Goal: Task Accomplishment & Management: Use online tool/utility

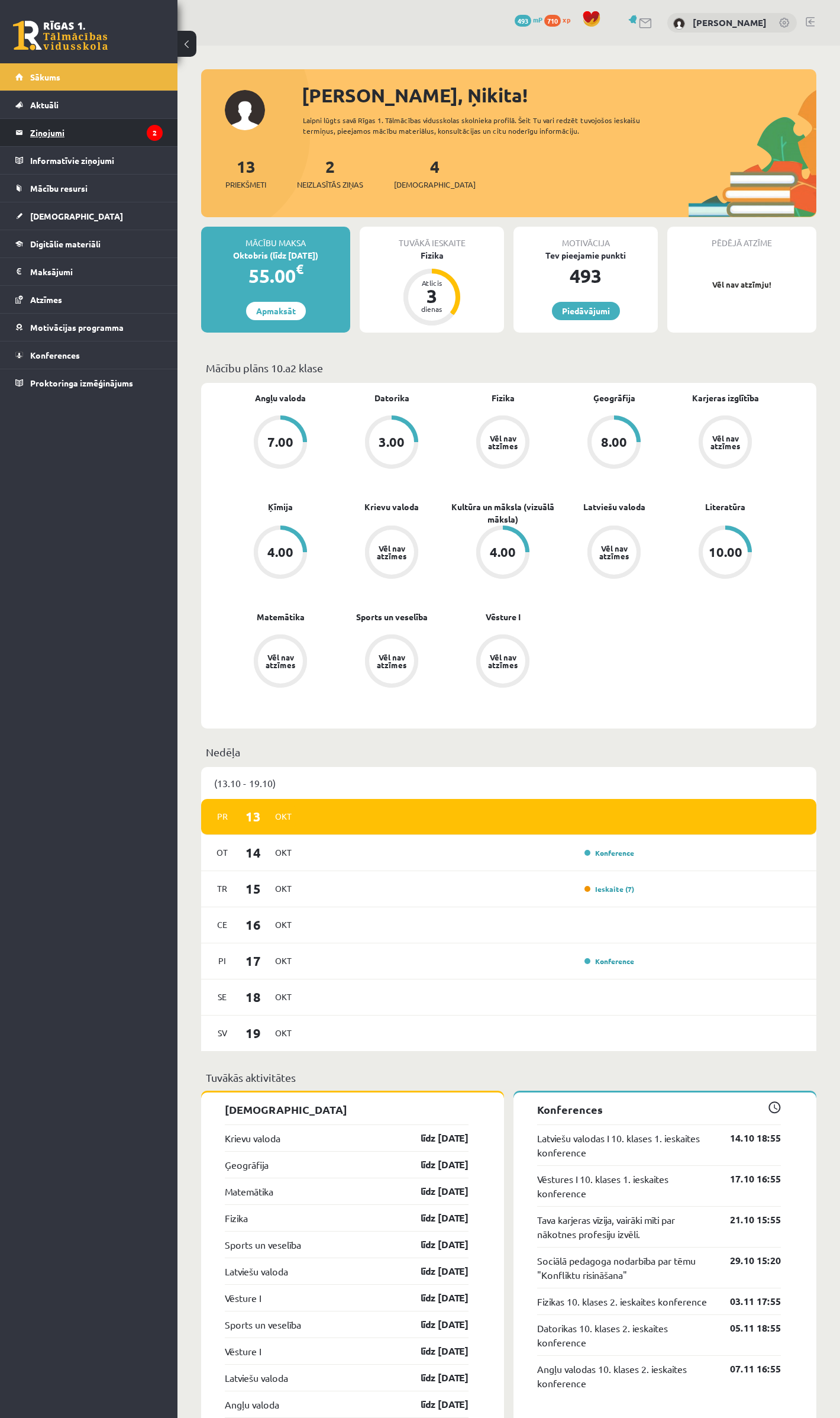
click at [48, 125] on legend "Ziņojumi 2" at bounding box center [96, 132] width 132 height 27
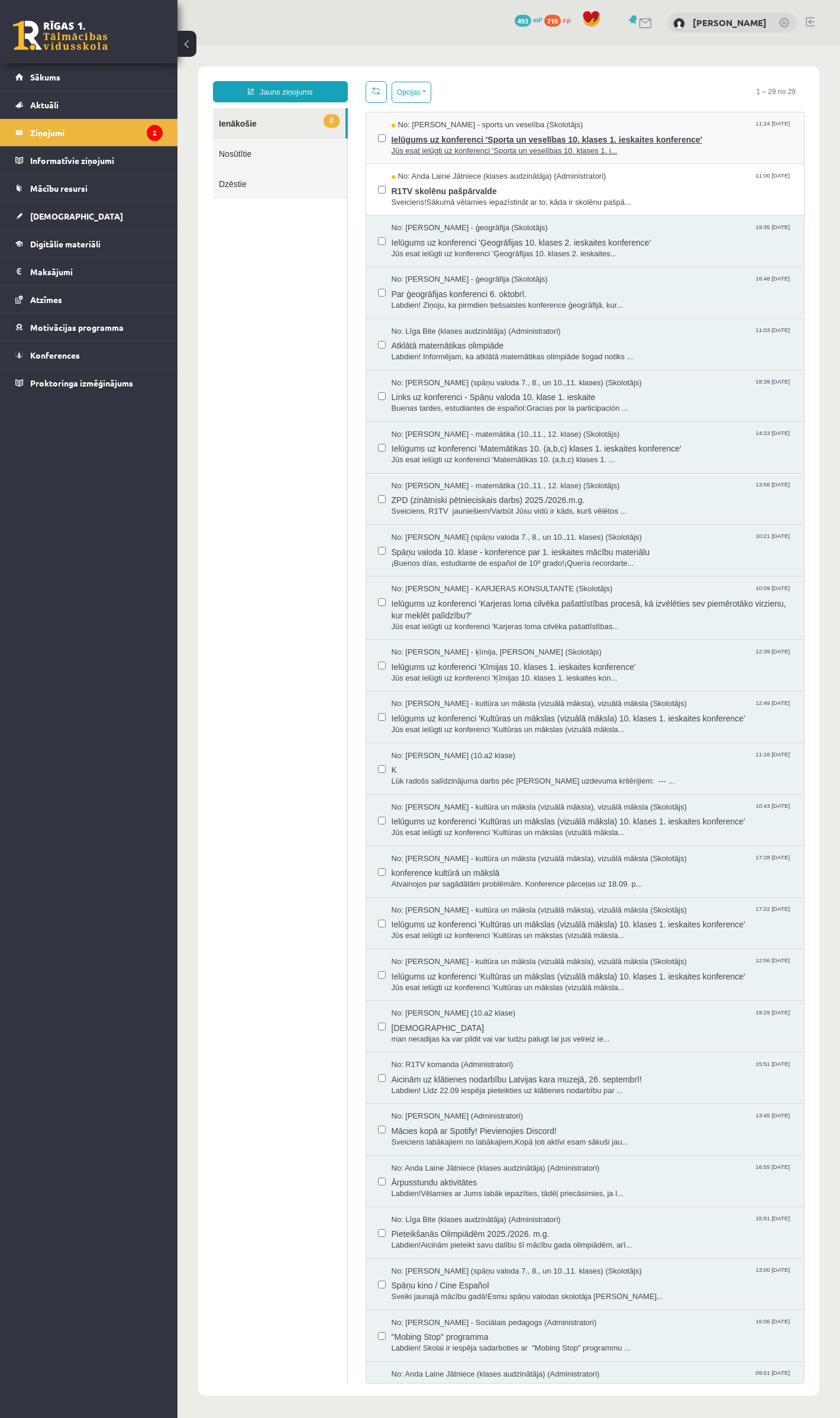
click at [413, 137] on span "Ielūgums uz konferenci 'Sporta un veselības 10. klases 1. ieskaites konference'" at bounding box center [592, 138] width 401 height 15
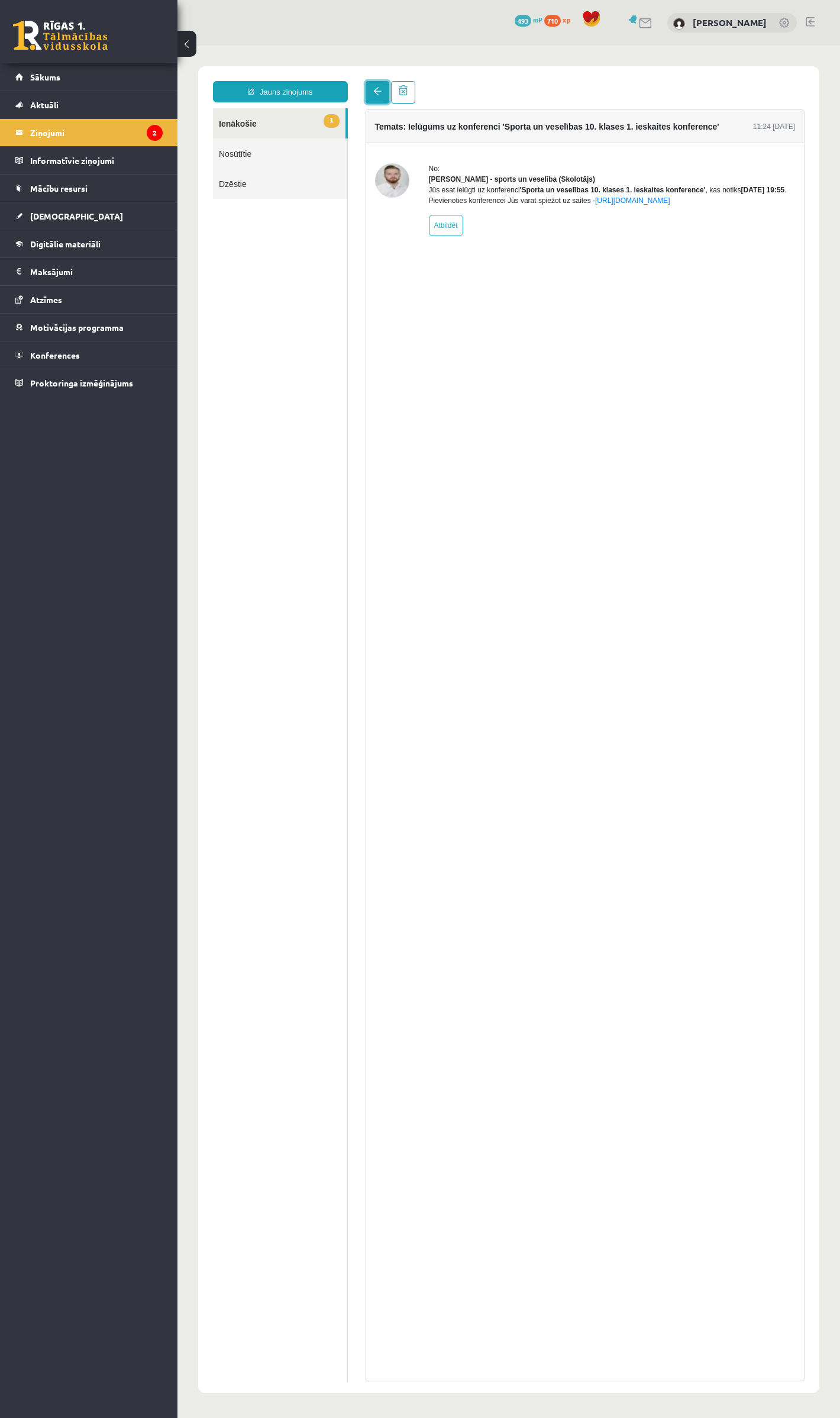
click at [377, 88] on span at bounding box center [377, 91] width 8 height 8
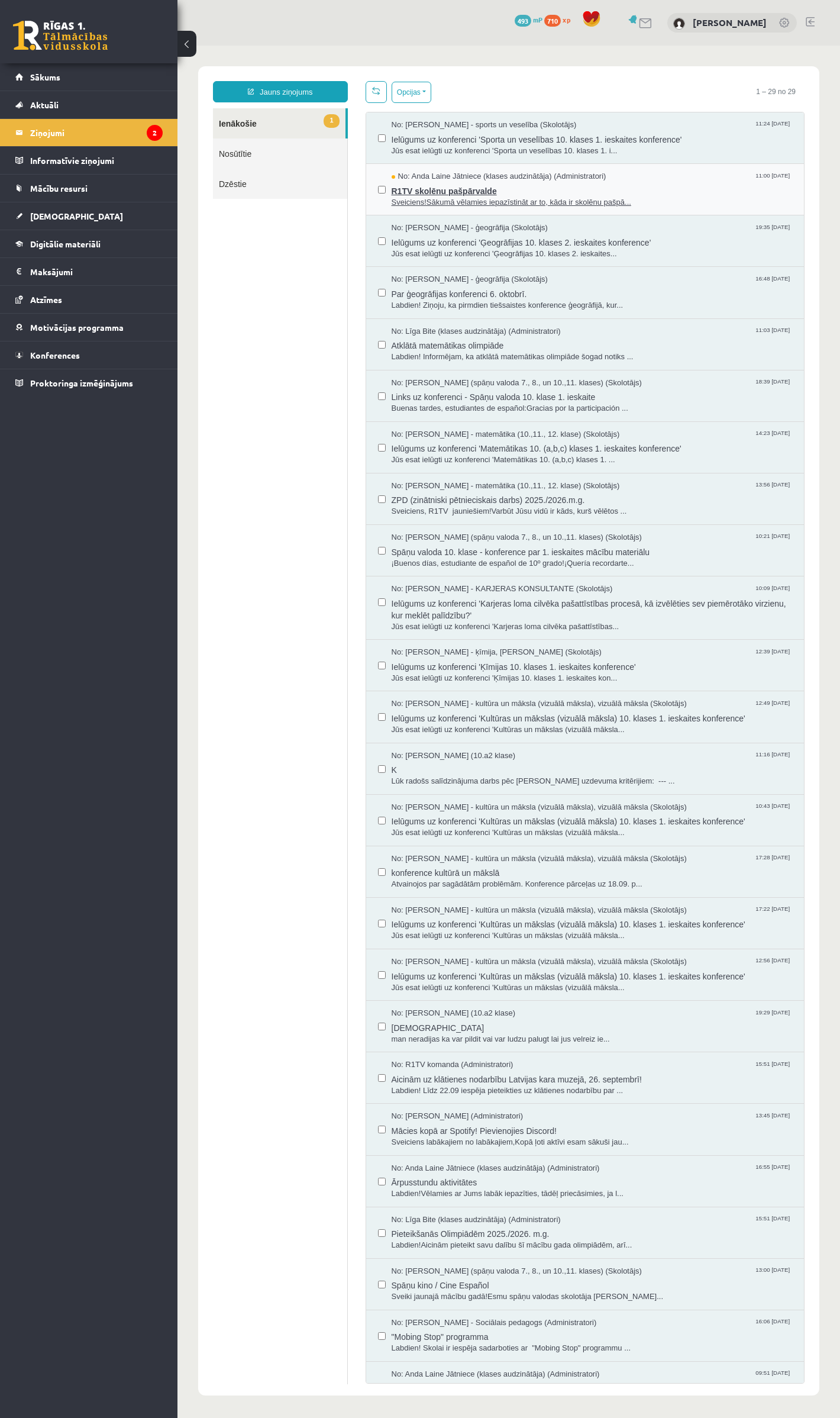
click at [424, 197] on span "Sveiciens!Sākumā vēlamies iepazīstināt ar to, kāda ir skolēnu pašpā..." at bounding box center [592, 202] width 401 height 11
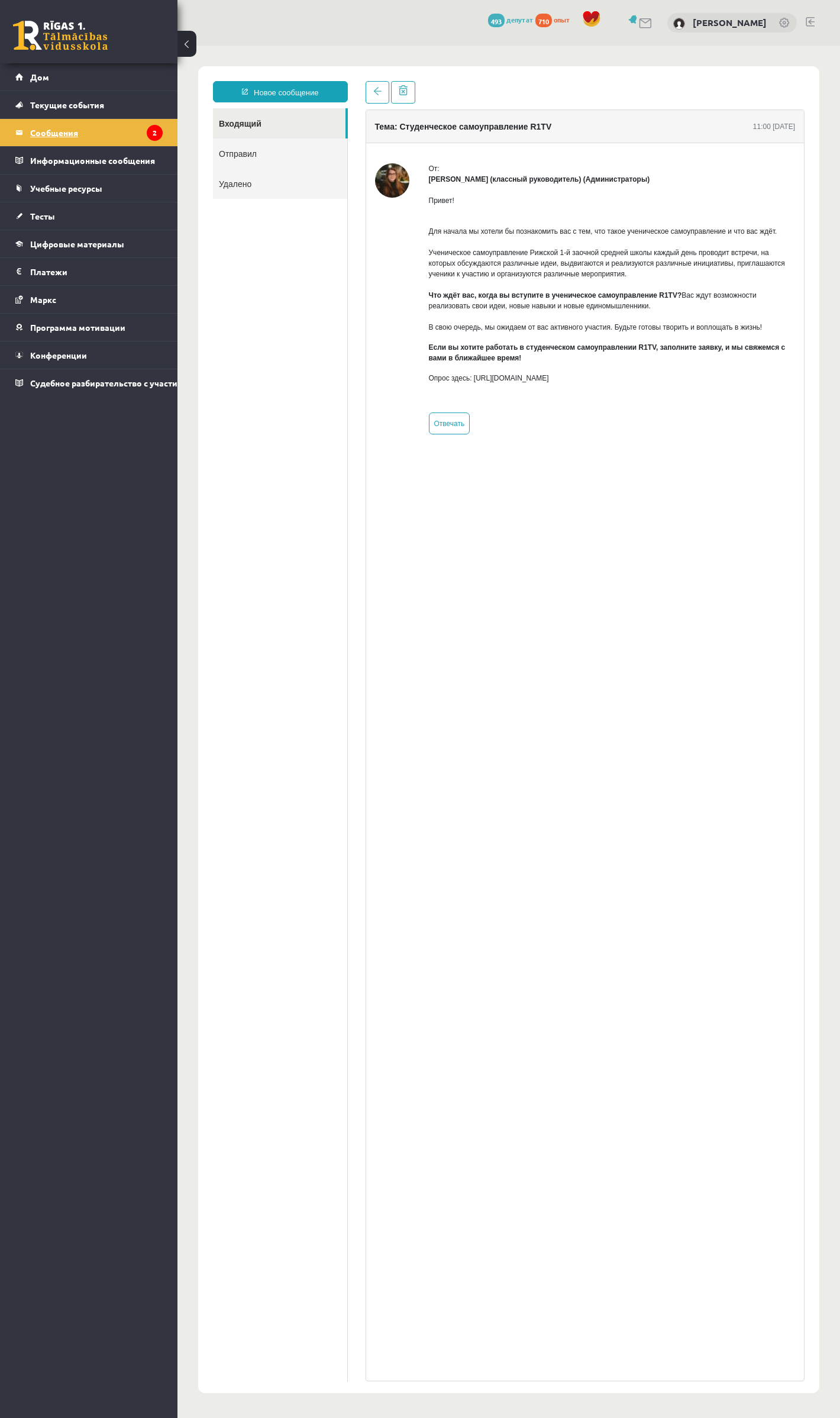
click at [52, 134] on font "Сообщения" at bounding box center [54, 132] width 48 height 11
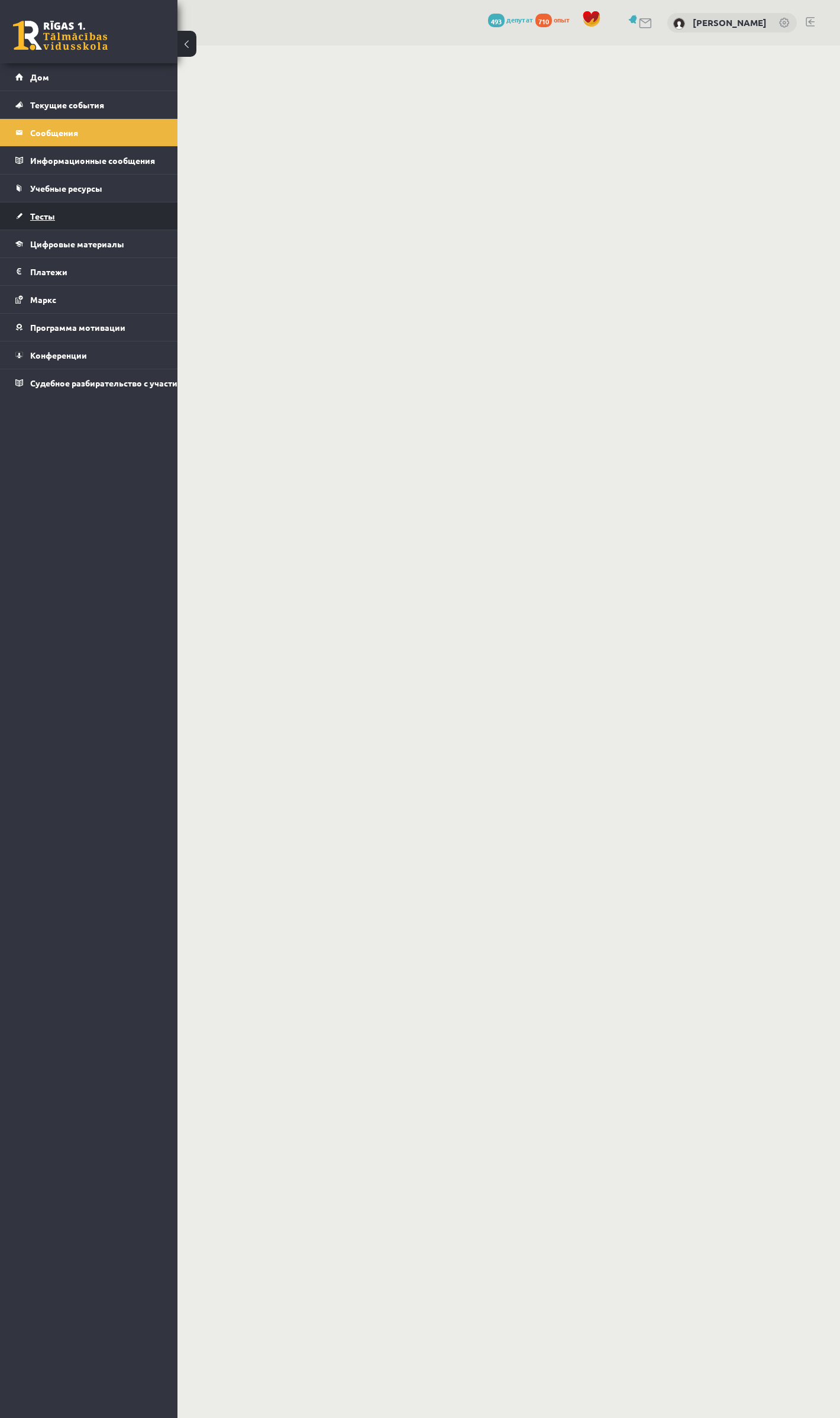
click at [31, 223] on link "Тесты" at bounding box center [89, 216] width 147 height 27
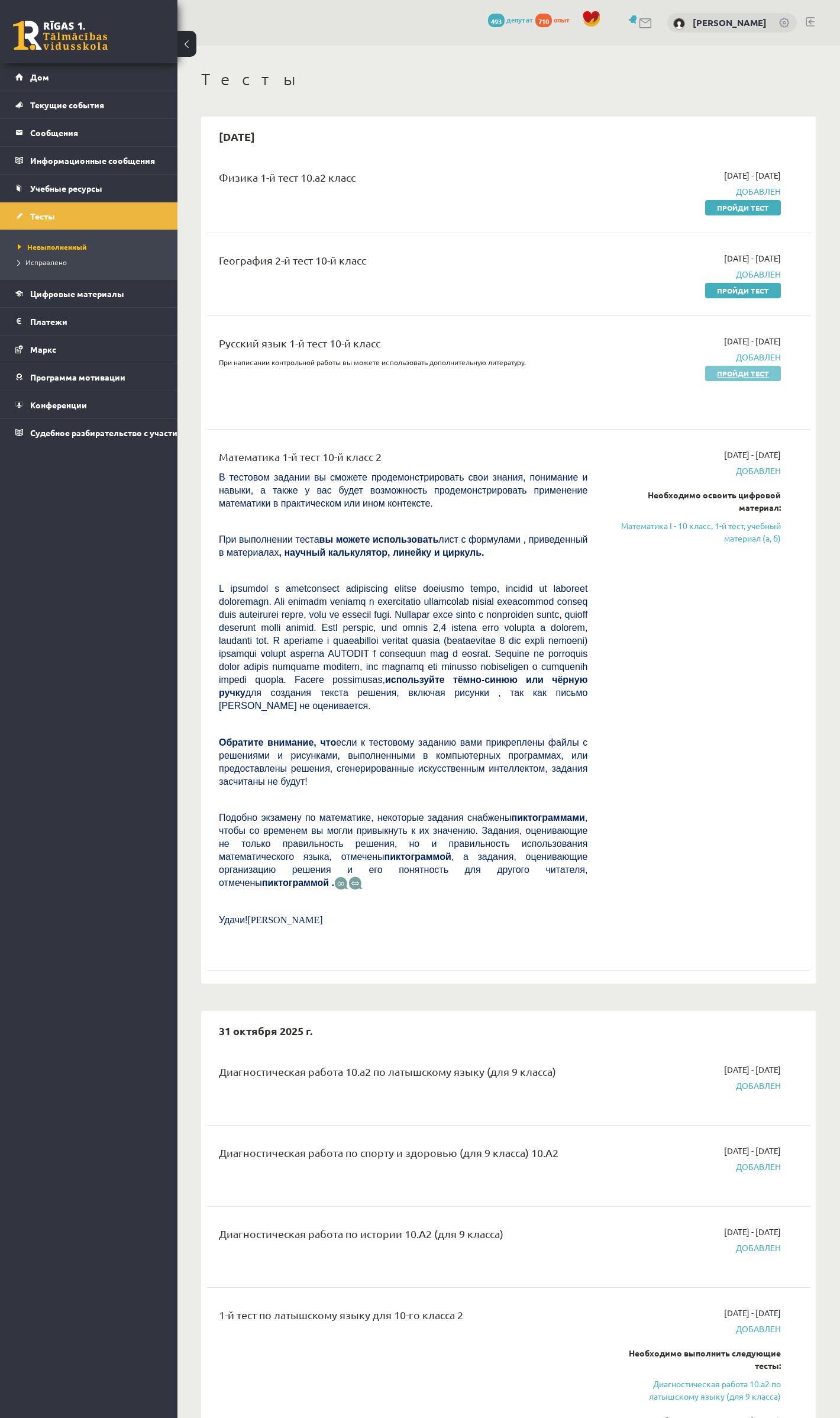
click at [734, 379] on link "Пройди тест" at bounding box center [743, 374] width 75 height 15
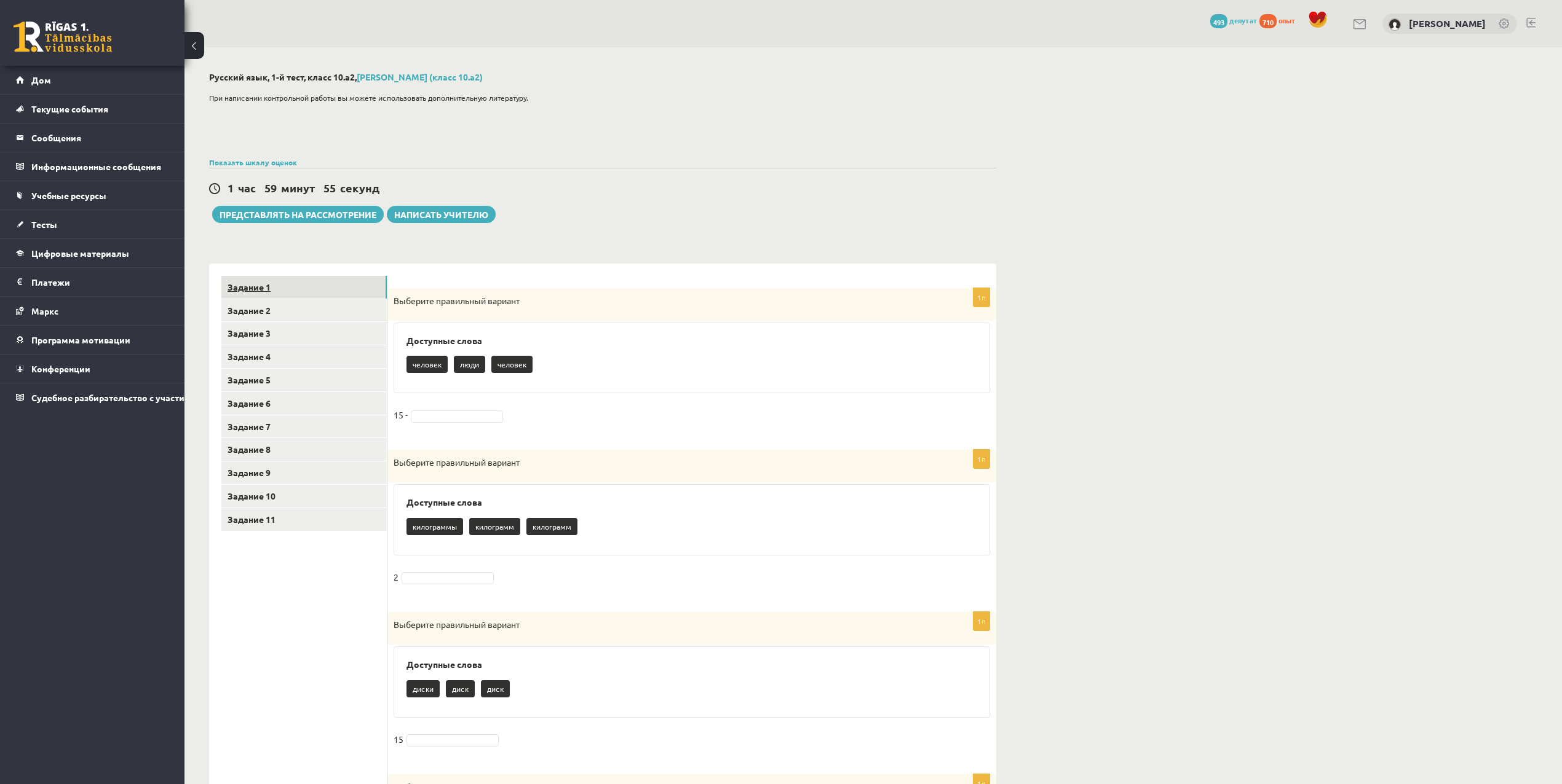
click at [254, 288] on font "Задание 1" at bounding box center [249, 287] width 43 height 11
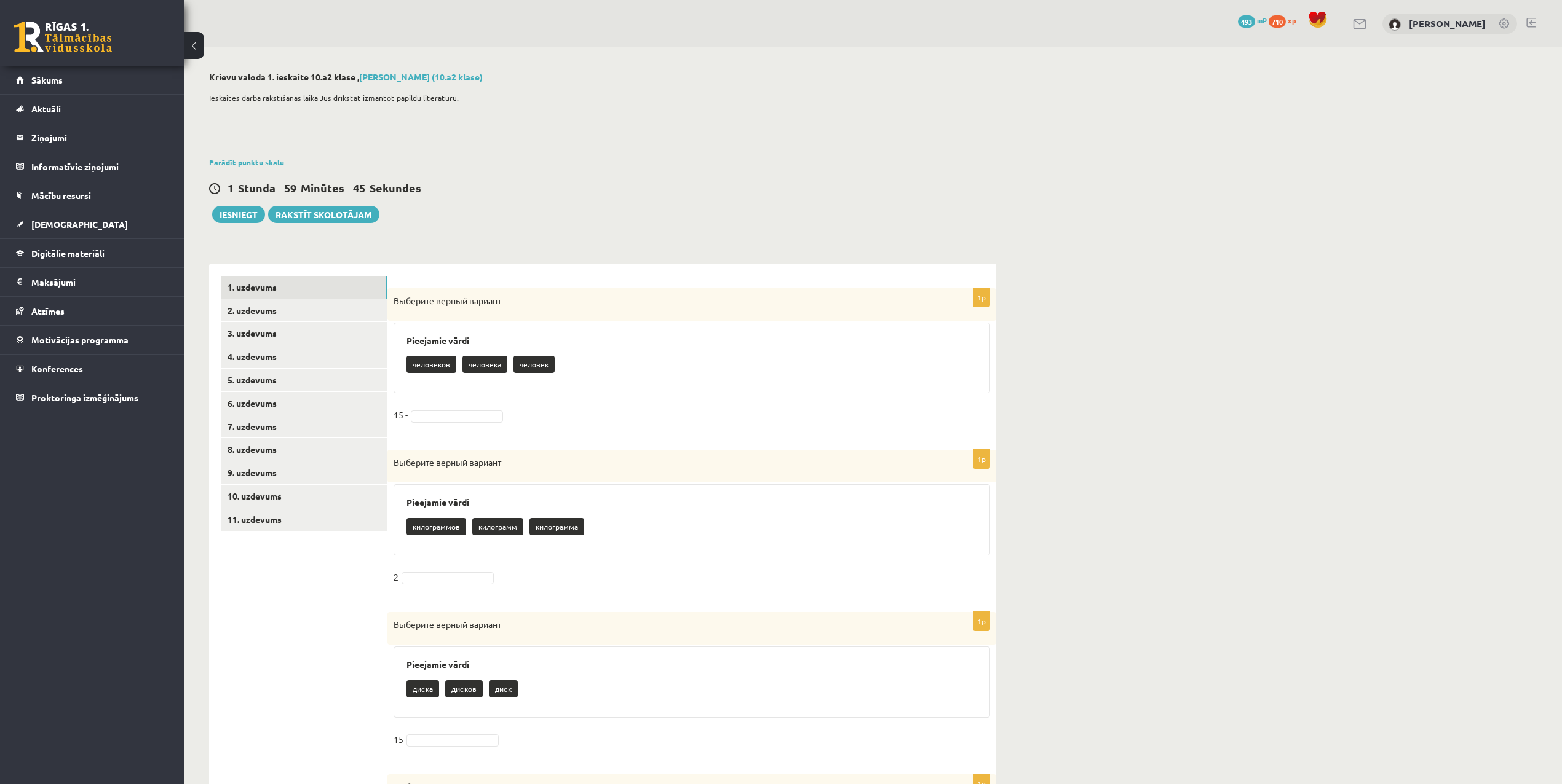
click at [438, 367] on p "человеков" at bounding box center [431, 365] width 50 height 17
click at [438, 361] on p "человеков" at bounding box center [431, 365] width 50 height 17
click at [426, 332] on div "Pieejamie vārdi человеков человека человек" at bounding box center [692, 358] width 597 height 71
drag, startPoint x: 475, startPoint y: 363, endPoint x: 483, endPoint y: 345, distance: 19.7
click at [483, 345] on div "Pieejamie vārdi человеков человека человек" at bounding box center [692, 358] width 597 height 71
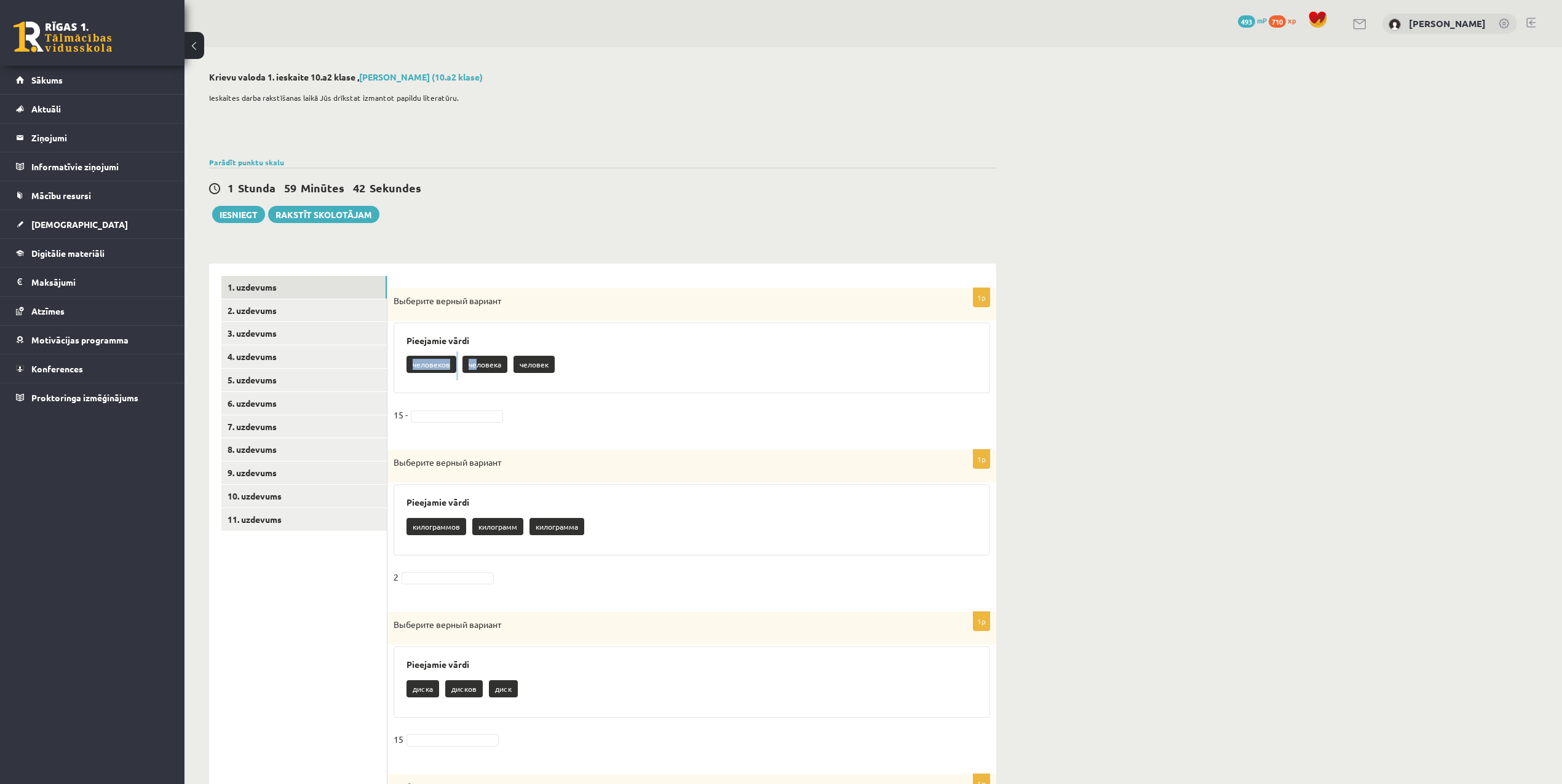
click at [426, 383] on div "Pieejamie vārdi человеков человека человек" at bounding box center [692, 358] width 597 height 71
drag, startPoint x: 407, startPoint y: 416, endPoint x: 396, endPoint y: 418, distance: 11.2
click at [408, 417] on span at bounding box center [457, 415] width 99 height 11
click at [254, 304] on link "2. uzdevums" at bounding box center [304, 311] width 166 height 23
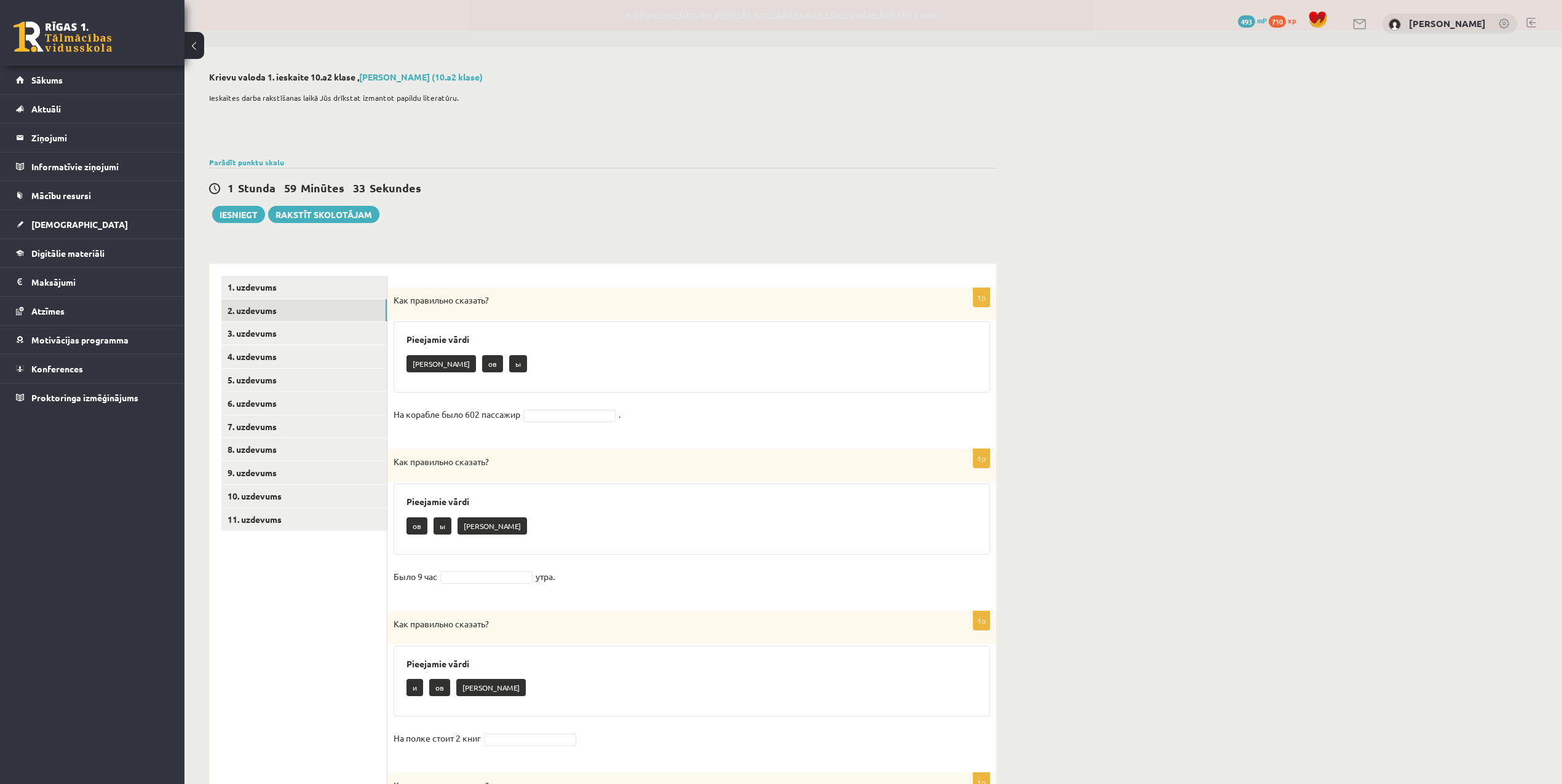
click at [542, 300] on p "Как правильно сказать?" at bounding box center [661, 300] width 535 height 12
drag, startPoint x: 495, startPoint y: 324, endPoint x: 477, endPoint y: 352, distance: 33.3
click at [477, 352] on div "1p Как правильно сказать? Pieejamie vārdi а ов ы На корабле было 602 пассажир ." at bounding box center [692, 363] width 609 height 149
click at [500, 330] on div "Pieejamie vārdi а ов ы" at bounding box center [692, 357] width 597 height 71
click at [259, 293] on link "1. uzdevums" at bounding box center [304, 287] width 166 height 23
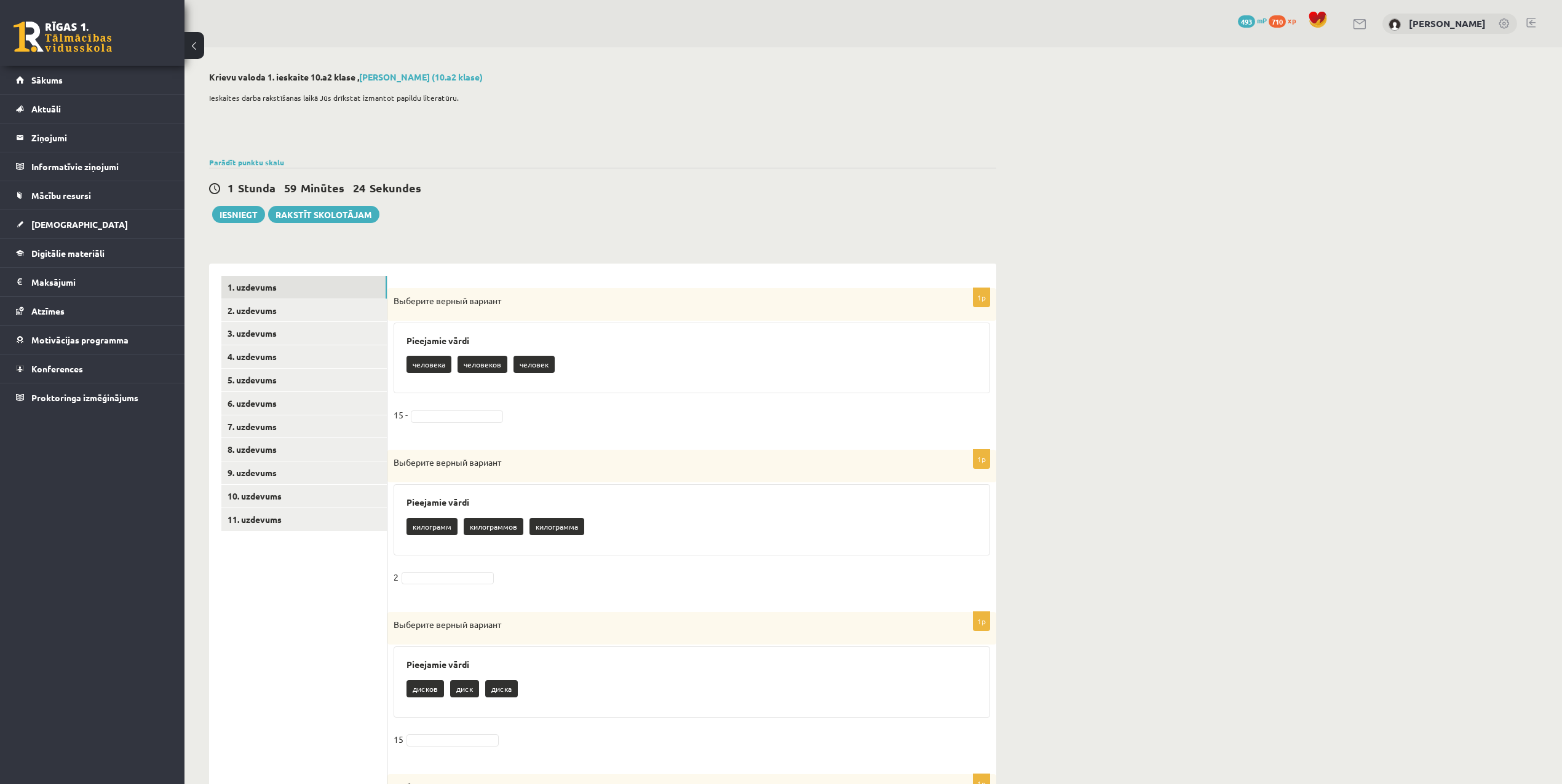
click at [534, 375] on div "человека человеков человек" at bounding box center [691, 366] width 570 height 29
click at [534, 364] on p "человек" at bounding box center [534, 365] width 41 height 17
click at [460, 569] on fieldset "2" at bounding box center [692, 581] width 597 height 26
click at [438, 593] on fieldset "2" at bounding box center [692, 581] width 597 height 26
click at [442, 586] on fieldset "2" at bounding box center [692, 581] width 597 height 26
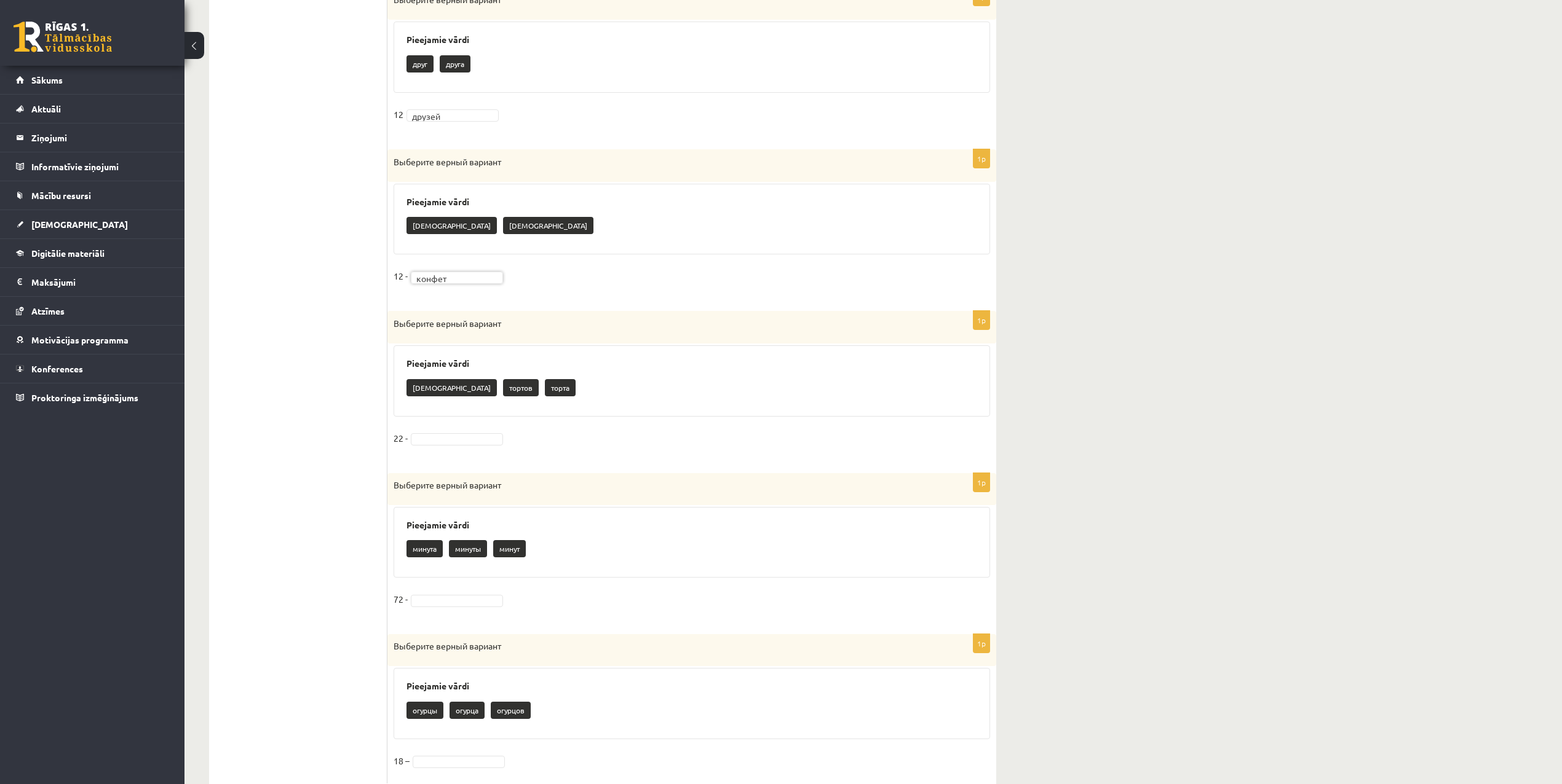
scroll to position [989, 0]
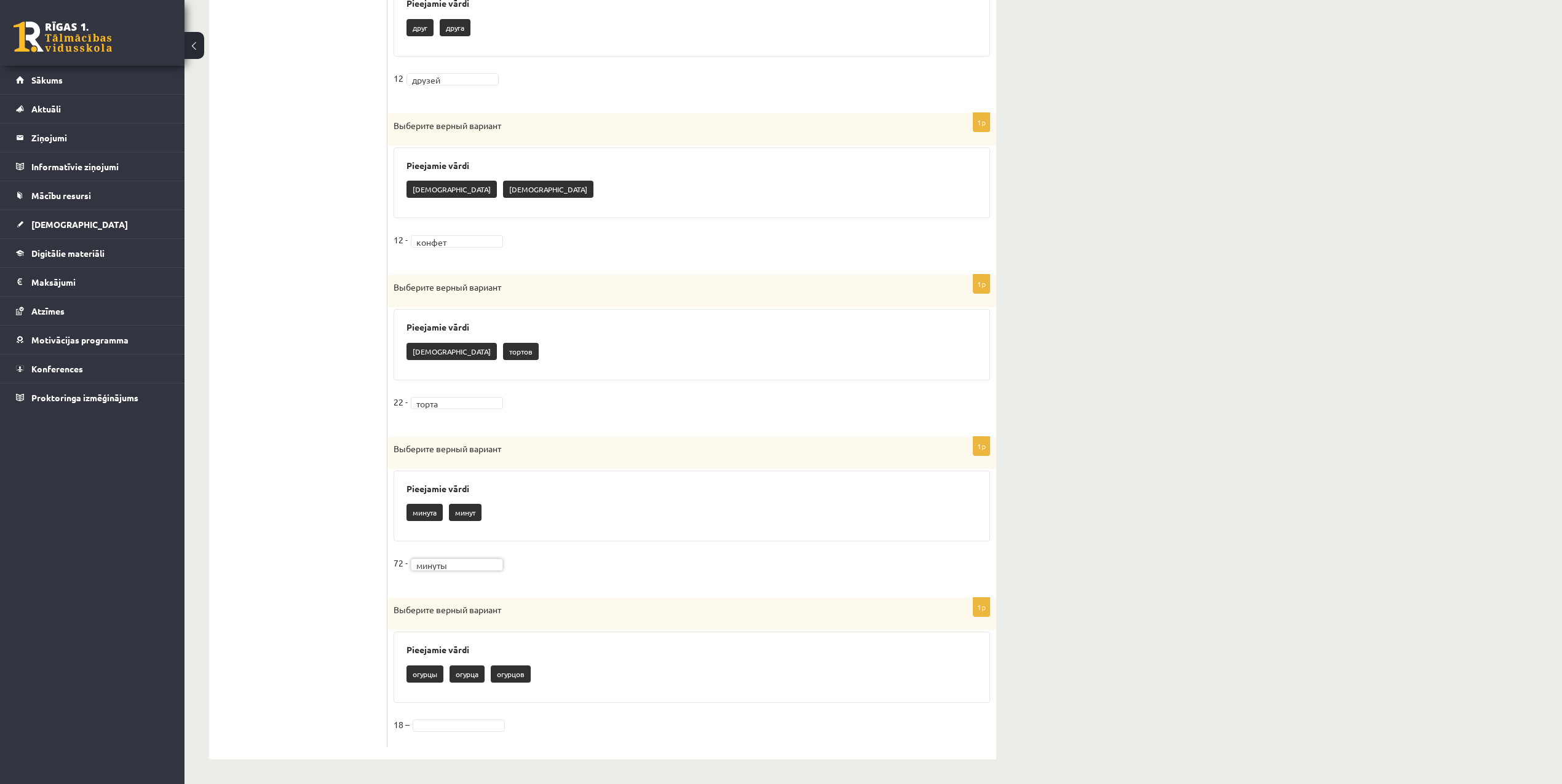
click at [439, 712] on div "1p Выберите верный вариант Pieejamie vārdi огурцы огурца огурцов 18 –" at bounding box center [692, 672] width 609 height 149
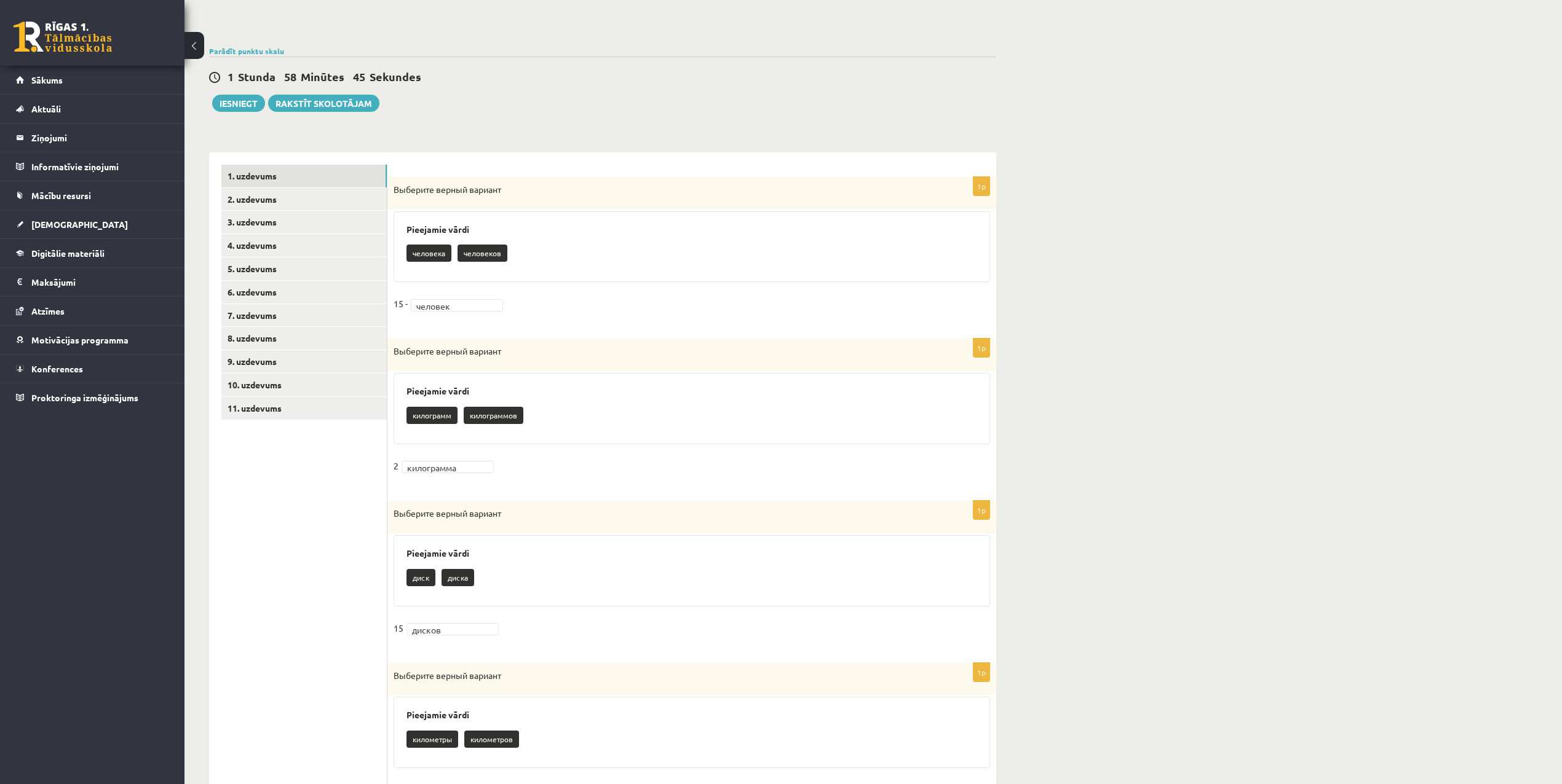
scroll to position [0, 0]
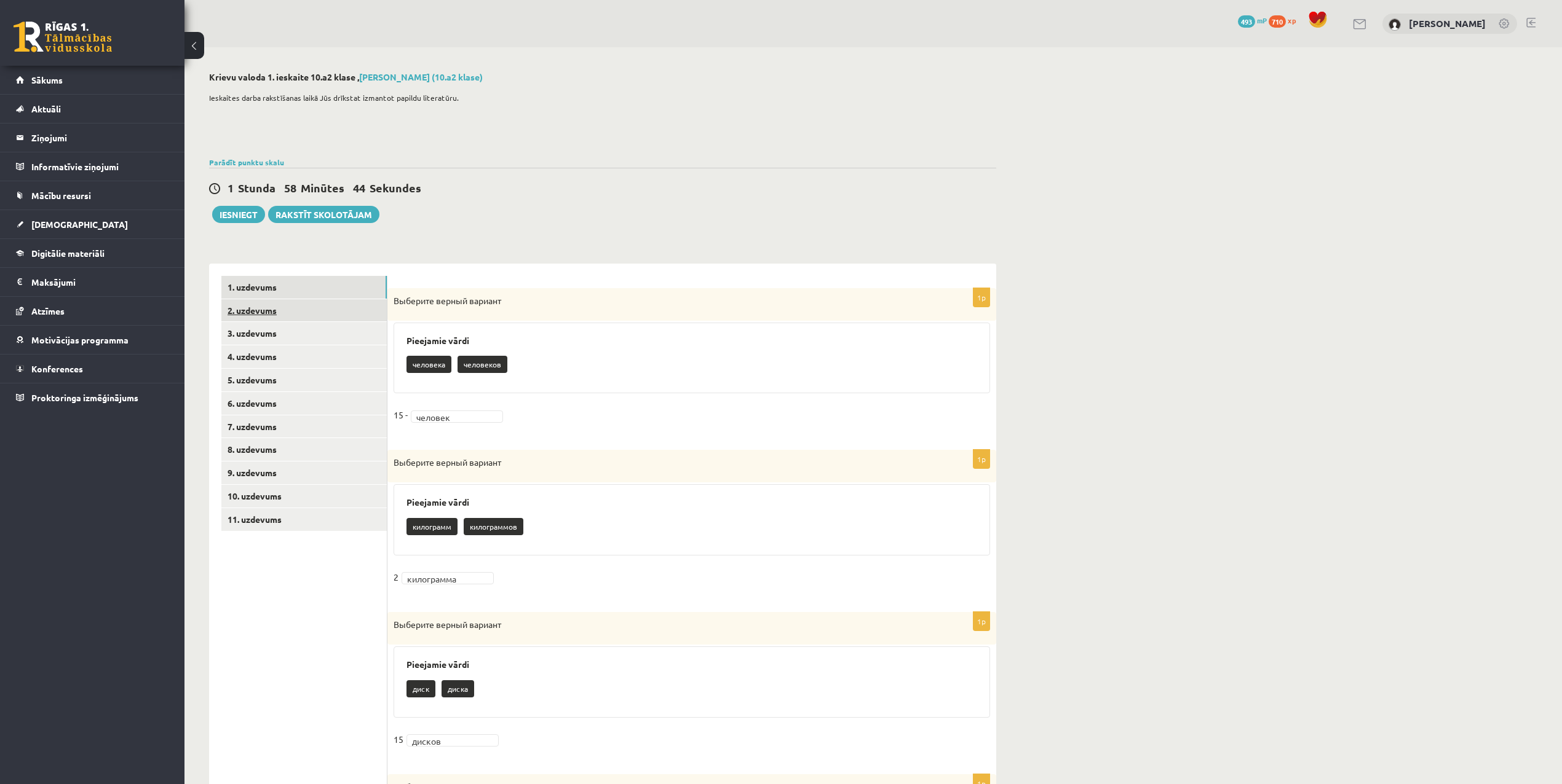
click at [251, 317] on link "2. uzdevums" at bounding box center [304, 311] width 166 height 23
click at [481, 409] on p "На корабле было 602 пассажир" at bounding box center [457, 414] width 127 height 19
click at [433, 439] on form "1p Как правильно сказать? Pieejamie vārdi ов а ы На корабле было 602 пассажир .…" at bounding box center [691, 681] width 584 height 809
click at [417, 368] on p "ов" at bounding box center [416, 364] width 21 height 17
drag, startPoint x: 450, startPoint y: 330, endPoint x: 479, endPoint y: 337, distance: 29.8
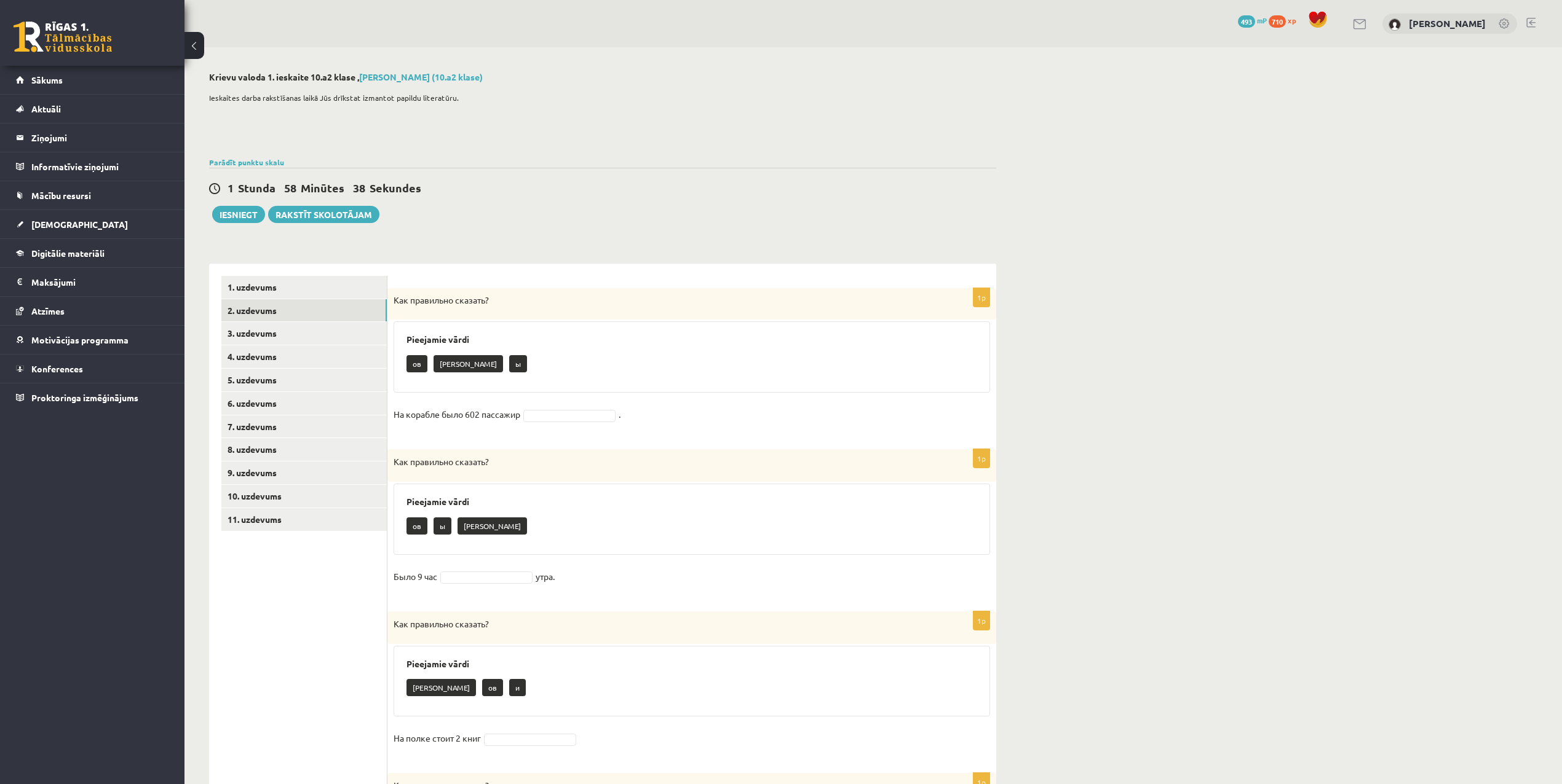
click at [458, 330] on div "Pieejamie vārdi ов а ы" at bounding box center [692, 357] width 597 height 71
click at [481, 338] on h3 "Pieejamie vārdi" at bounding box center [691, 340] width 570 height 11
click at [483, 377] on div "ов а ы" at bounding box center [691, 365] width 570 height 29
click at [420, 389] on div "Pieejamie vārdi ов а ы" at bounding box center [692, 357] width 597 height 71
click at [446, 426] on fieldset "На корабле было 602 пассажир ." at bounding box center [692, 417] width 597 height 26
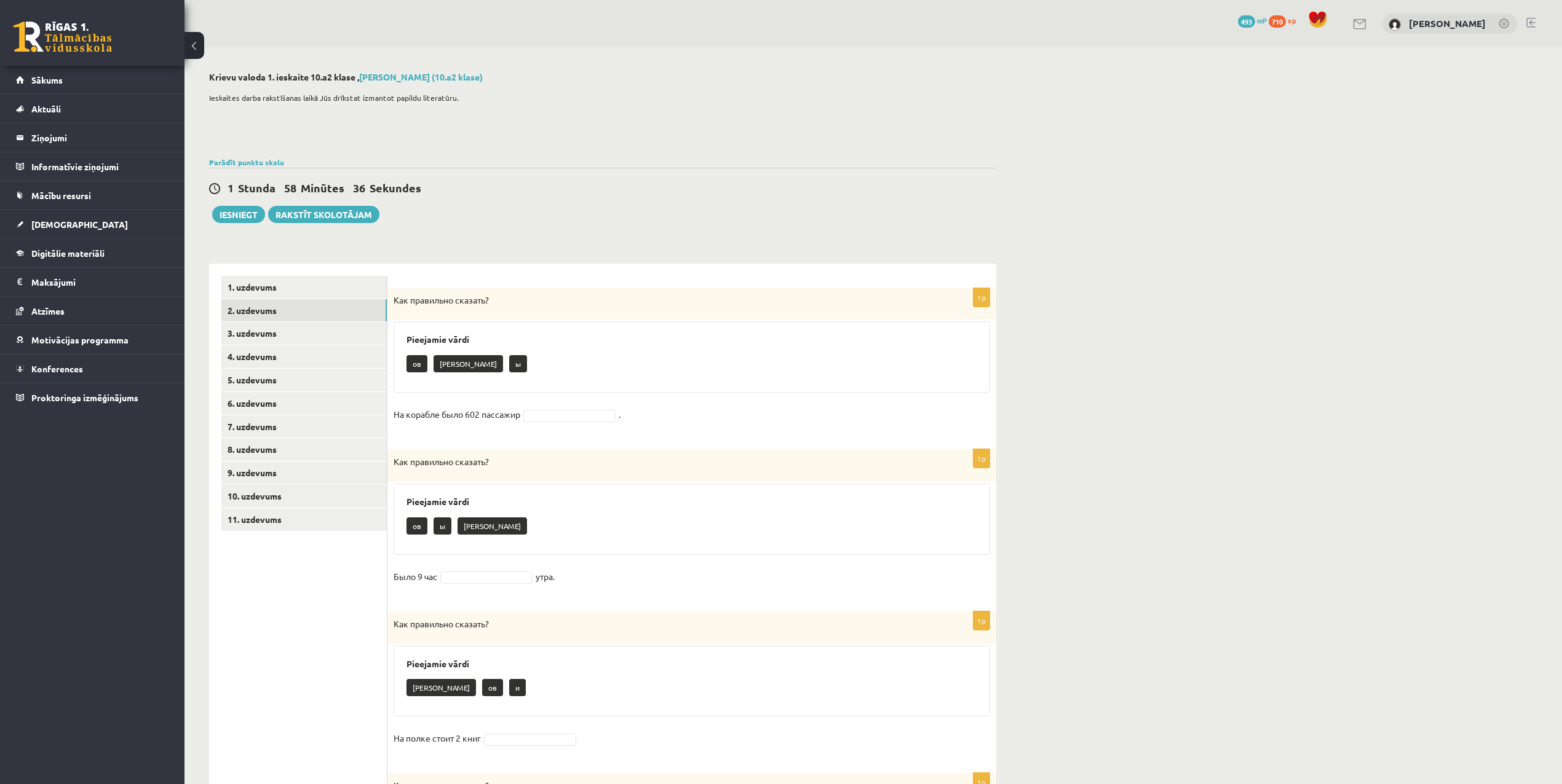
click at [546, 426] on fieldset "На корабле было 602 пассажир ." at bounding box center [692, 417] width 597 height 26
click at [434, 446] on form "1p Как правильно сказать? Pieejamie vārdi ов а ы На корабле было 602 пассажир .…" at bounding box center [691, 681] width 584 height 809
click at [413, 313] on div "Как правильно сказать?" at bounding box center [692, 304] width 609 height 32
click at [456, 313] on div "Как правильно сказать?" at bounding box center [692, 304] width 609 height 32
click at [500, 294] on p "Как правильно сказать?" at bounding box center [661, 300] width 535 height 12
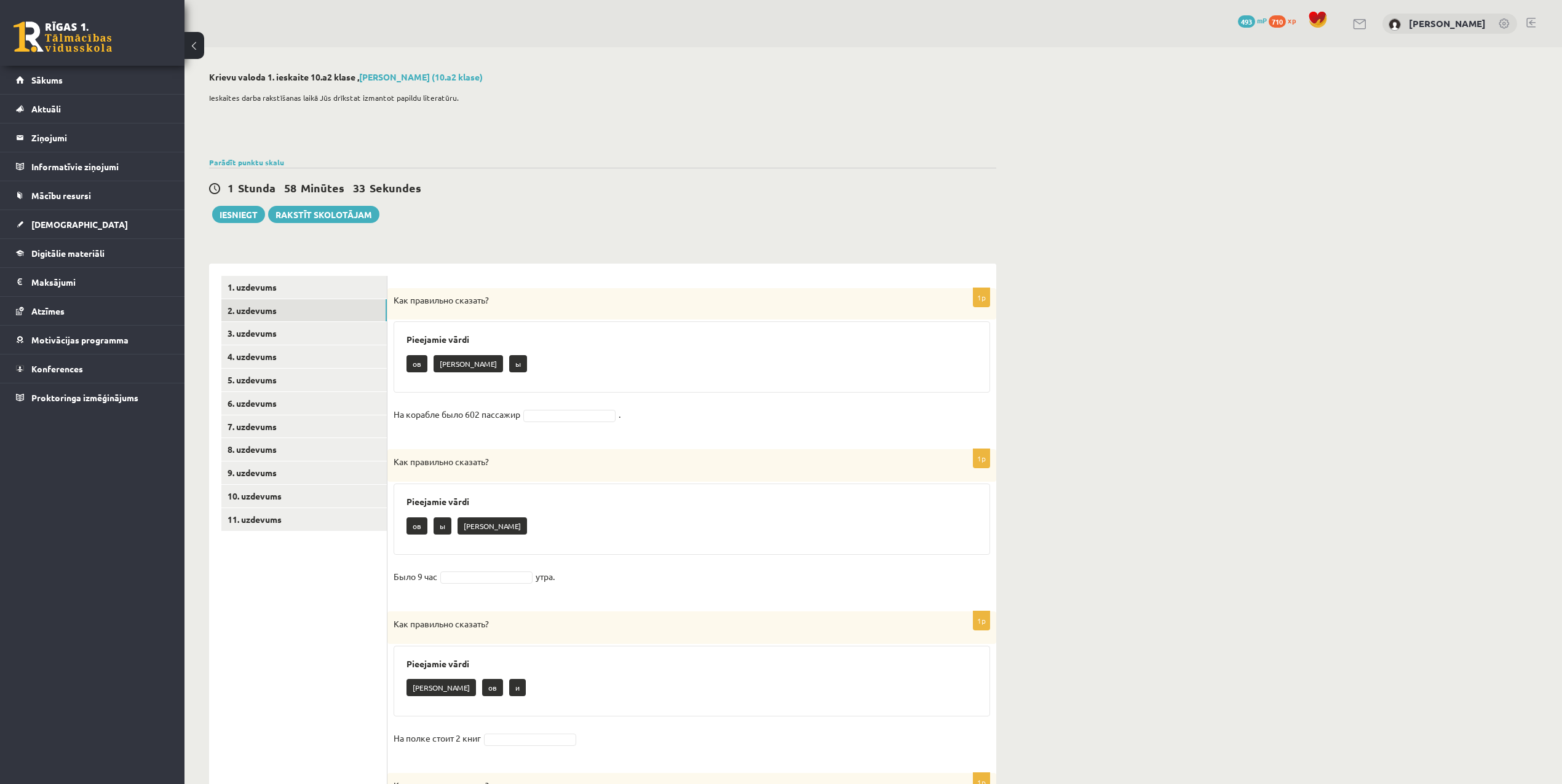
click at [501, 301] on p "Как правильно сказать?" at bounding box center [661, 300] width 535 height 12
click at [457, 324] on div "Pieejamie vārdi ов а ы" at bounding box center [692, 357] width 597 height 71
click at [414, 346] on div "Pieejamie vārdi ов а ы" at bounding box center [692, 357] width 597 height 71
click at [413, 359] on p "ов" at bounding box center [416, 364] width 21 height 17
click at [414, 368] on p "ов" at bounding box center [416, 364] width 21 height 17
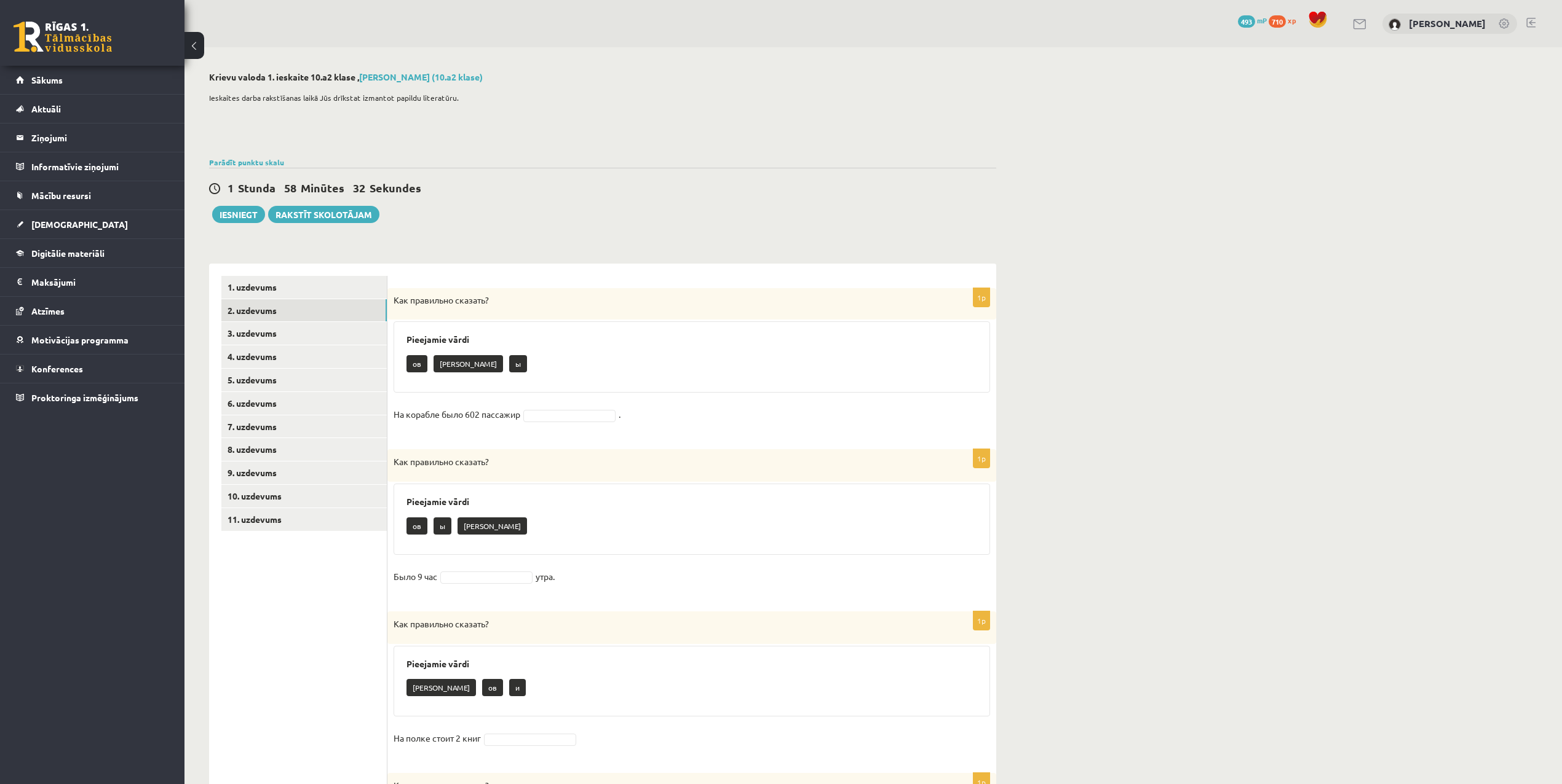
drag, startPoint x: 402, startPoint y: 407, endPoint x: 401, endPoint y: 436, distance: 29.0
click at [402, 411] on p "На корабле было 602 пассажир" at bounding box center [457, 414] width 127 height 19
click at [402, 450] on form "1p Как правильно сказать? Pieejamie vārdi ов а ы На корабле было 602 пассажир .…" at bounding box center [691, 681] width 584 height 809
click at [411, 482] on div "Как правильно сказать?" at bounding box center [692, 465] width 609 height 33
click at [417, 516] on div "ов ы а" at bounding box center [691, 527] width 570 height 29
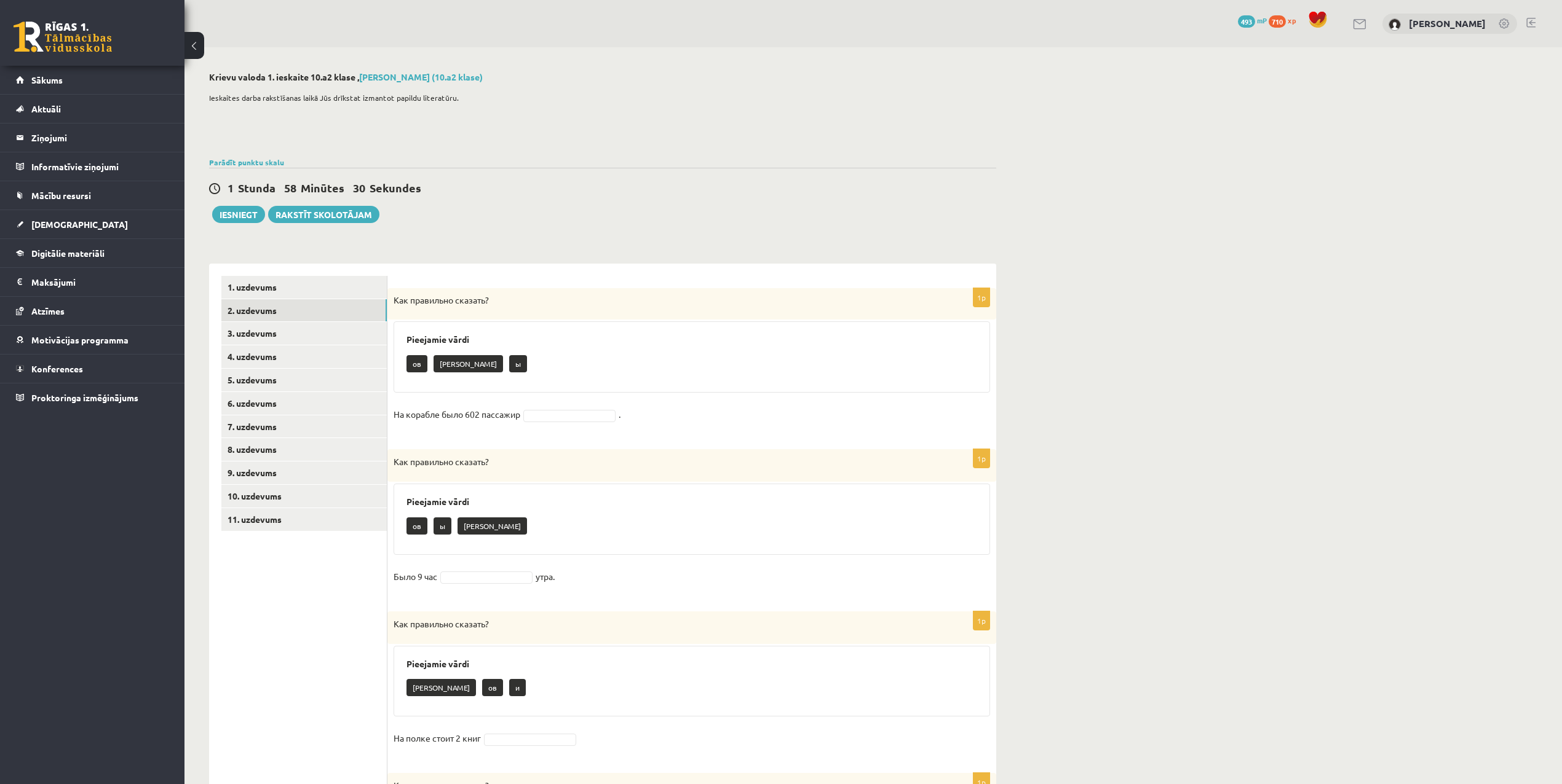
click at [420, 527] on p "ов" at bounding box center [416, 526] width 21 height 17
click at [463, 531] on p "а" at bounding box center [492, 526] width 70 height 17
click at [424, 475] on div "Как правильно сказать?" at bounding box center [692, 465] width 609 height 33
click at [454, 431] on fieldset "На корабле было 602 пассажир ." at bounding box center [692, 417] width 597 height 26
click at [448, 458] on span "Как правильно сказать?" at bounding box center [441, 462] width 95 height 11
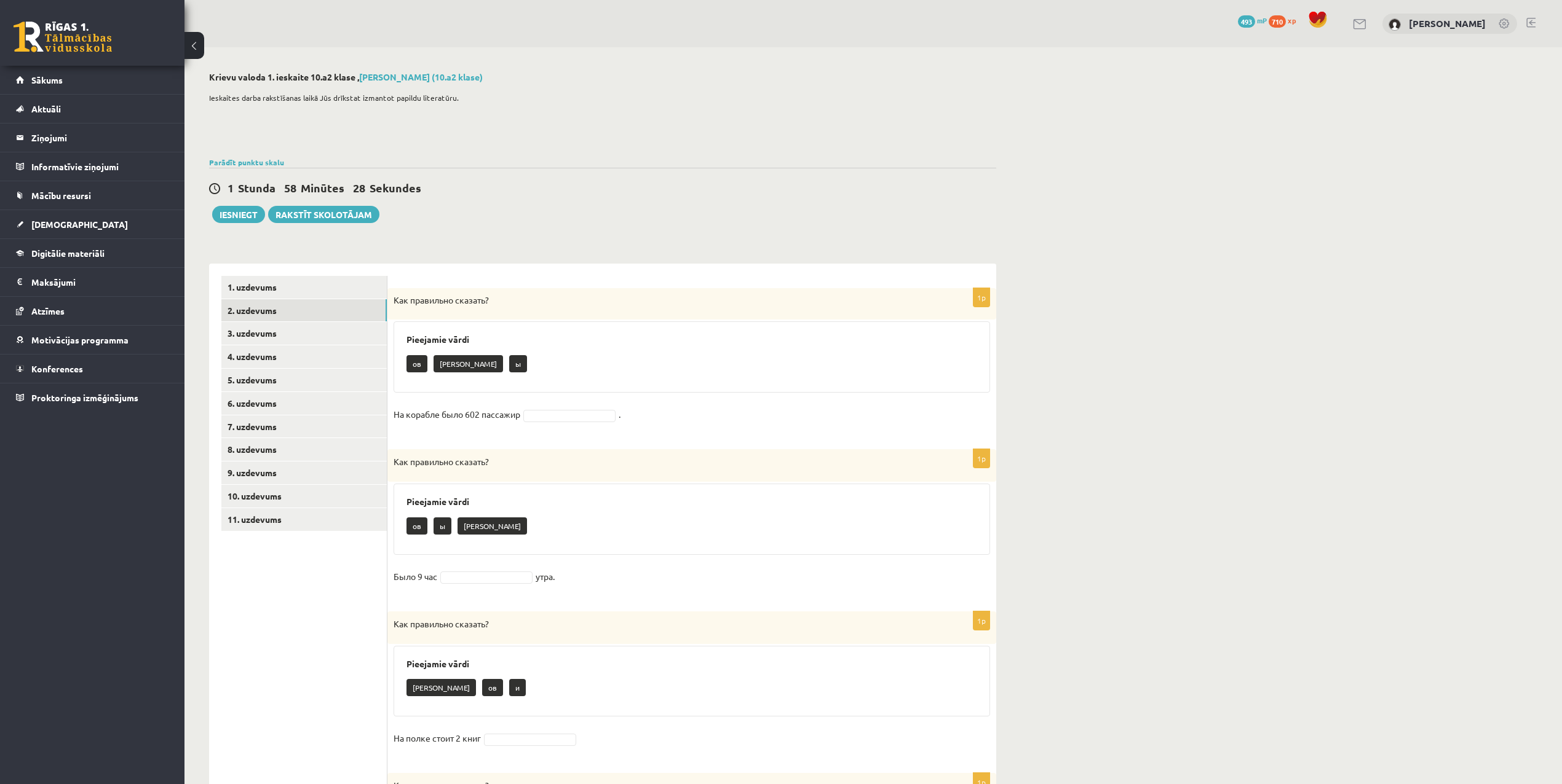
click at [508, 464] on p "Как правильно сказать?" at bounding box center [661, 462] width 535 height 13
click at [529, 460] on p "Как правильно сказать?" at bounding box center [661, 462] width 535 height 13
click at [568, 462] on p "Как правильно сказать?" at bounding box center [661, 462] width 535 height 13
click at [568, 463] on p "Как правильно сказать?" at bounding box center [661, 462] width 535 height 13
click at [672, 470] on div "Как правильно сказать?" at bounding box center [692, 465] width 609 height 33
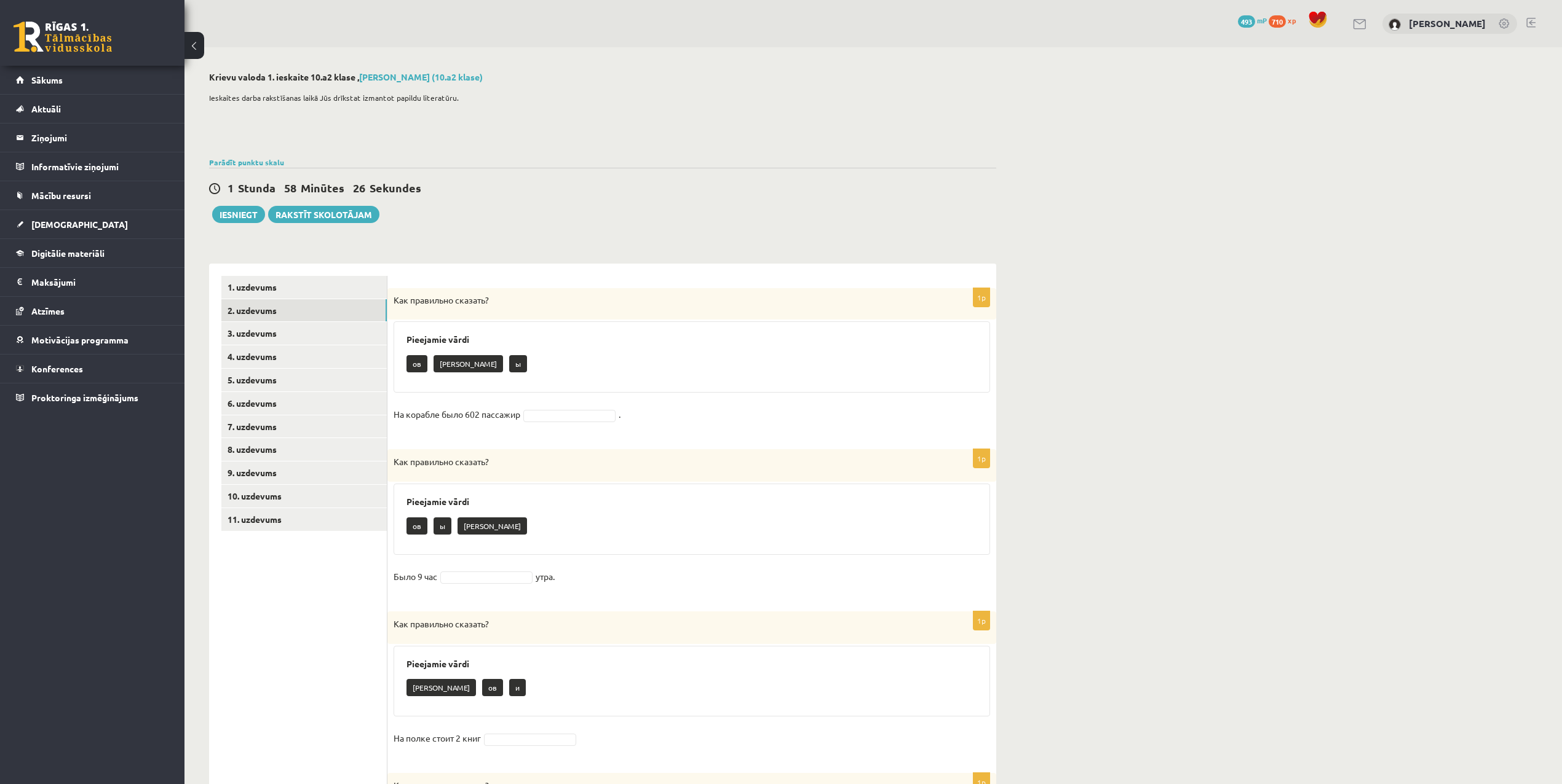
click at [648, 455] on div "Как правильно сказать?" at bounding box center [692, 465] width 609 height 33
drag, startPoint x: 583, startPoint y: 457, endPoint x: 509, endPoint y: 396, distance: 95.9
click at [509, 396] on form "1p Как правильно сказать? Pieejamie vārdi ов а ы На корабле было 602 пассажир .…" at bounding box center [691, 681] width 584 height 809
click at [530, 461] on p "Как правильно сказать?" at bounding box center [661, 462] width 535 height 13
drag, startPoint x: 502, startPoint y: 495, endPoint x: 487, endPoint y: 512, distance: 22.7
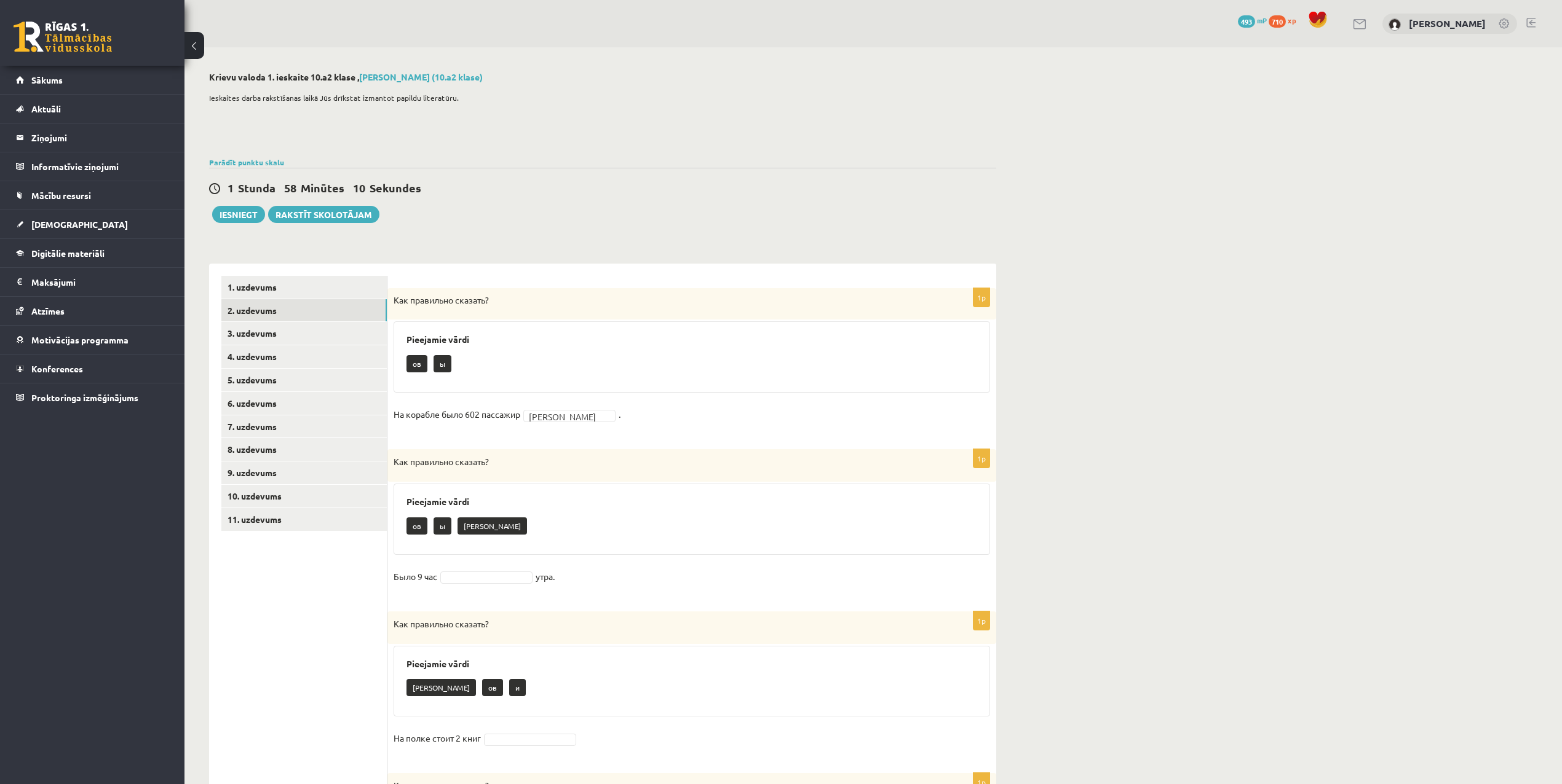
click at [497, 504] on div "Pieejamie vārdi ов ы а" at bounding box center [692, 519] width 597 height 71
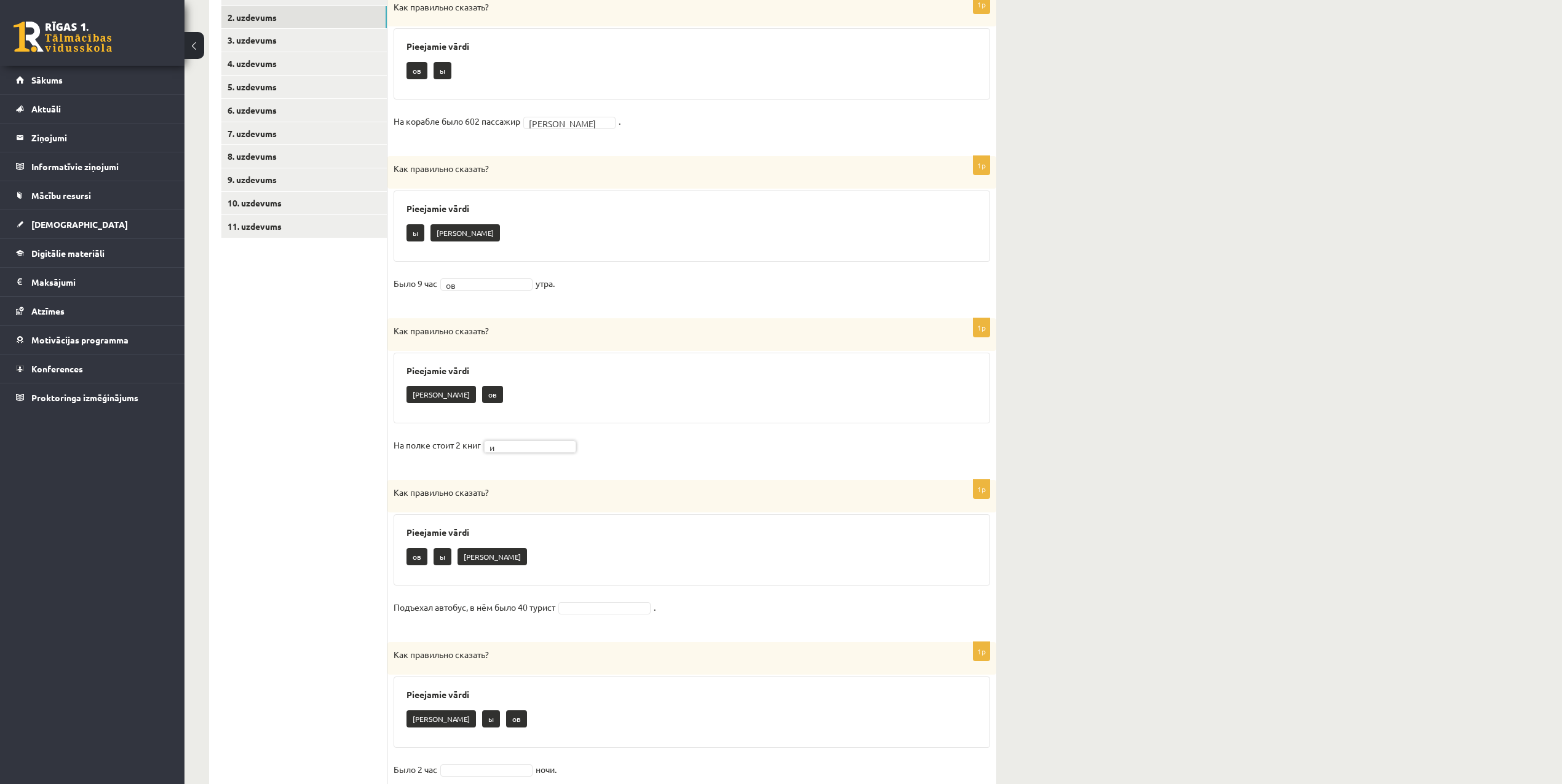
scroll to position [328, 0]
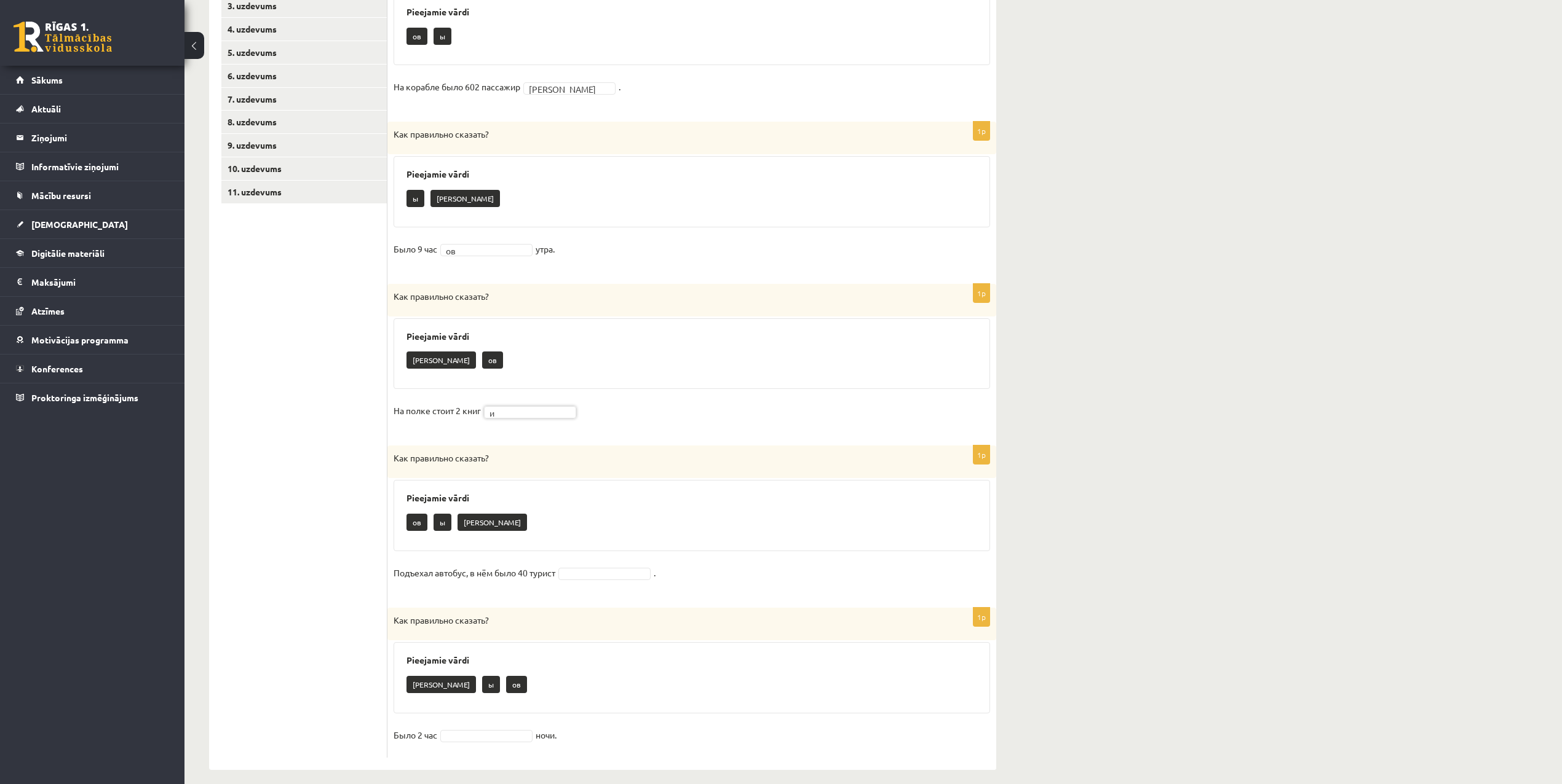
click at [501, 533] on div "ов ы а" at bounding box center [691, 523] width 570 height 29
click at [508, 517] on div "ов ы а" at bounding box center [691, 523] width 570 height 29
click at [532, 458] on p "Как правильно сказать?" at bounding box center [661, 458] width 535 height 13
drag, startPoint x: 485, startPoint y: 509, endPoint x: 457, endPoint y: 505, distance: 28.3
click at [483, 509] on div "Pieejamie vārdi ов ы а" at bounding box center [692, 515] width 597 height 71
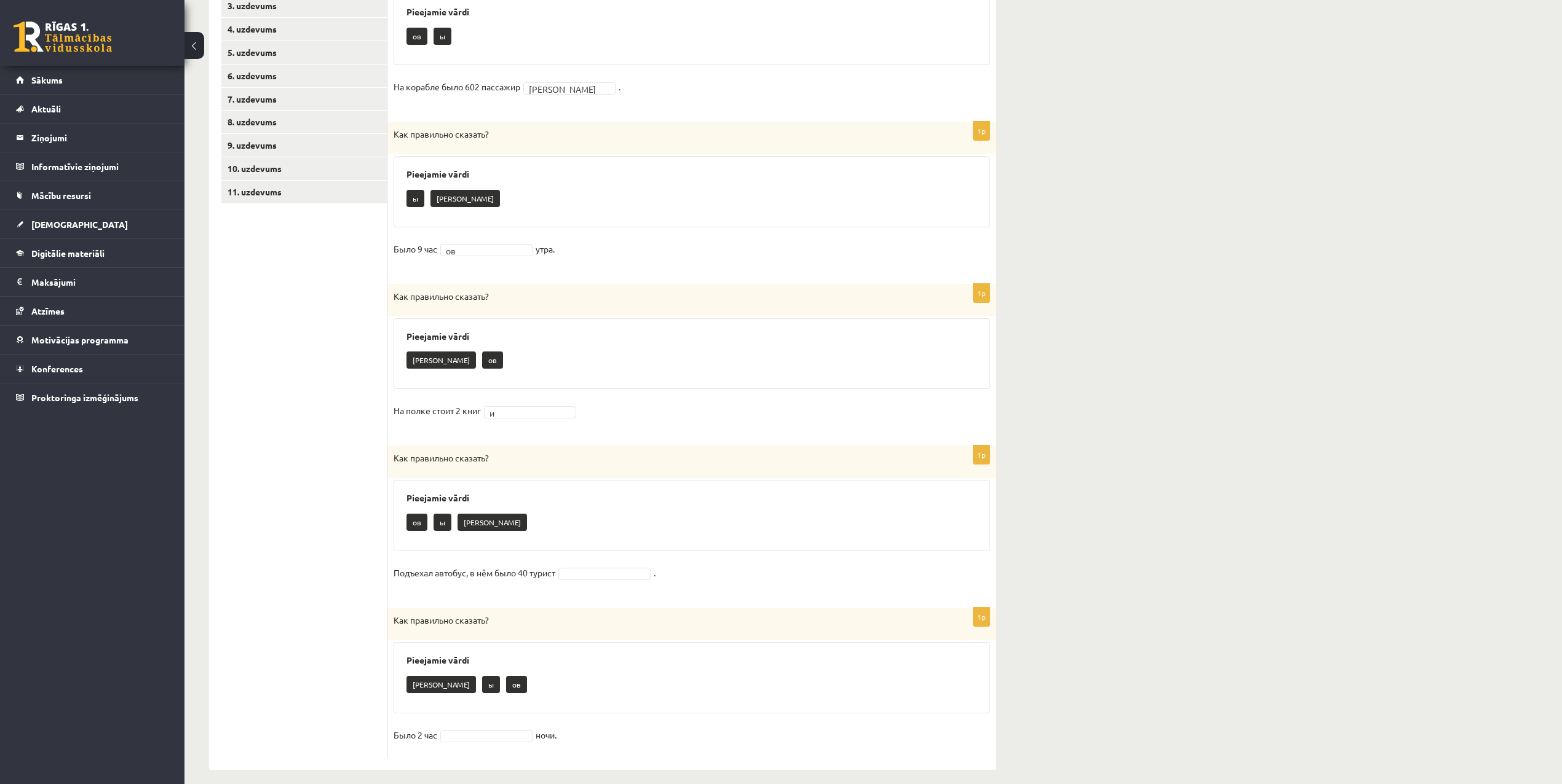
click at [449, 553] on div "1p Как правильно сказать? Pieejamie vārdi ов ы а Подъехал автобус, в нём было 4…" at bounding box center [692, 521] width 609 height 150
click at [519, 519] on div "ов ы а" at bounding box center [691, 523] width 570 height 29
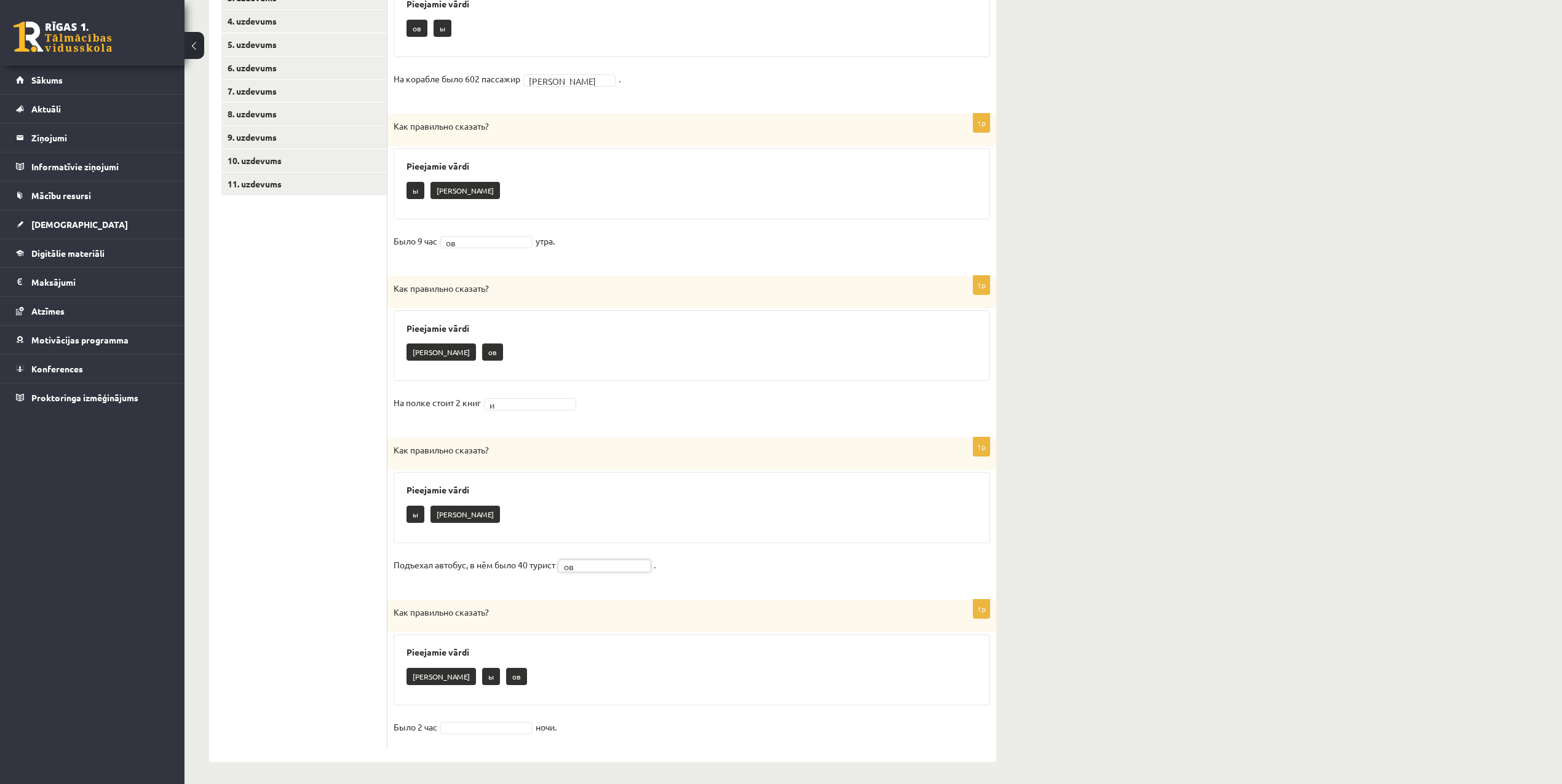
scroll to position [340, 0]
click at [536, 679] on div "а ы ов" at bounding box center [691, 675] width 570 height 29
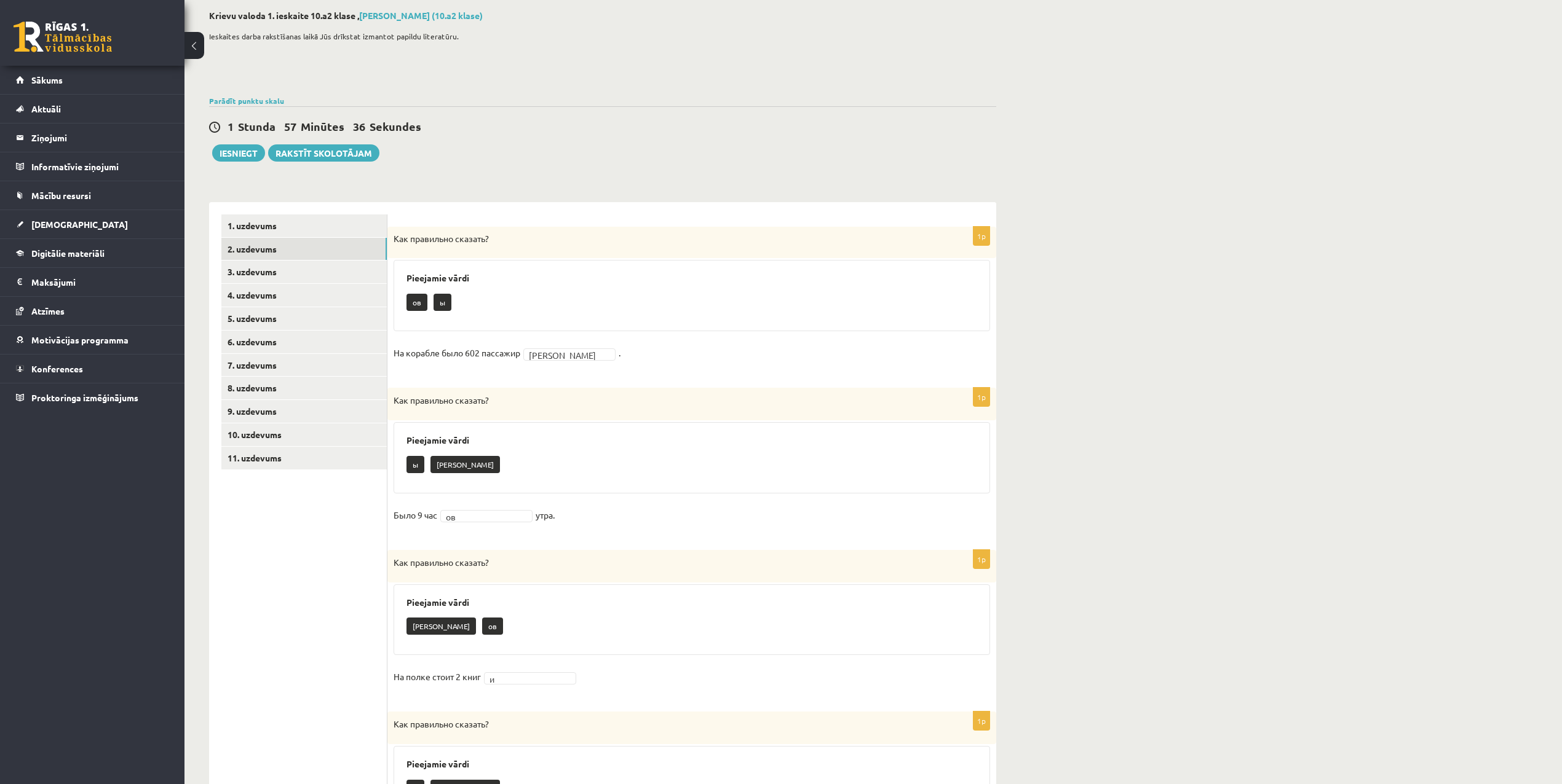
scroll to position [0, 0]
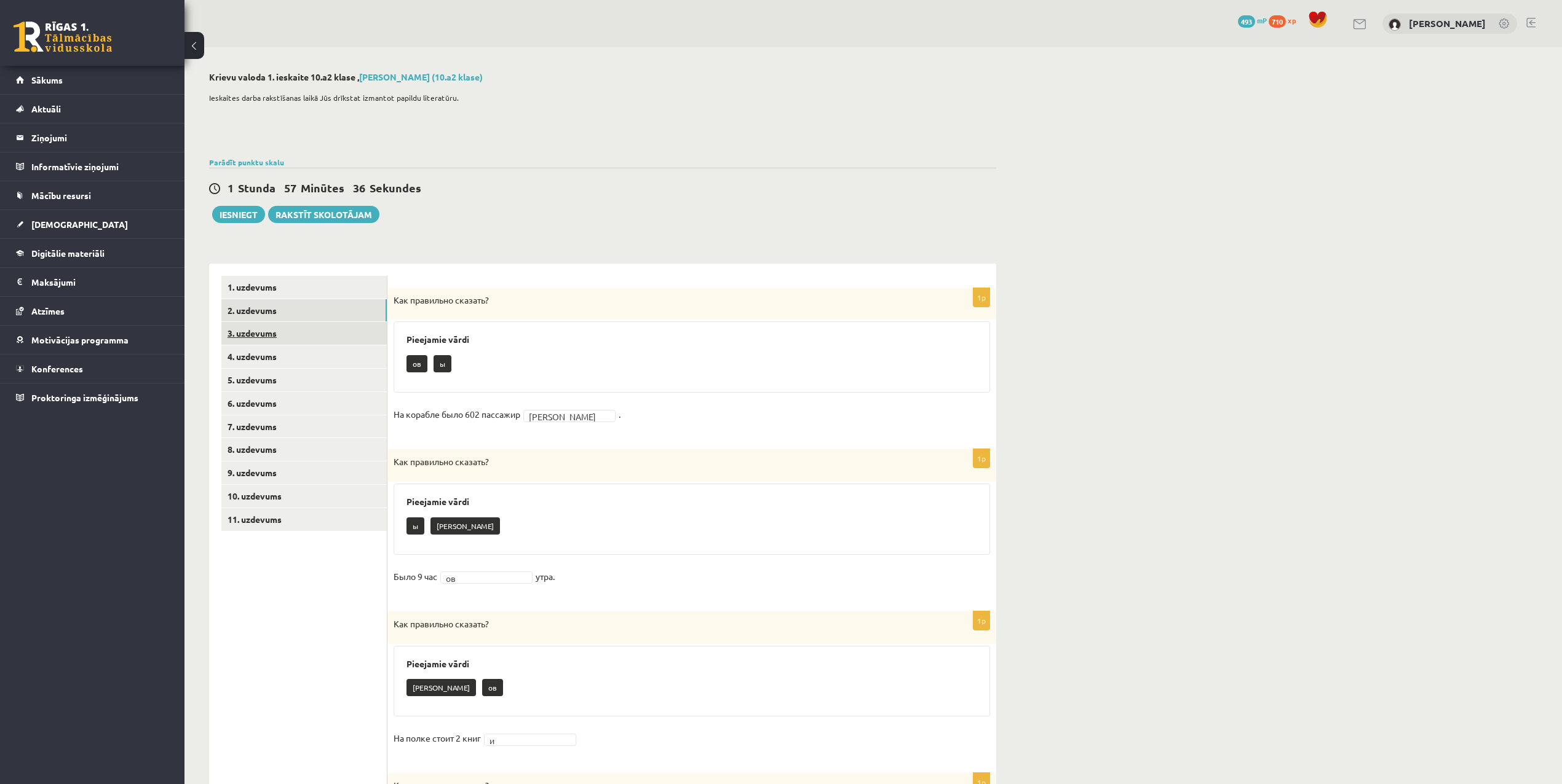
click at [259, 330] on link "3. uzdevums" at bounding box center [304, 334] width 166 height 23
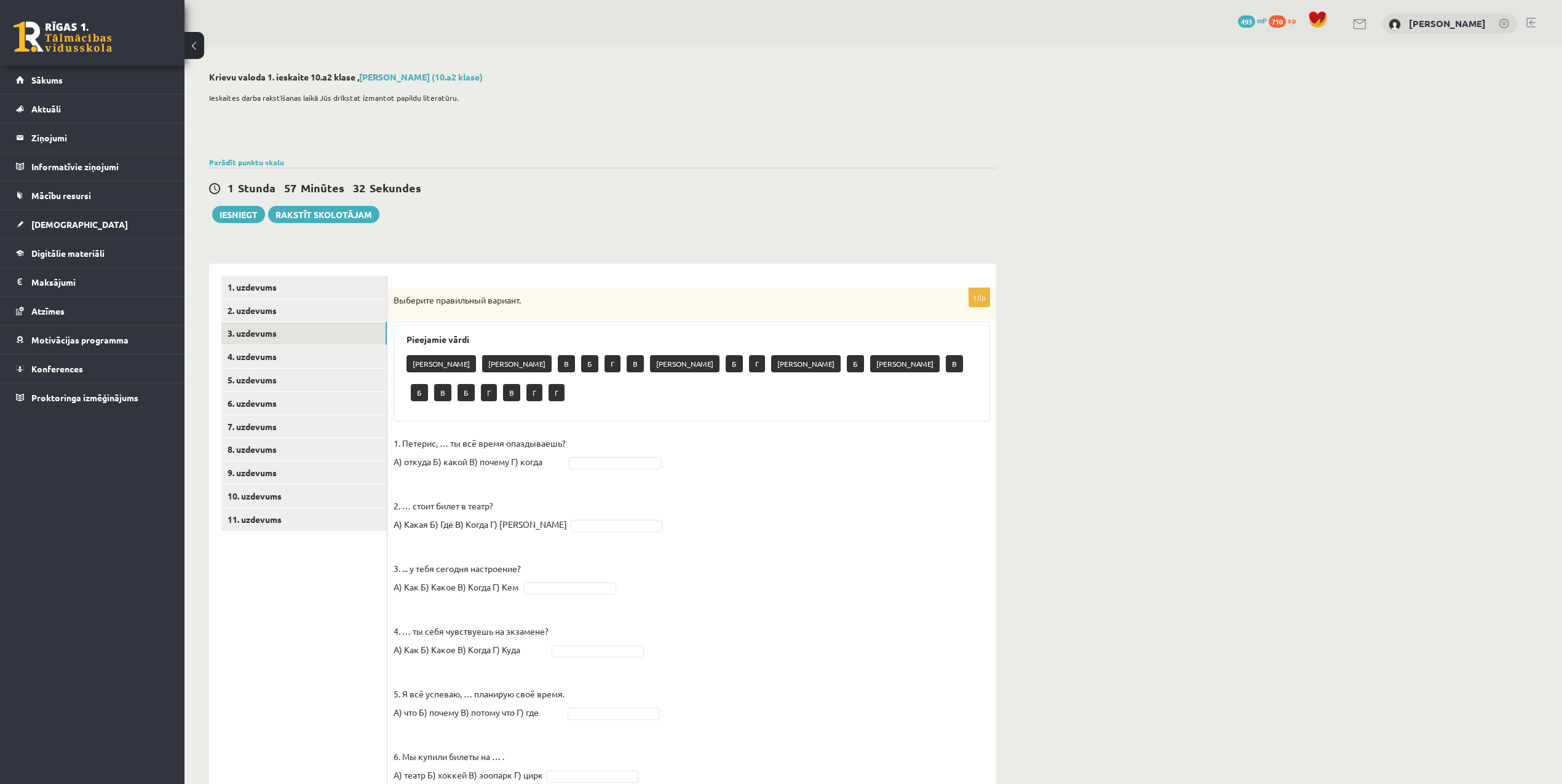
click at [414, 478] on p "2. … стоит билет в театр? А) Какая Б) Где В) Когда Г) Сколько" at bounding box center [480, 506] width 174 height 56
click at [516, 434] on p "1. Петерис, … ты всё время опаздываешь? А) откуда Б) какой В) почему Г) когда" at bounding box center [479, 452] width 172 height 37
click at [449, 434] on p "1. Петерис, … ты всё время опаздываешь? А) откуда Б) какой В) почему Г) когда" at bounding box center [479, 452] width 172 height 37
drag, startPoint x: 445, startPoint y: 414, endPoint x: 438, endPoint y: 417, distance: 7.6
click at [438, 434] on p "1. Петерис, … ты всё время опаздываешь? А) откуда Б) какой В) почему Г) когда" at bounding box center [479, 452] width 172 height 37
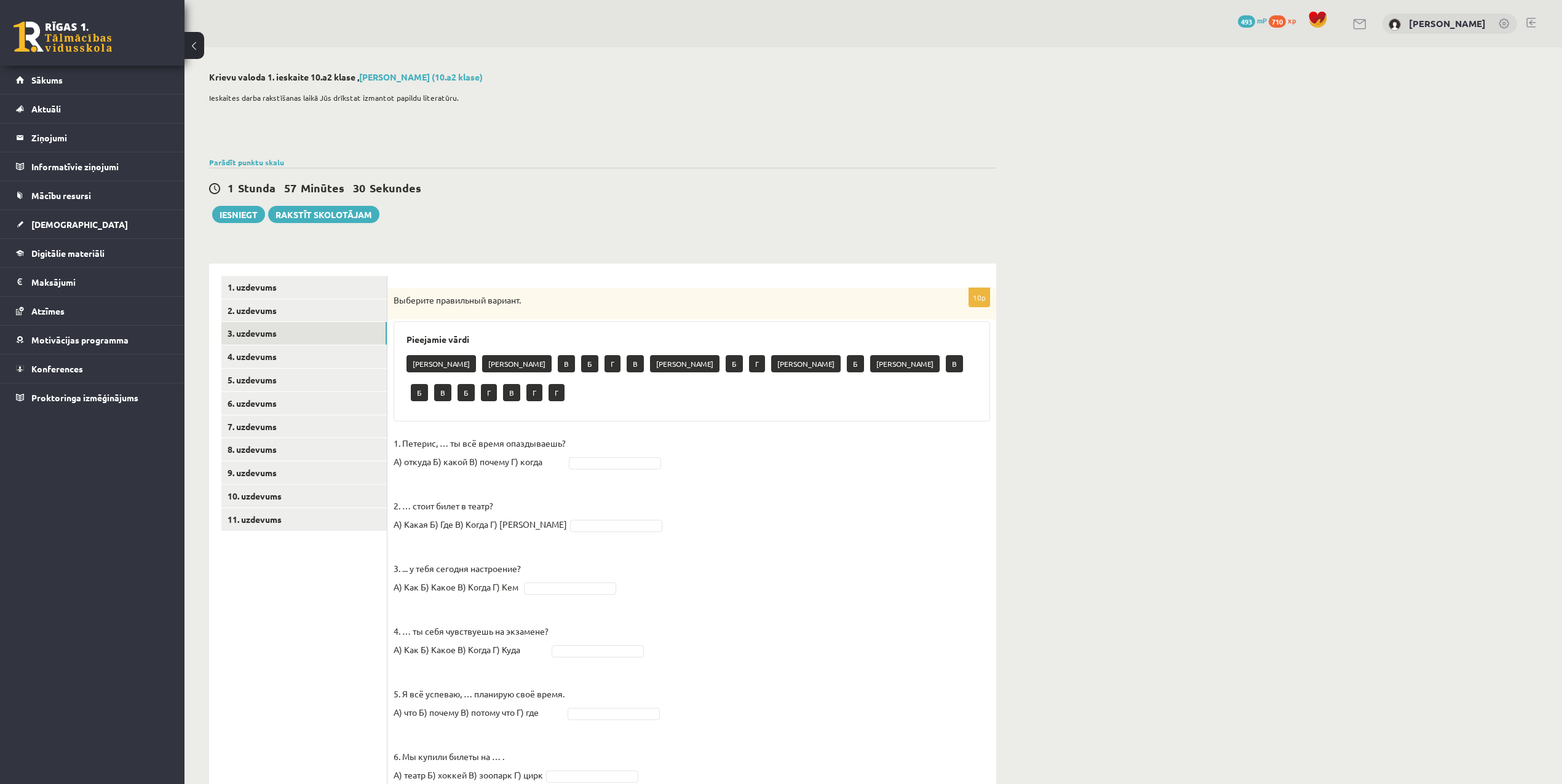
click at [449, 379] on div "А А В Б Г В А Б Г А Б А В Б В Б Г В Г Г" at bounding box center [691, 380] width 570 height 58
click at [416, 369] on p "А" at bounding box center [441, 364] width 70 height 17
click at [418, 367] on p "А" at bounding box center [441, 364] width 70 height 17
drag, startPoint x: 421, startPoint y: 365, endPoint x: 413, endPoint y: 365, distance: 8.0
click at [413, 365] on p "А" at bounding box center [441, 364] width 70 height 17
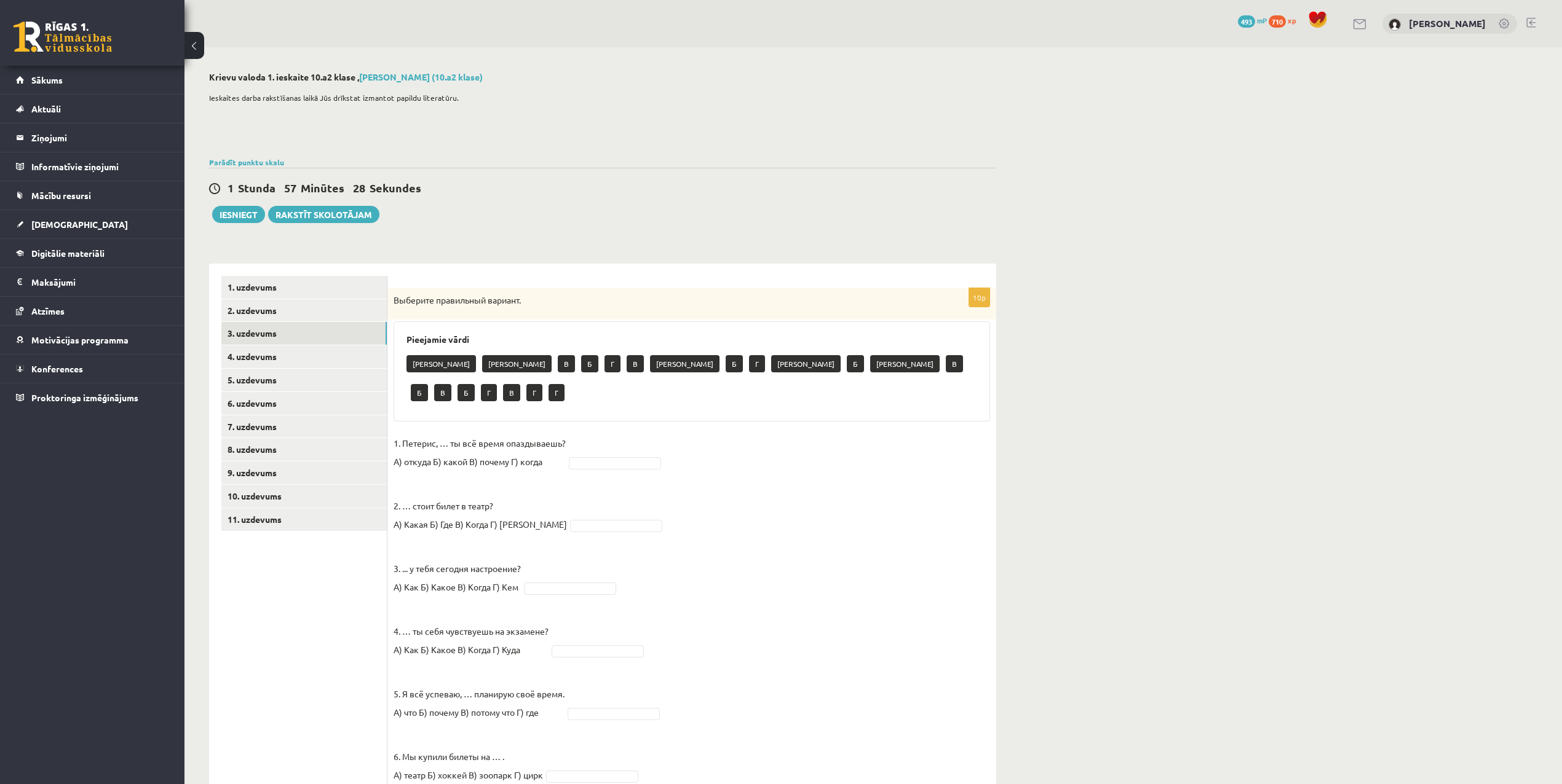
click at [504, 442] on p "1. Петерис, … ты всё время опаздываешь? А) откуда Б) какой В) почему Г) когда" at bounding box center [479, 452] width 172 height 37
click at [1506, 21] on link at bounding box center [1504, 25] width 12 height 12
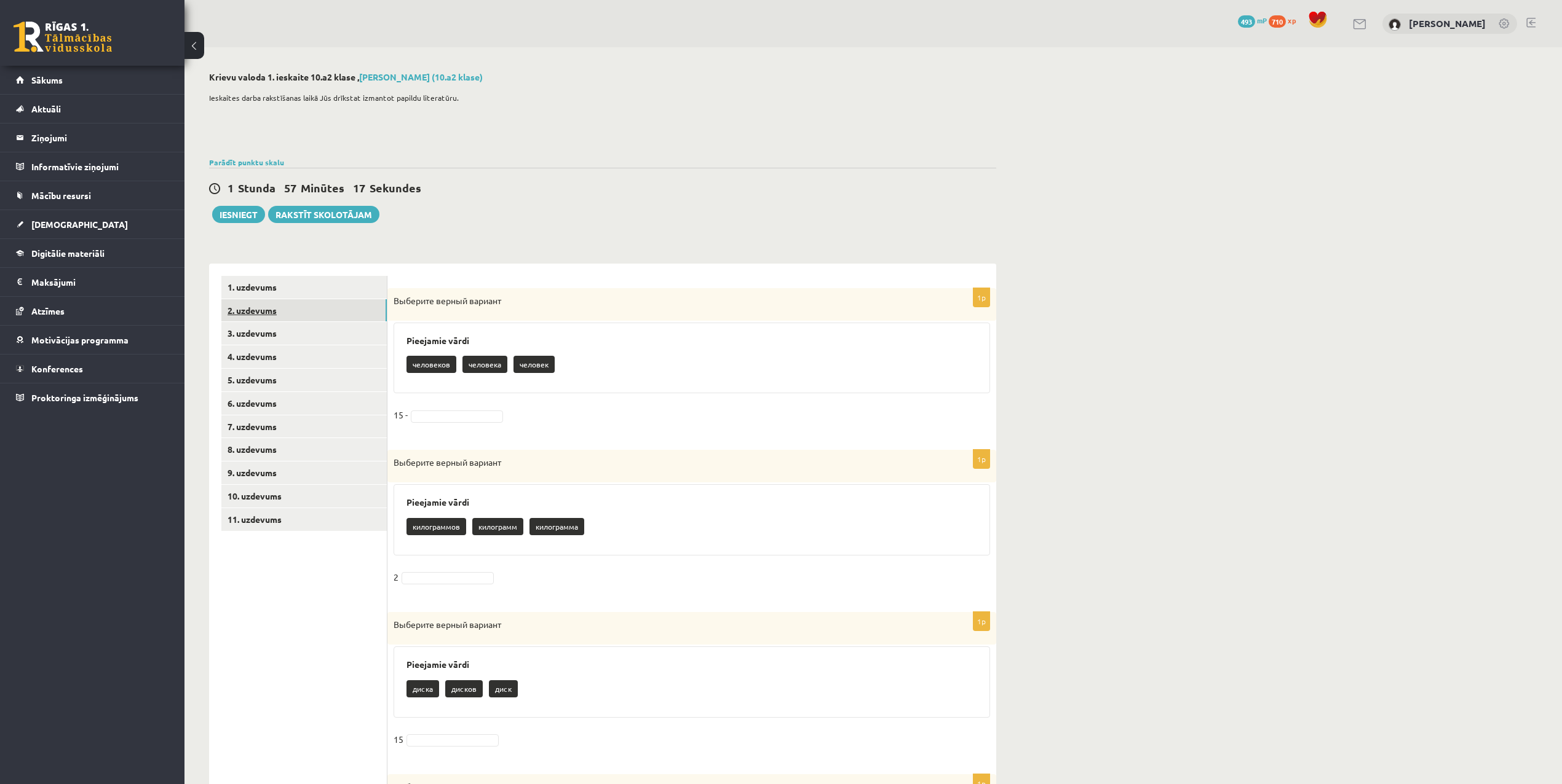
click at [251, 315] on link "2. uzdevums" at bounding box center [304, 311] width 166 height 23
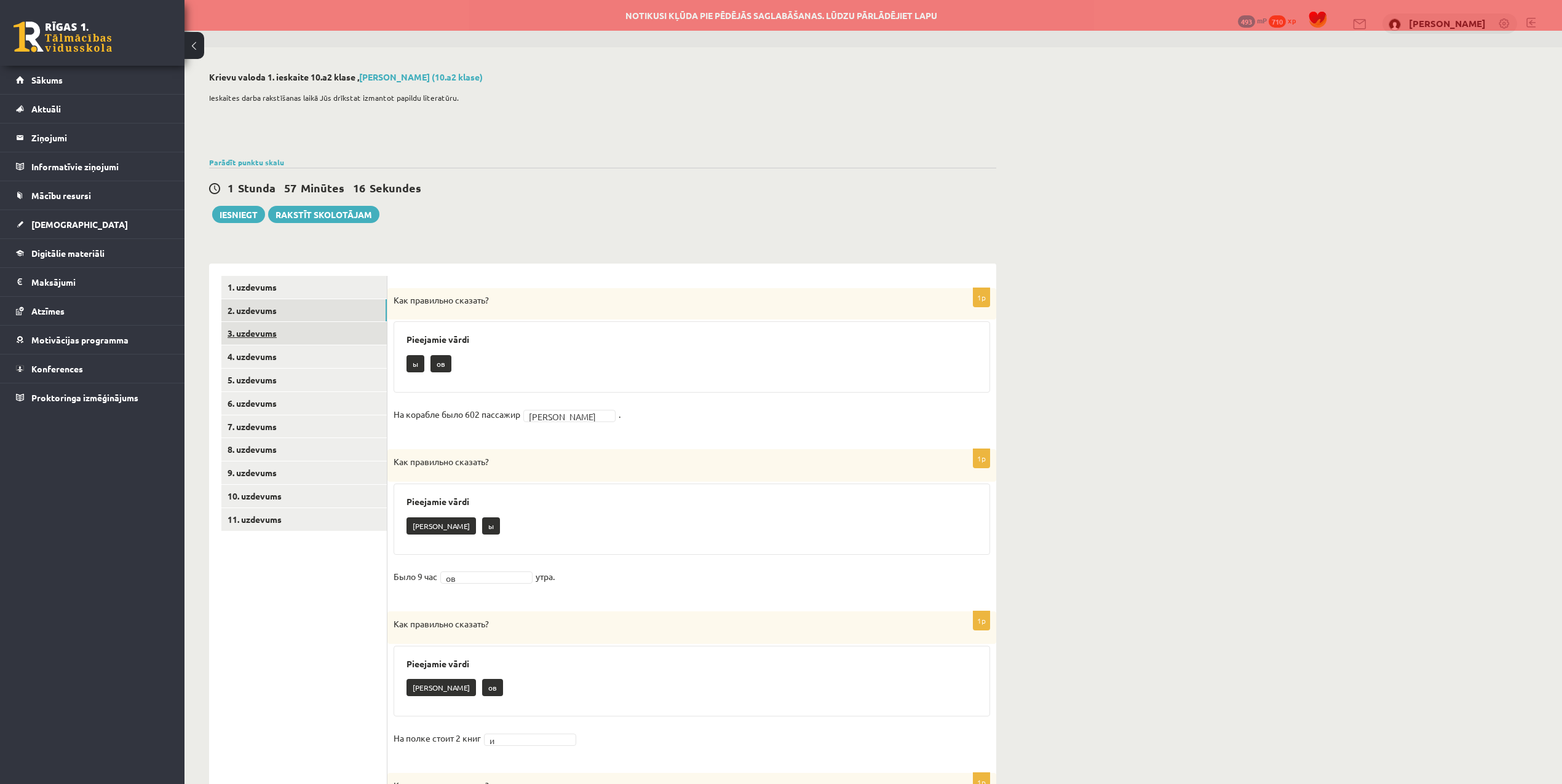
click at [255, 328] on link "3. uzdevums" at bounding box center [304, 334] width 166 height 23
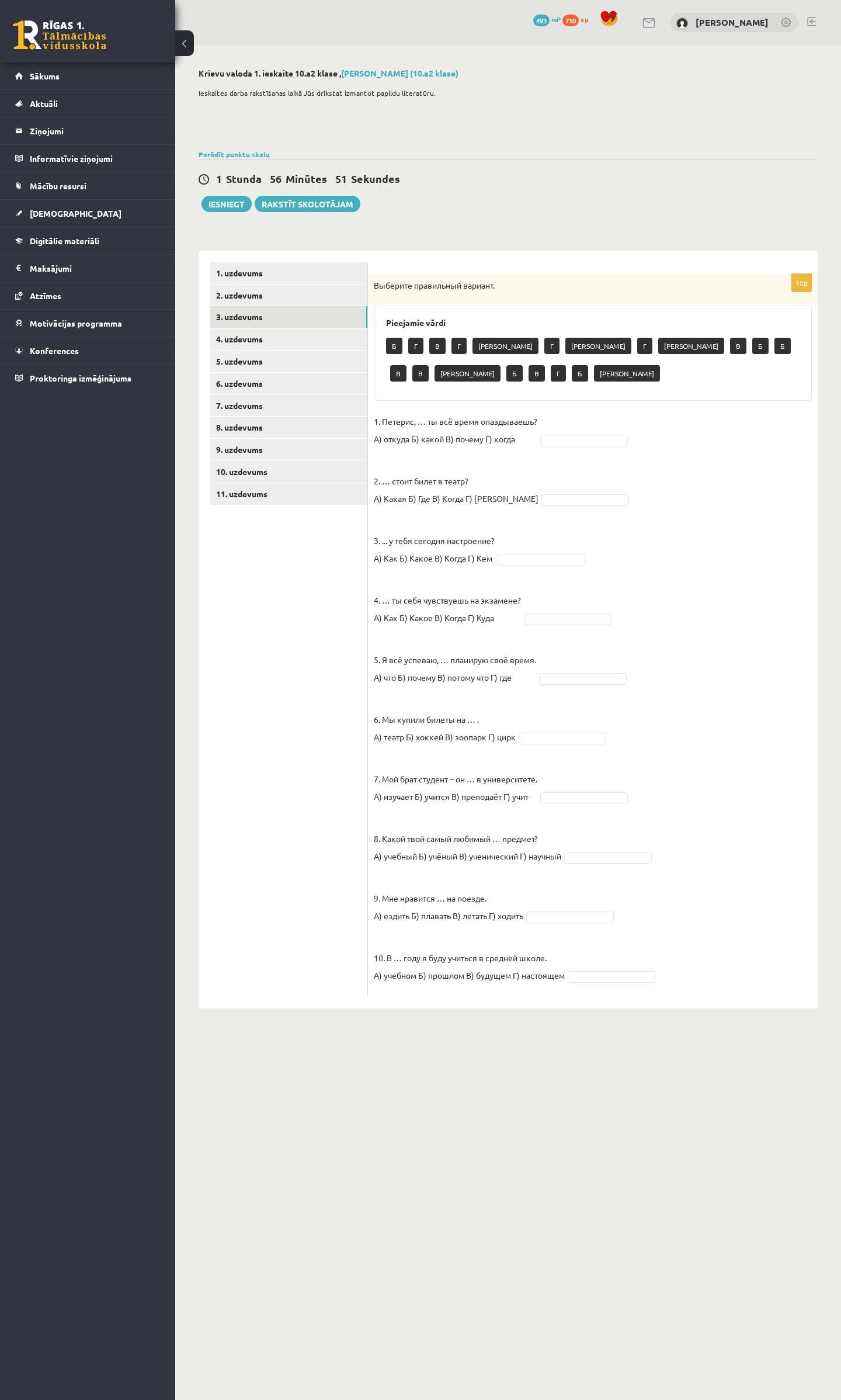
click at [421, 422] on p "1. Петерис, … ты всё время опаздываешь? А) откуда Б) какой В) почему Г) когда" at bounding box center [455, 430] width 164 height 35
click at [382, 464] on p "2. … стоит билет в театр? А) Какая Б) Где В) Когда Г) Сколько" at bounding box center [456, 481] width 165 height 53
click at [427, 461] on p "2. … стоит билет в театр? А) Какая Б) Где В) Когда Г) Сколько" at bounding box center [456, 481] width 165 height 53
click at [505, 462] on p "2. … стоит билет в театр? А) Какая Б) Где В) Когда Г) Сколько" at bounding box center [456, 481] width 165 height 53
drag, startPoint x: 505, startPoint y: 462, endPoint x: 552, endPoint y: 462, distance: 47.0
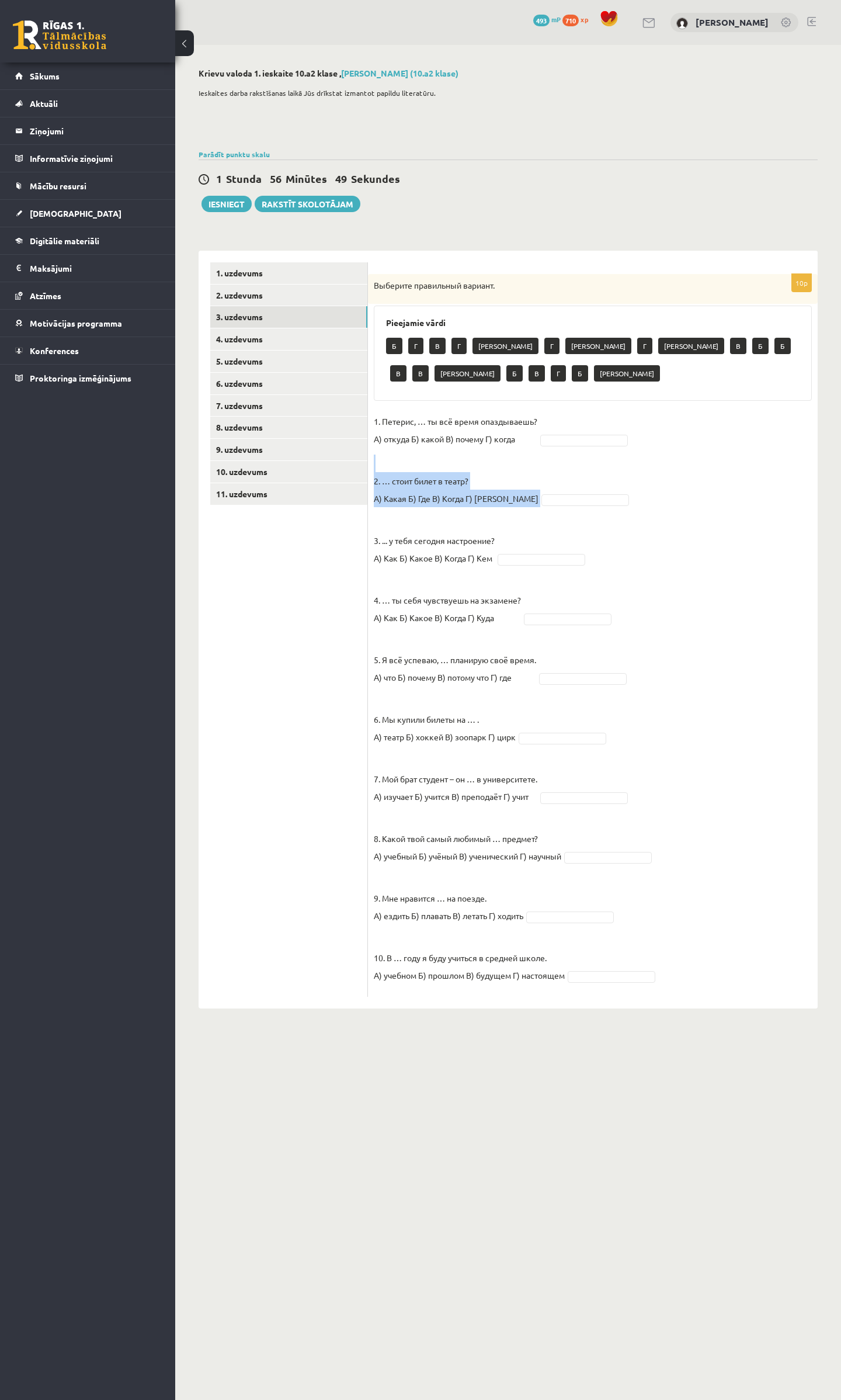
click at [528, 465] on fieldset "1. Петерис, … ты всё время опаздываешь? А) откуда Б) какой В) почему Г) когда 2…" at bounding box center [593, 702] width 438 height 578
click at [578, 461] on fieldset "1. Петерис, … ты всё время опаздываешь? А) откуда Б) какой В) почему Г) когда 2…" at bounding box center [593, 702] width 438 height 578
click at [580, 450] on fieldset "1. Петерис, … ты всё время опаздываешь? А) откуда Б) какой В) почему Г) когда 2…" at bounding box center [593, 702] width 438 height 578
click at [395, 455] on p "2. … стоит билет в театр? А) Какая Б) Где В) Когда Г) Сколько" at bounding box center [456, 481] width 165 height 53
drag, startPoint x: 370, startPoint y: 417, endPoint x: 632, endPoint y: 511, distance: 278.4
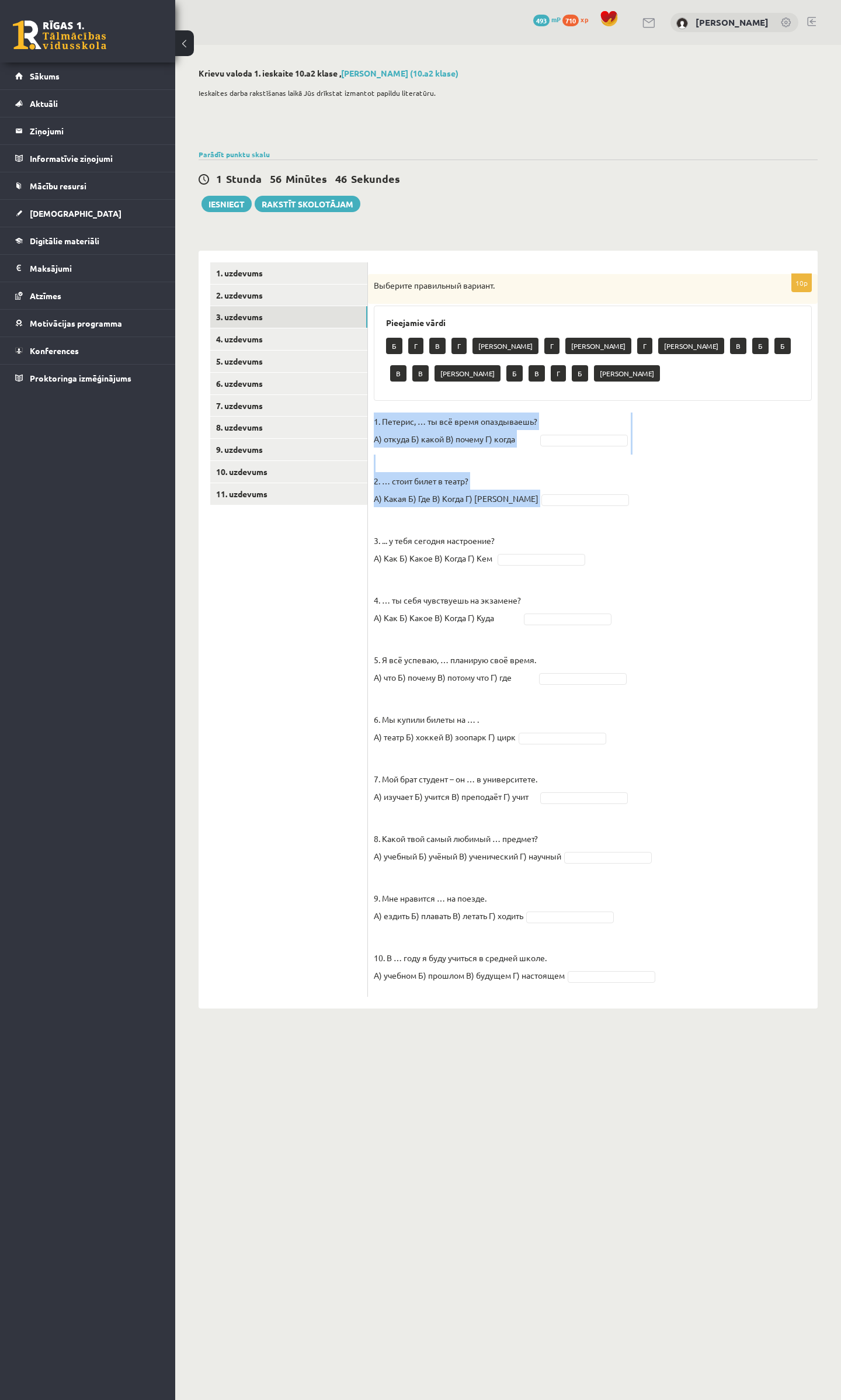
click at [632, 511] on div "10p Выберите правильный вариант. Pieejamie vārdi Б Г В Г А Г А Г А В Б Б В В А …" at bounding box center [593, 635] width 449 height 723
click at [644, 458] on fieldset "1. Петерис, … ты всё время опаздываешь? А) откуда Б) какой В) почему Г) когда 2…" at bounding box center [593, 702] width 438 height 578
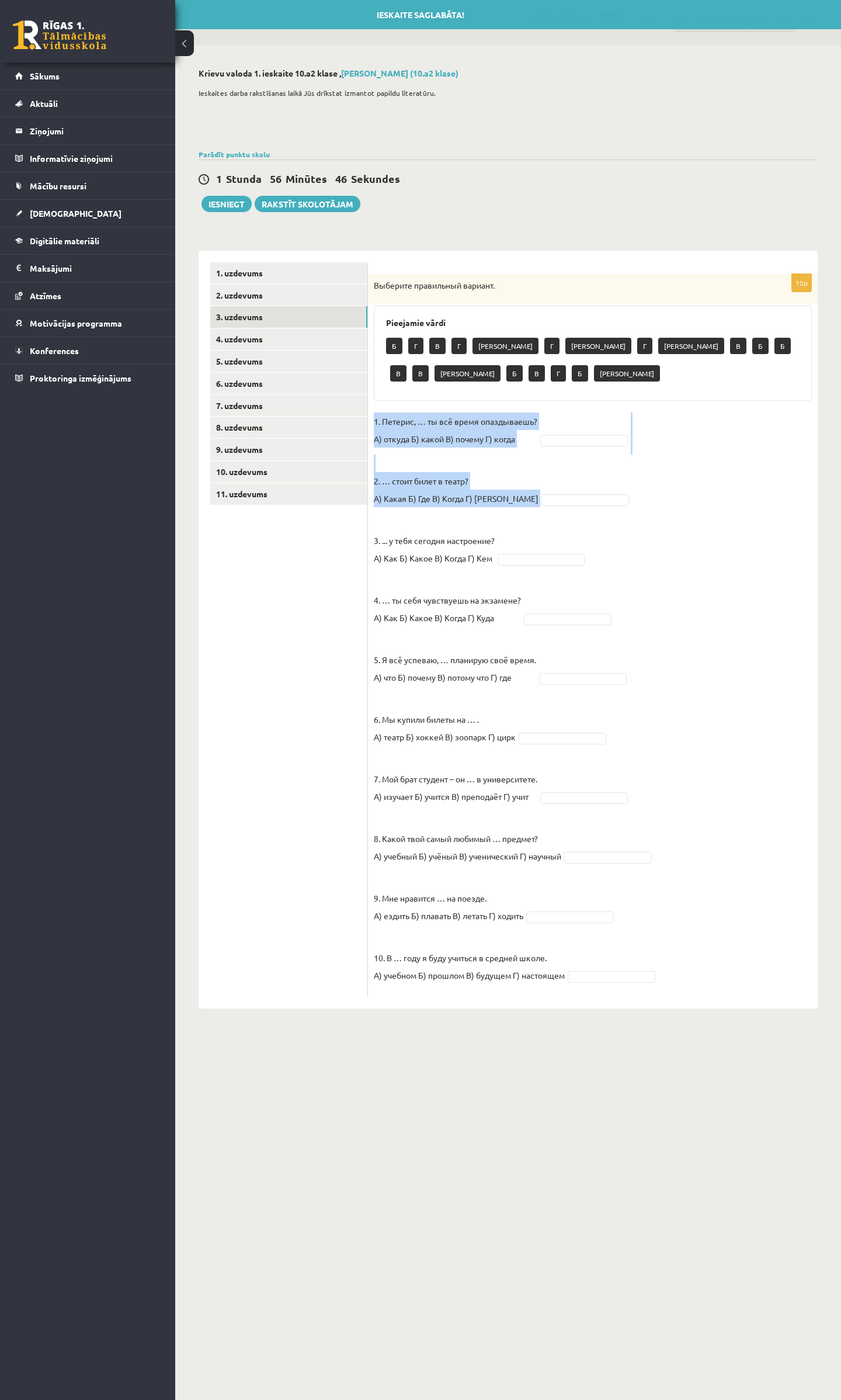
click at [653, 438] on fieldset "1. Петерис, … ты всё время опаздываешь? А) откуда Б) какой В) почему Г) когда 2…" at bounding box center [593, 702] width 438 height 578
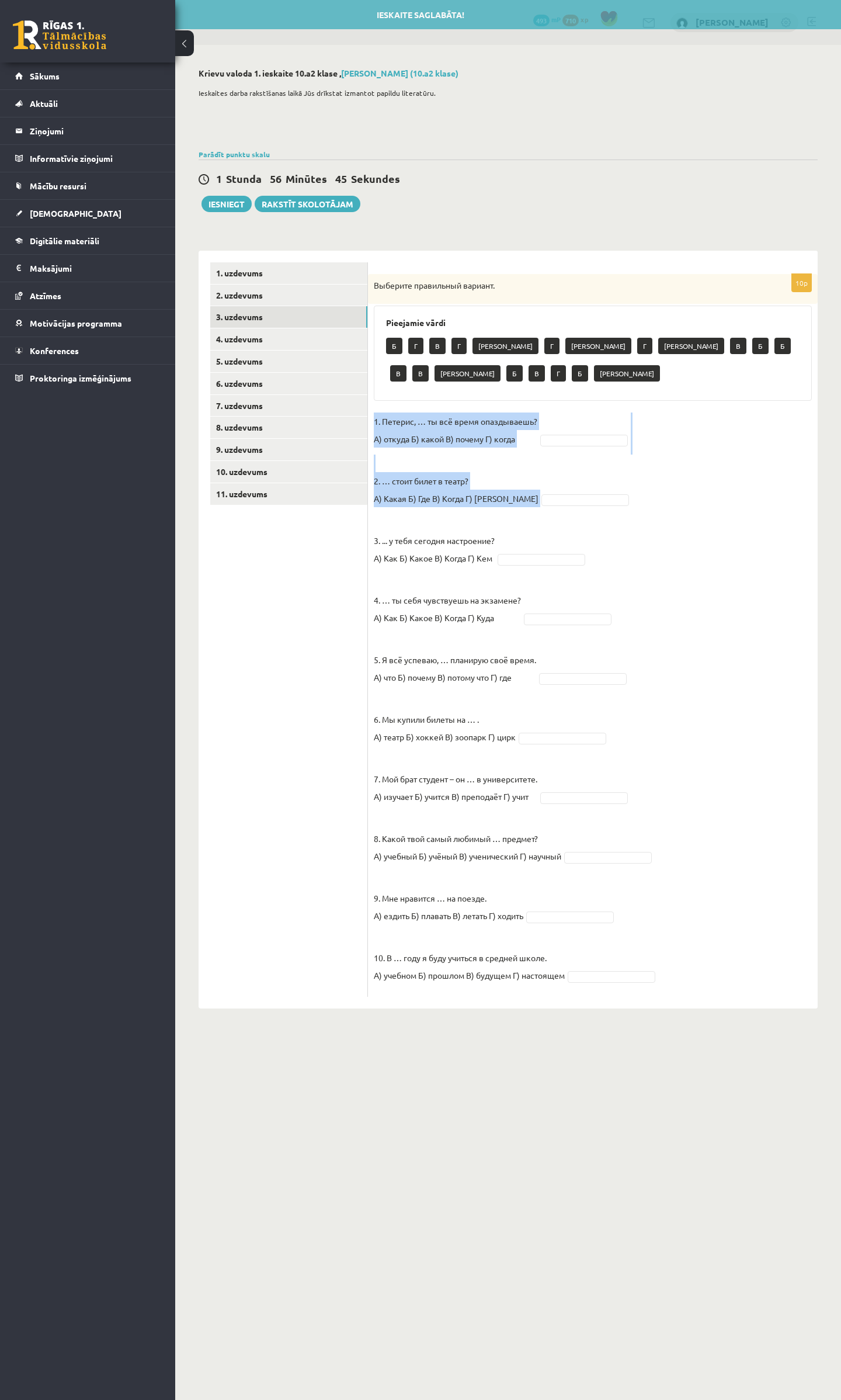
click at [598, 427] on fieldset "1. Петерис, … ты всё время опаздываешь? А) откуда Б) какой В) почему Г) когда 2…" at bounding box center [593, 702] width 438 height 578
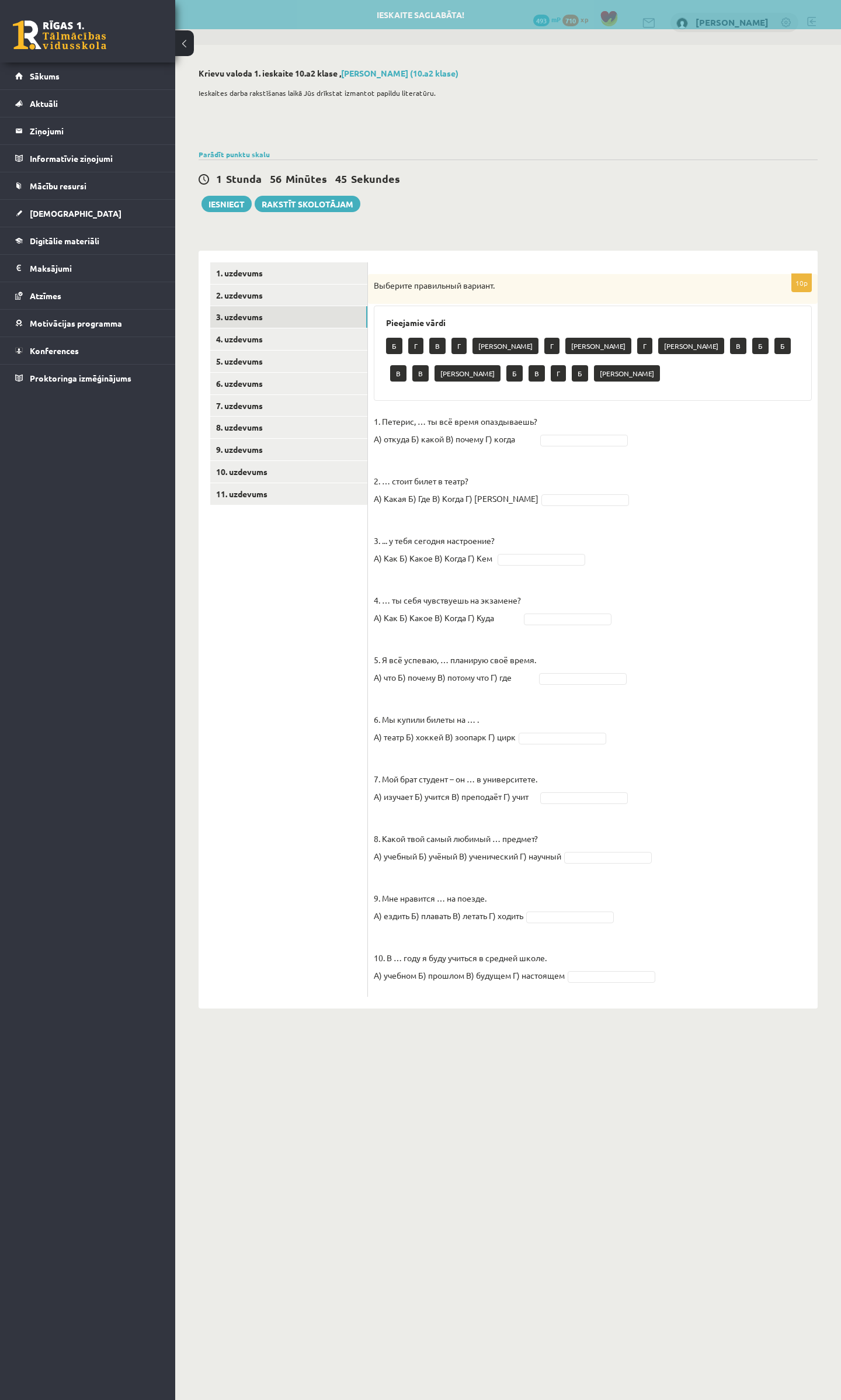
click at [591, 448] on fieldset "1. Петерис, … ты всё время опаздываешь? А) откуда Б) какой В) почему Г) когда 2…" at bounding box center [593, 702] width 438 height 578
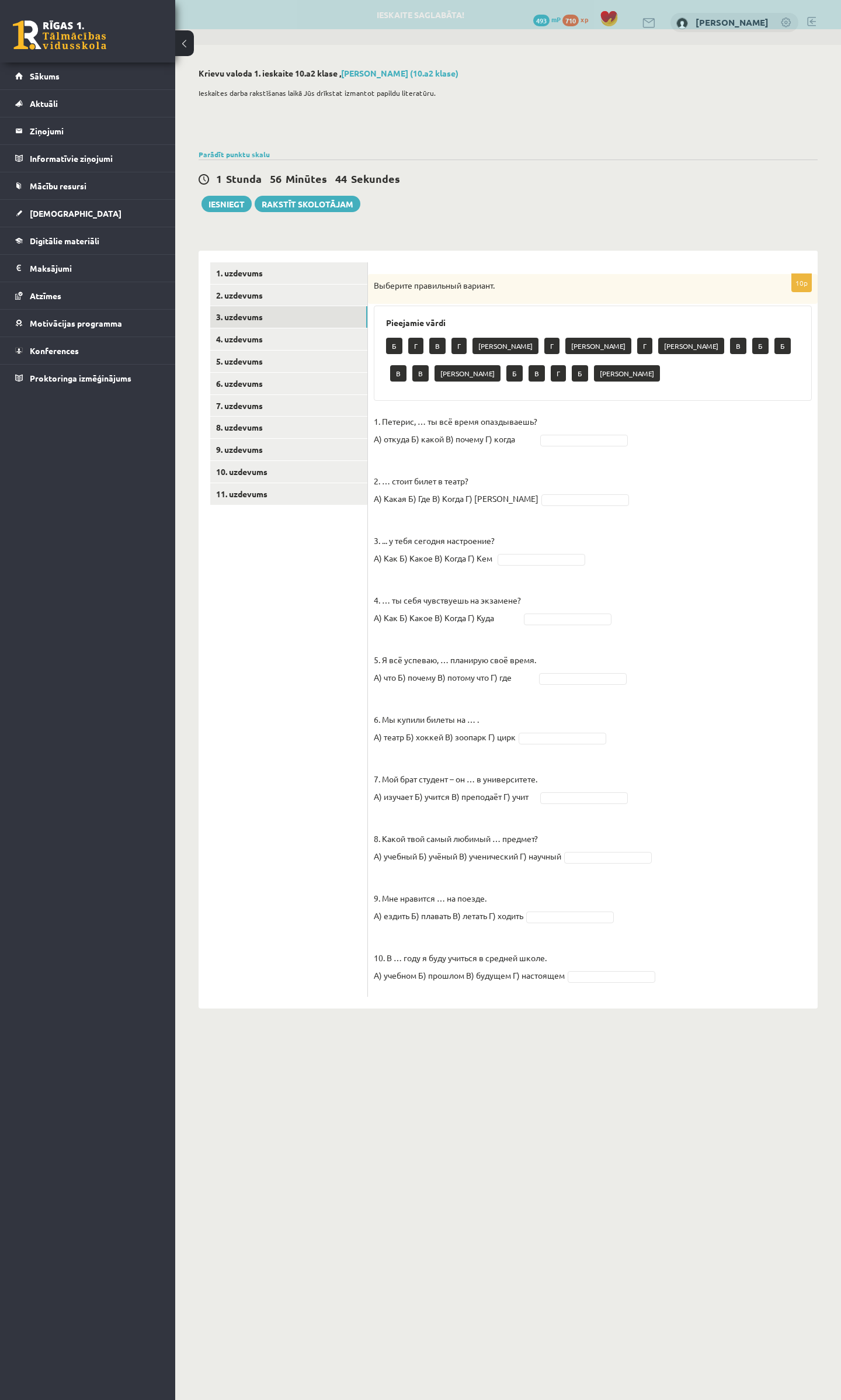
click at [560, 431] on fieldset "1. Петерис, … ты всё время опаздываешь? А) откуда Б) какой В) почему Г) когда 2…" at bounding box center [593, 702] width 438 height 578
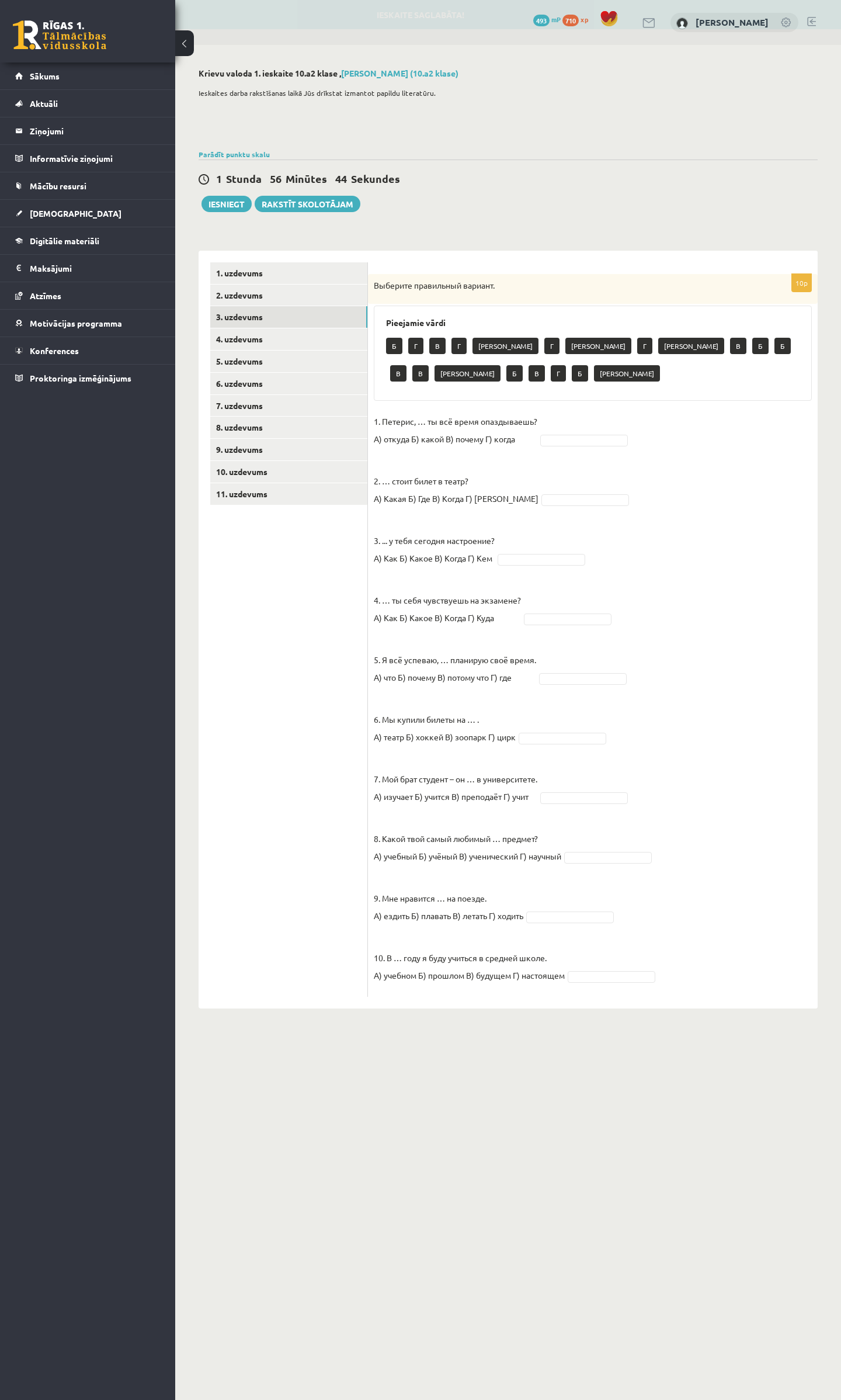
click at [556, 417] on fieldset "1. Петерис, … ты всё время опаздываешь? А) откуда Б) какой В) почему Г) когда 2…" at bounding box center [593, 702] width 438 height 578
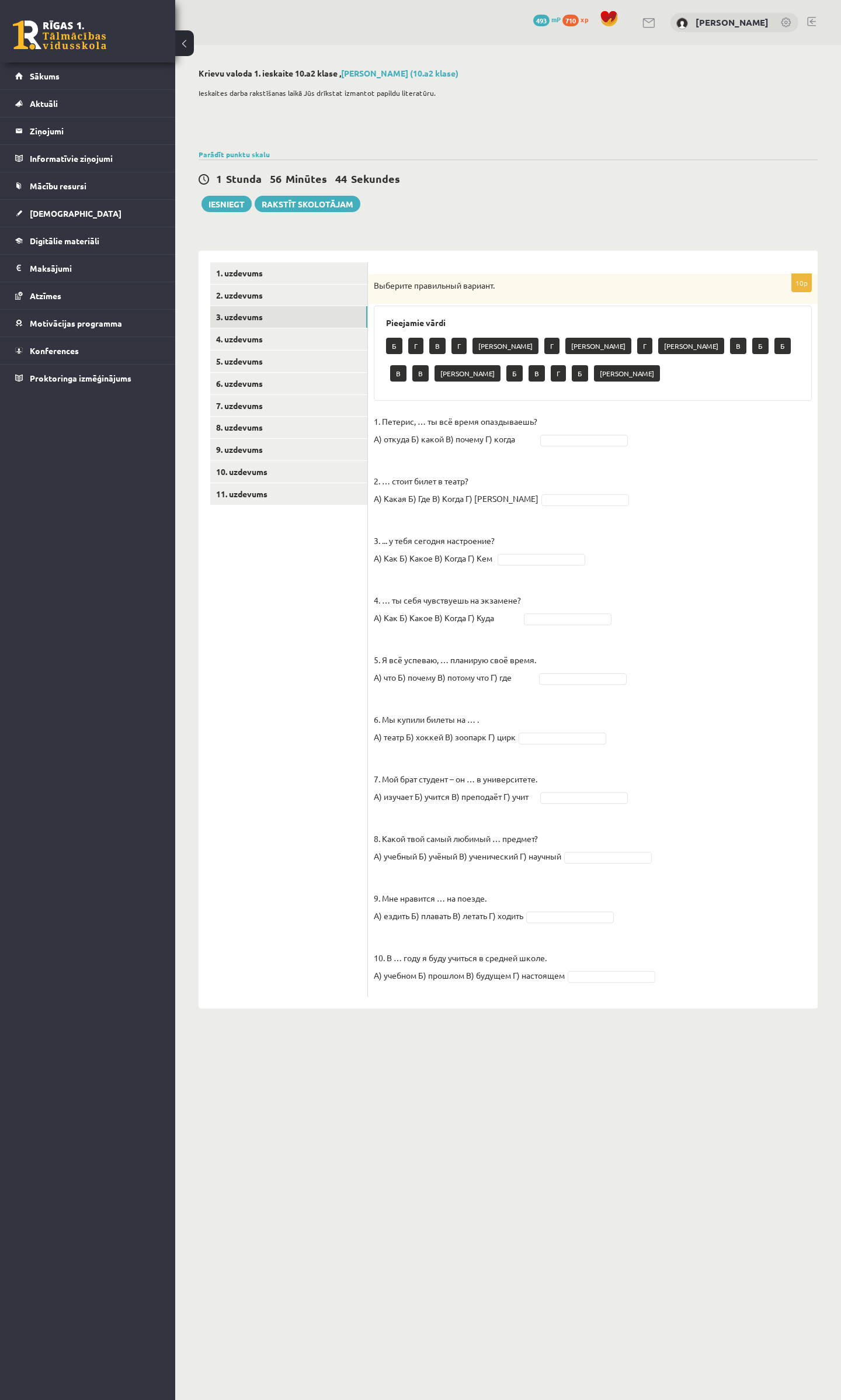
click at [552, 434] on fieldset "1. Петерис, … ты всё время опаздываешь? А) откуда Б) какой В) почему Г) когда 2…" at bounding box center [593, 702] width 438 height 578
click at [398, 455] on p "2. … стоит билет в театр? А) Какая Б) Где В) Когда Г) Сколько" at bounding box center [456, 481] width 165 height 53
click at [545, 462] on fieldset "1. Петерис, … ты всё время опаздываешь? А) откуда Б) какой В) почему Г) когда В…" at bounding box center [593, 702] width 438 height 578
click at [556, 638] on fieldset "1. Петерис, … ты всё время опаздываешь? А) откуда Б) какой В) почему Г) когда В…" at bounding box center [593, 702] width 438 height 578
click at [545, 659] on fieldset "1. Петерис, … ты всё время опаздываешь? А) откуда Б) какой В) почему Г) когда В…" at bounding box center [593, 702] width 438 height 578
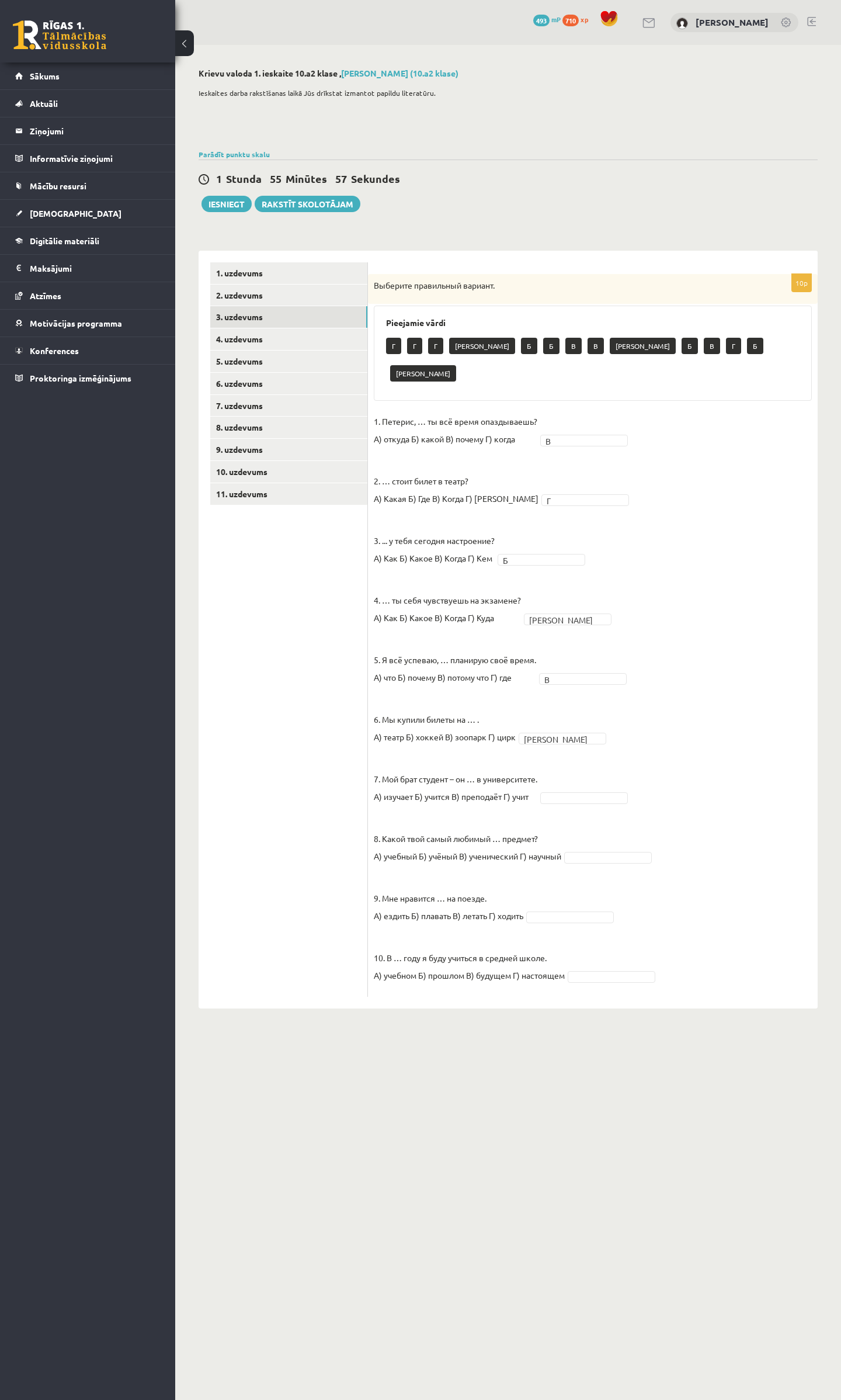
click at [542, 700] on fieldset "1. Петерис, … ты всё время опаздываешь? А) откуда Б) какой В) почему Г) когда В…" at bounding box center [593, 702] width 438 height 578
click at [556, 745] on fieldset "1. Петерис, … ты всё время опаздываешь? А) откуда Б) какой В) почему Г) когда В…" at bounding box center [593, 702] width 438 height 578
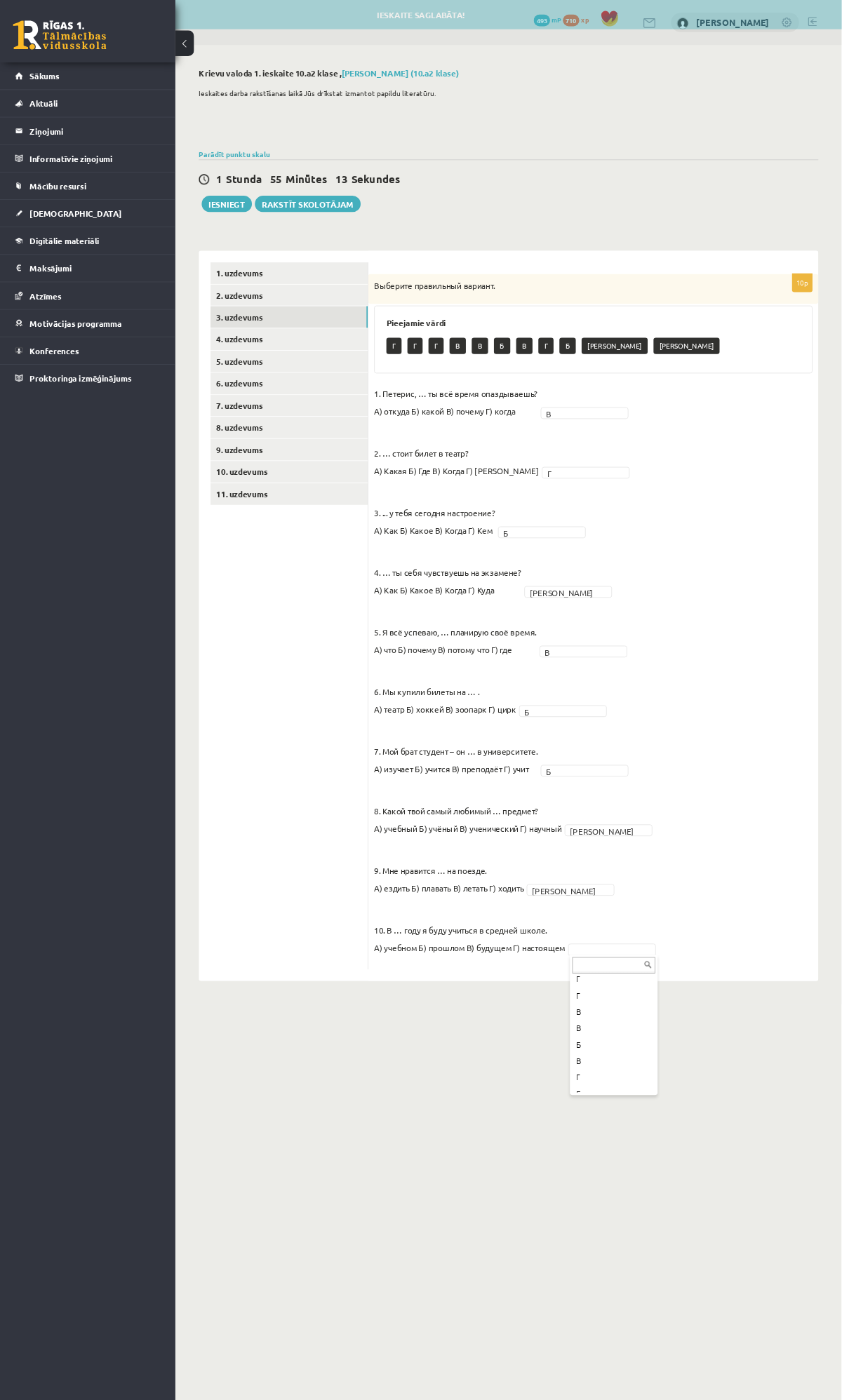
scroll to position [96, 0]
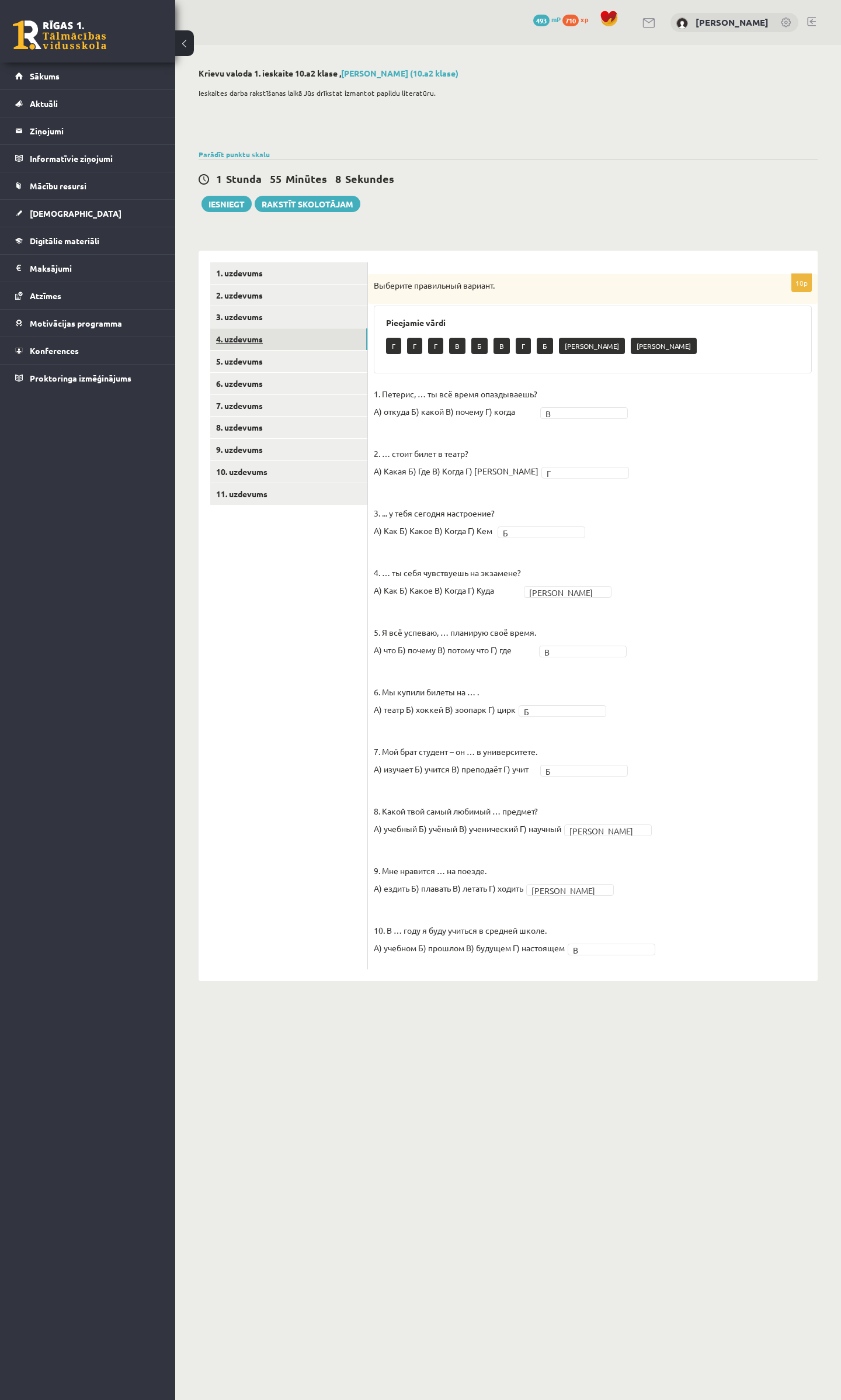
click at [253, 339] on link "4. uzdevums" at bounding box center [288, 339] width 157 height 22
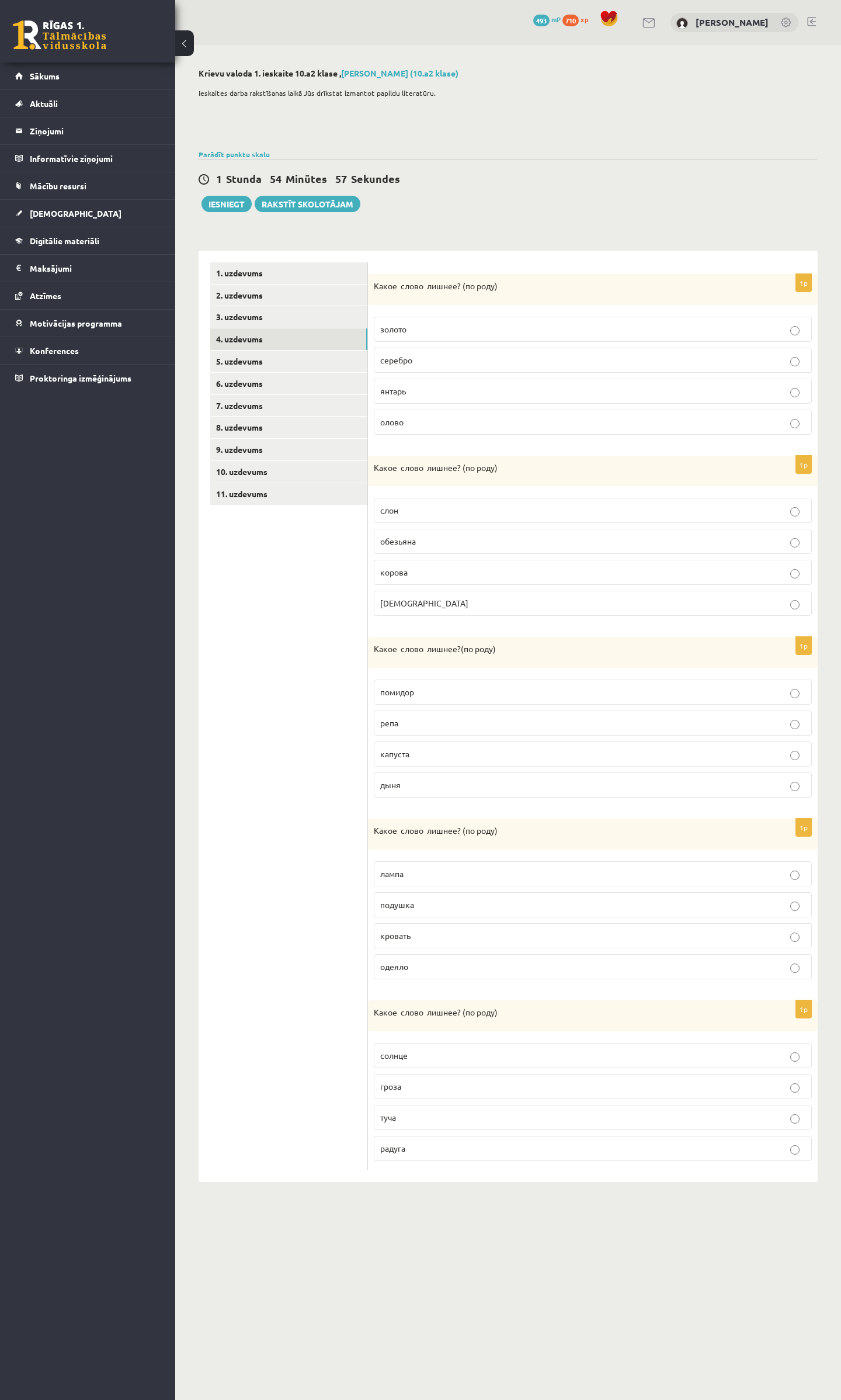
click at [420, 385] on p "янтарь" at bounding box center [593, 390] width 425 height 12
click at [454, 510] on p "слон" at bounding box center [593, 510] width 425 height 12
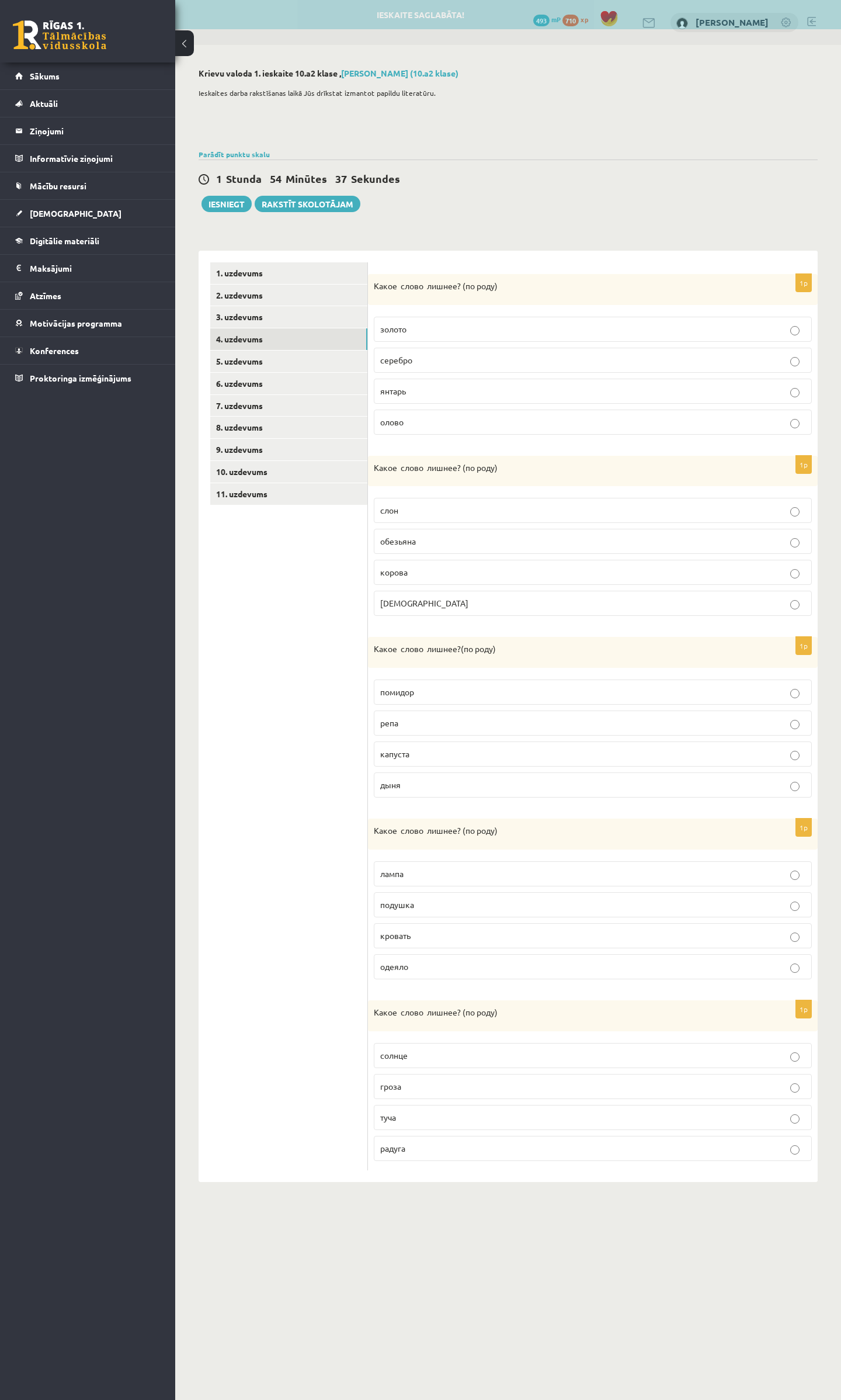
click at [423, 696] on p "помидор" at bounding box center [593, 692] width 425 height 12
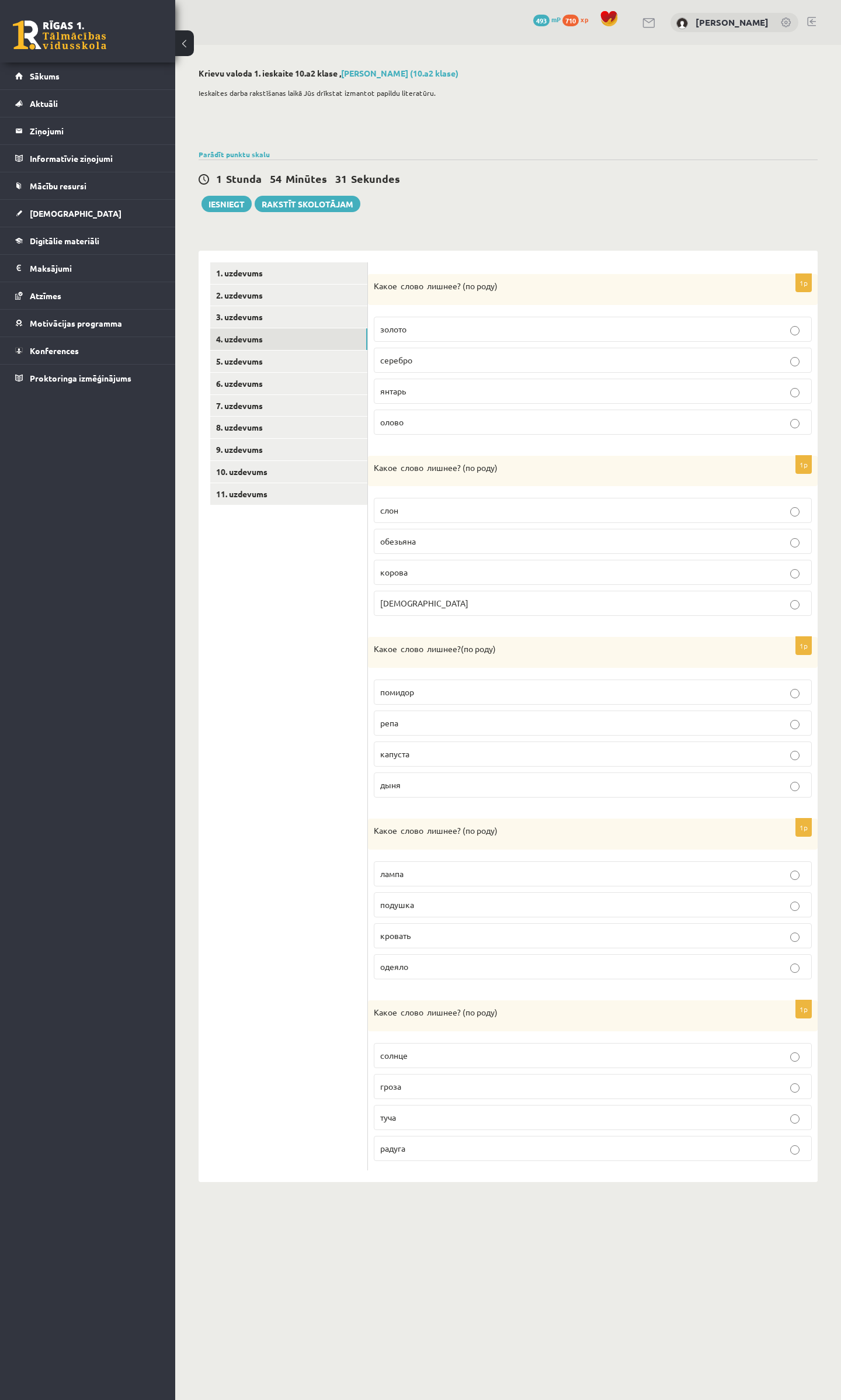
click at [420, 745] on p "одеяло" at bounding box center [593, 966] width 425 height 12
click at [424, 745] on p "солнце" at bounding box center [593, 1055] width 425 height 12
click at [257, 354] on link "5. uzdevums" at bounding box center [288, 361] width 157 height 22
click at [236, 339] on link "4. uzdevums" at bounding box center [288, 339] width 157 height 22
click at [262, 358] on link "5. uzdevums" at bounding box center [288, 361] width 157 height 22
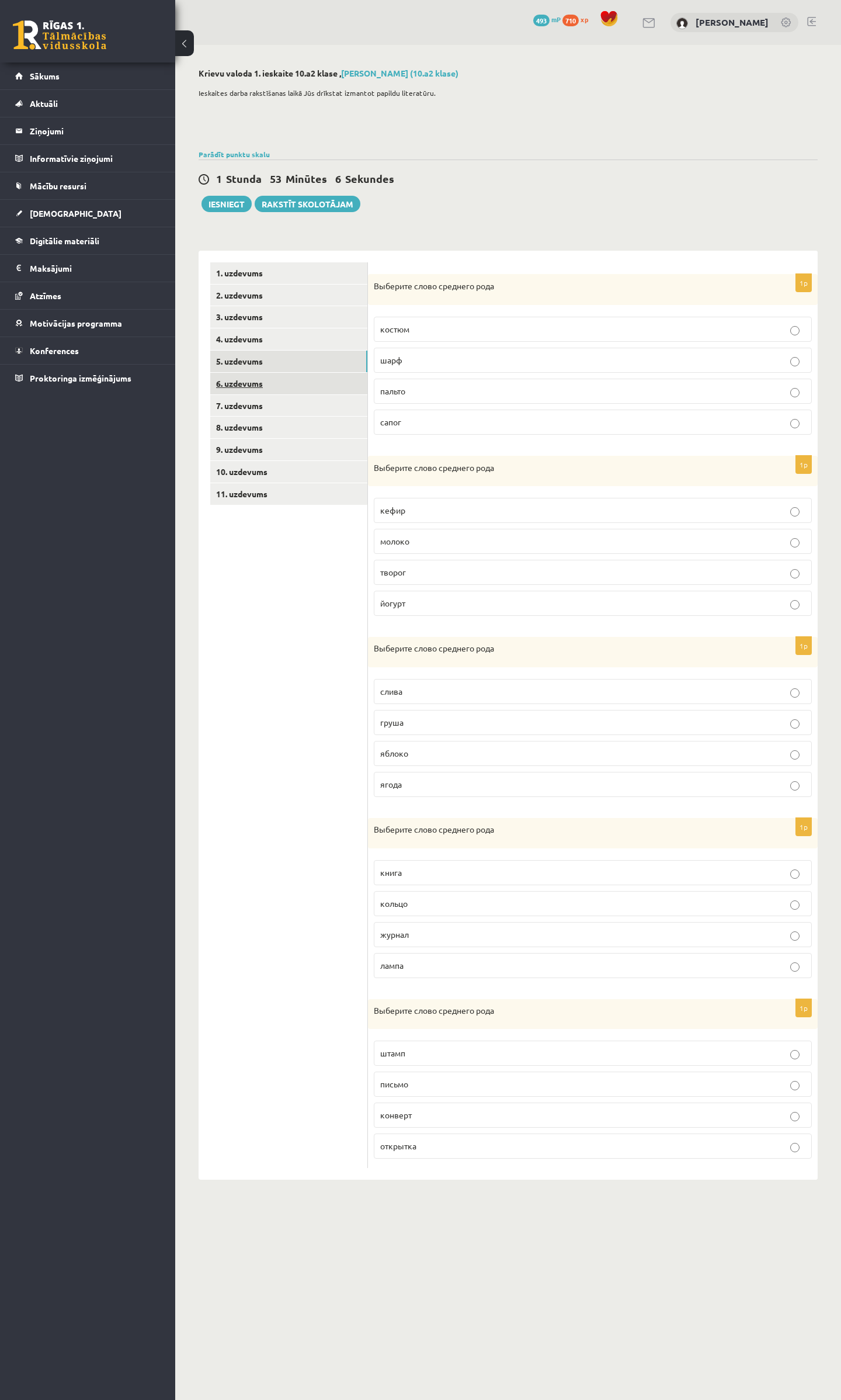
click at [235, 382] on link "6. uzdevums" at bounding box center [288, 383] width 157 height 22
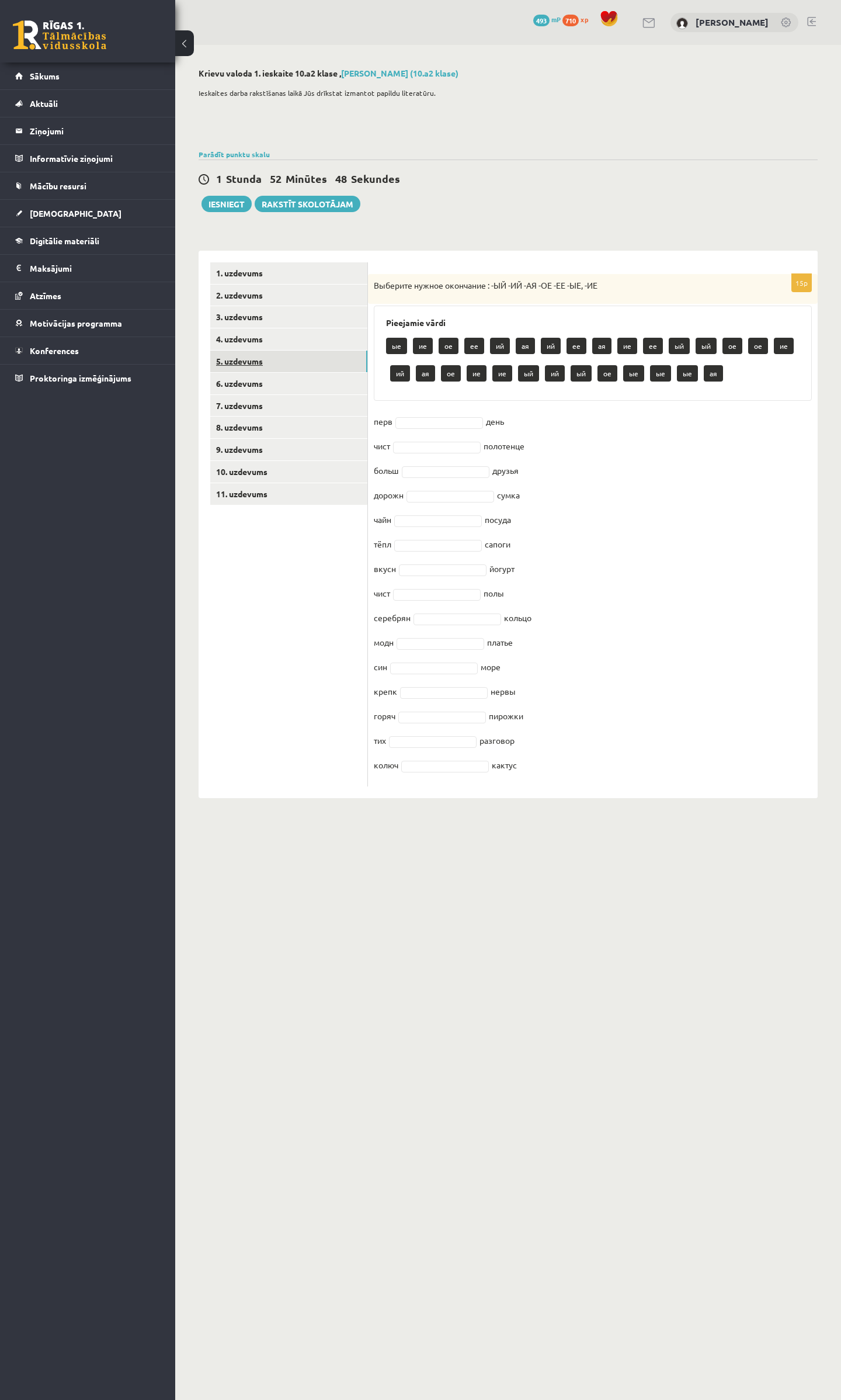
click at [237, 355] on link "5. uzdevums" at bounding box center [288, 361] width 157 height 22
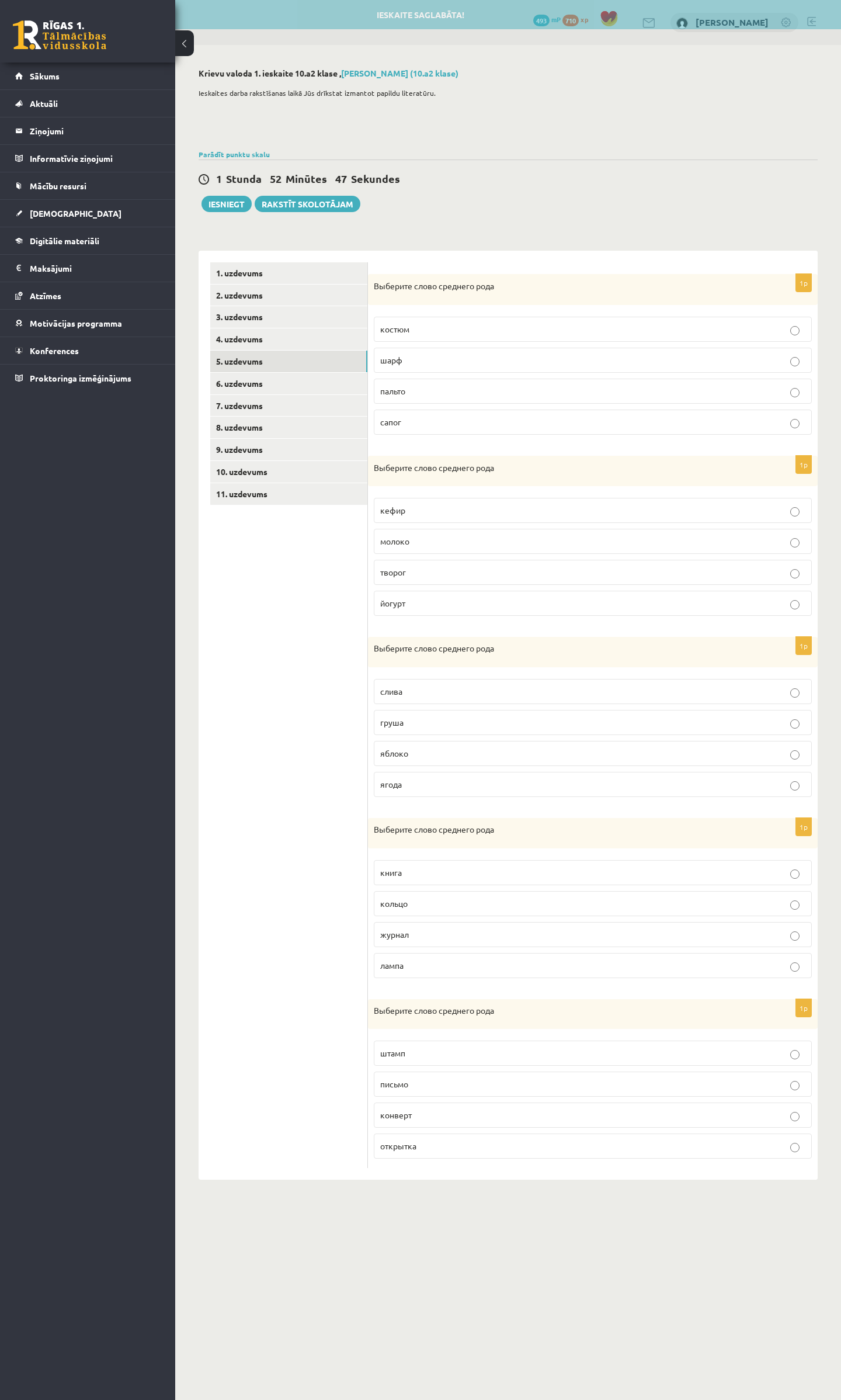
click at [428, 389] on p "пальто" at bounding box center [593, 390] width 425 height 12
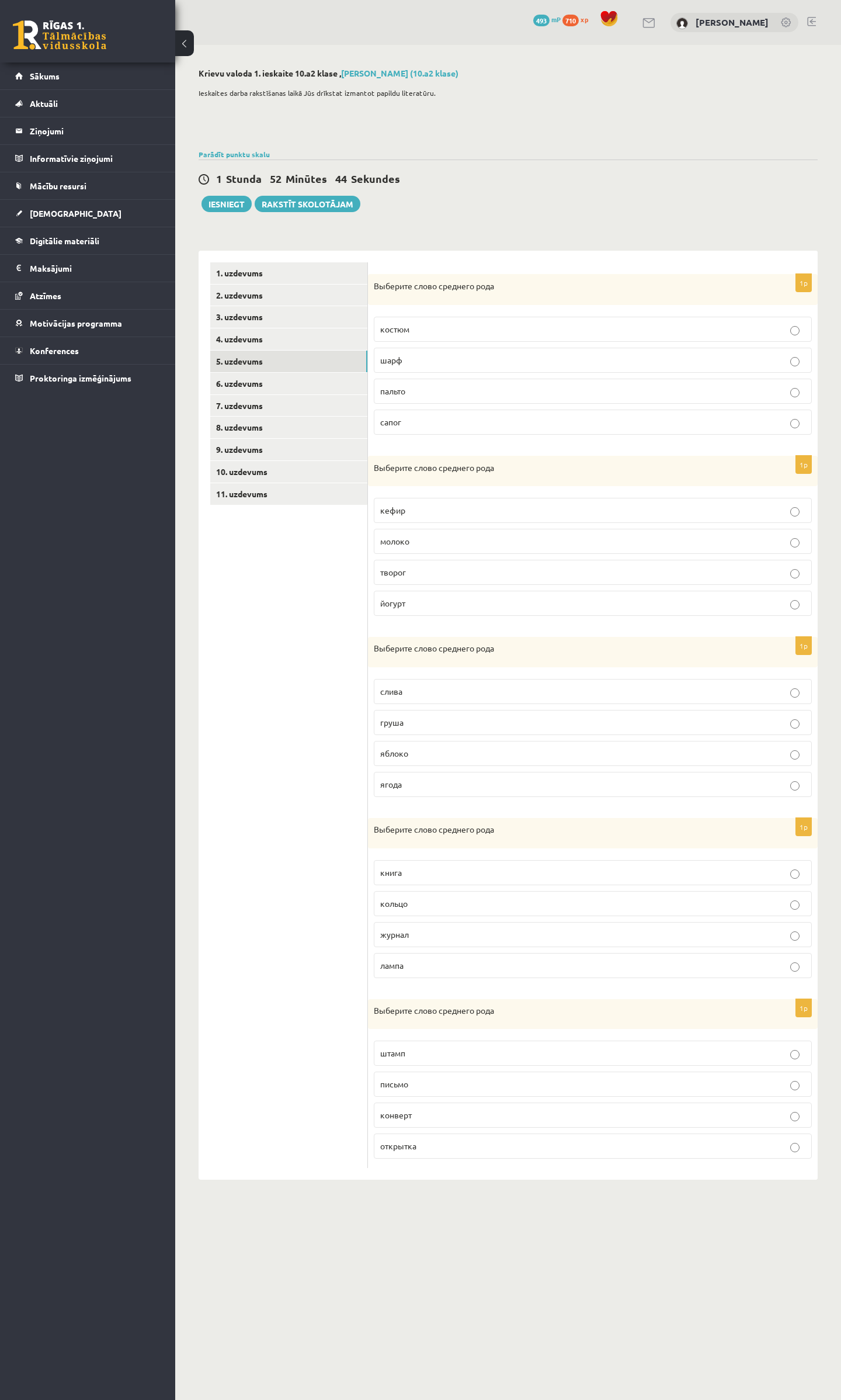
click at [420, 547] on p "молоко" at bounding box center [593, 541] width 425 height 12
click at [413, 745] on p "яблоко" at bounding box center [593, 753] width 425 height 12
click at [409, 745] on p "кольцо" at bounding box center [593, 903] width 425 height 12
click at [412, 745] on p "письмо" at bounding box center [593, 1083] width 425 height 12
click at [241, 383] on link "6. uzdevums" at bounding box center [288, 383] width 157 height 22
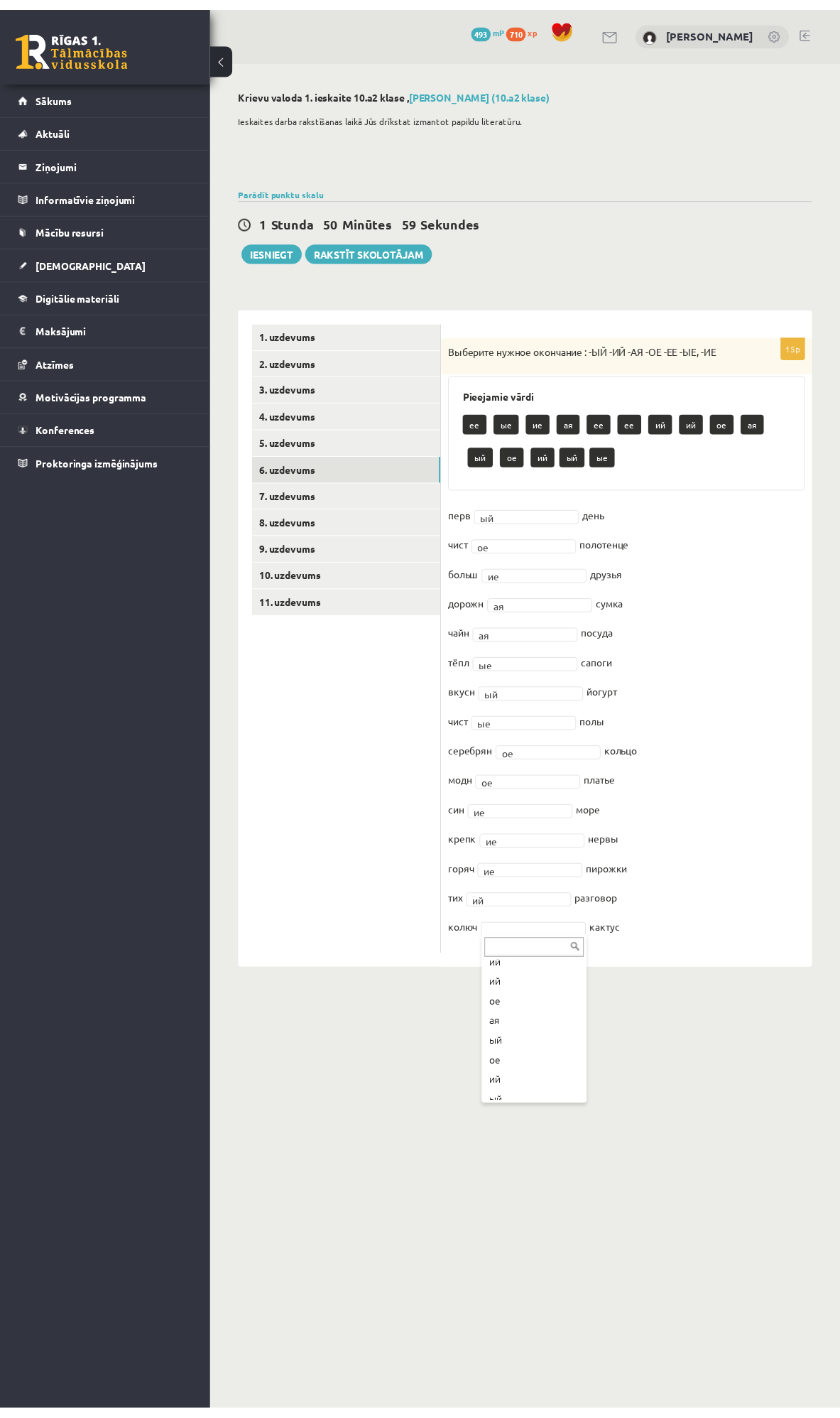
scroll to position [176, 0]
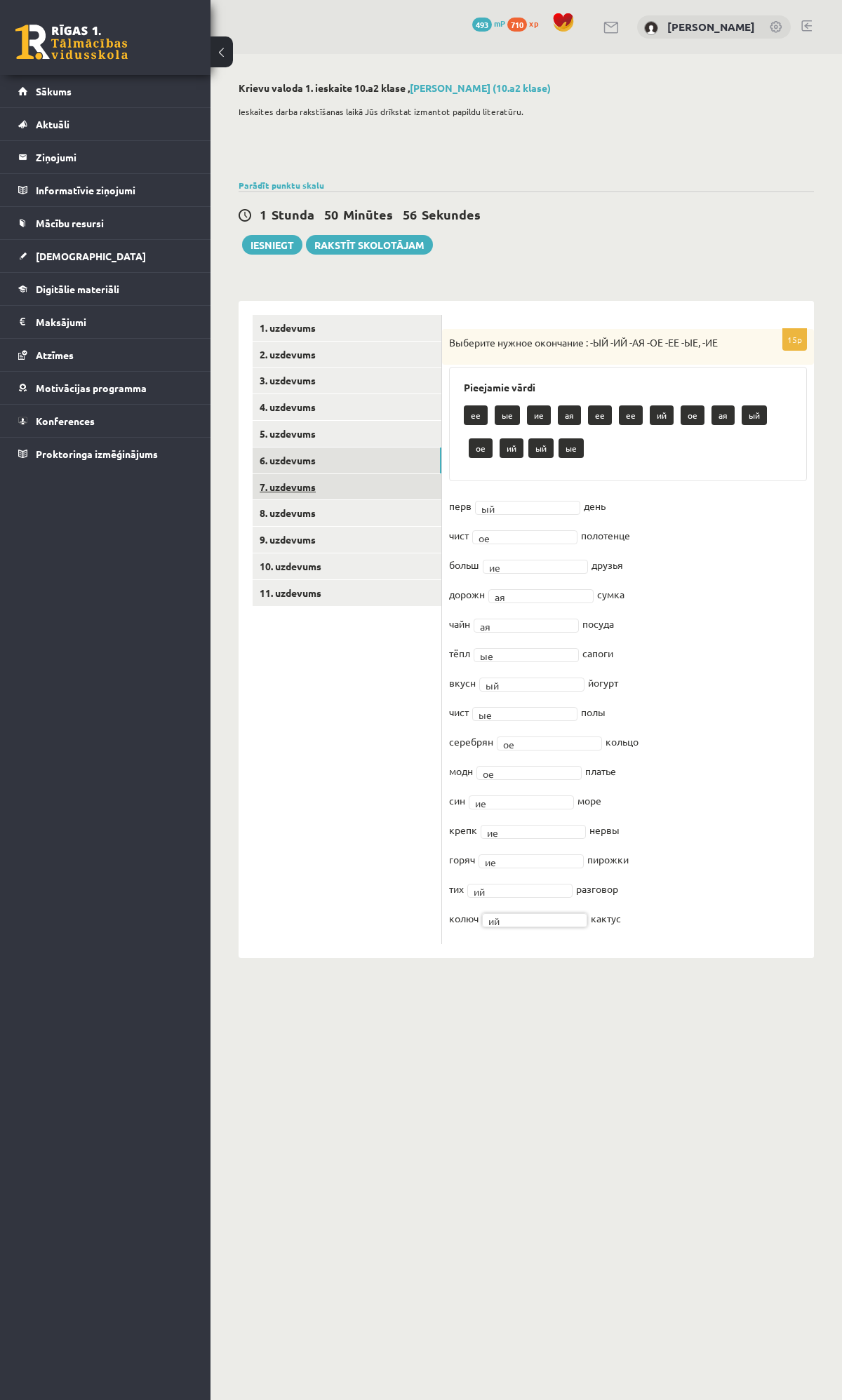
click at [284, 488] on link "7. uzdevums" at bounding box center [346, 487] width 189 height 26
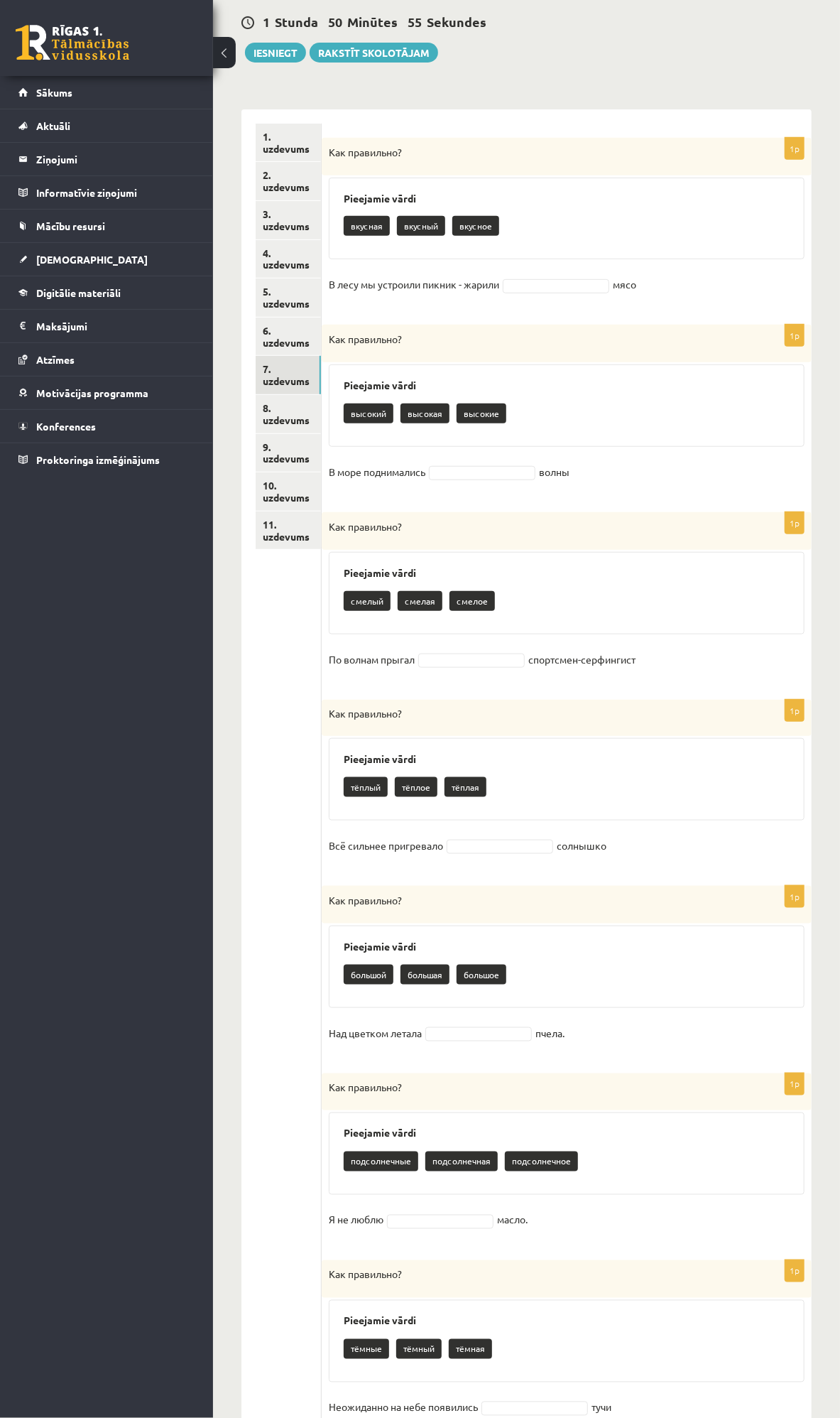
scroll to position [236, 0]
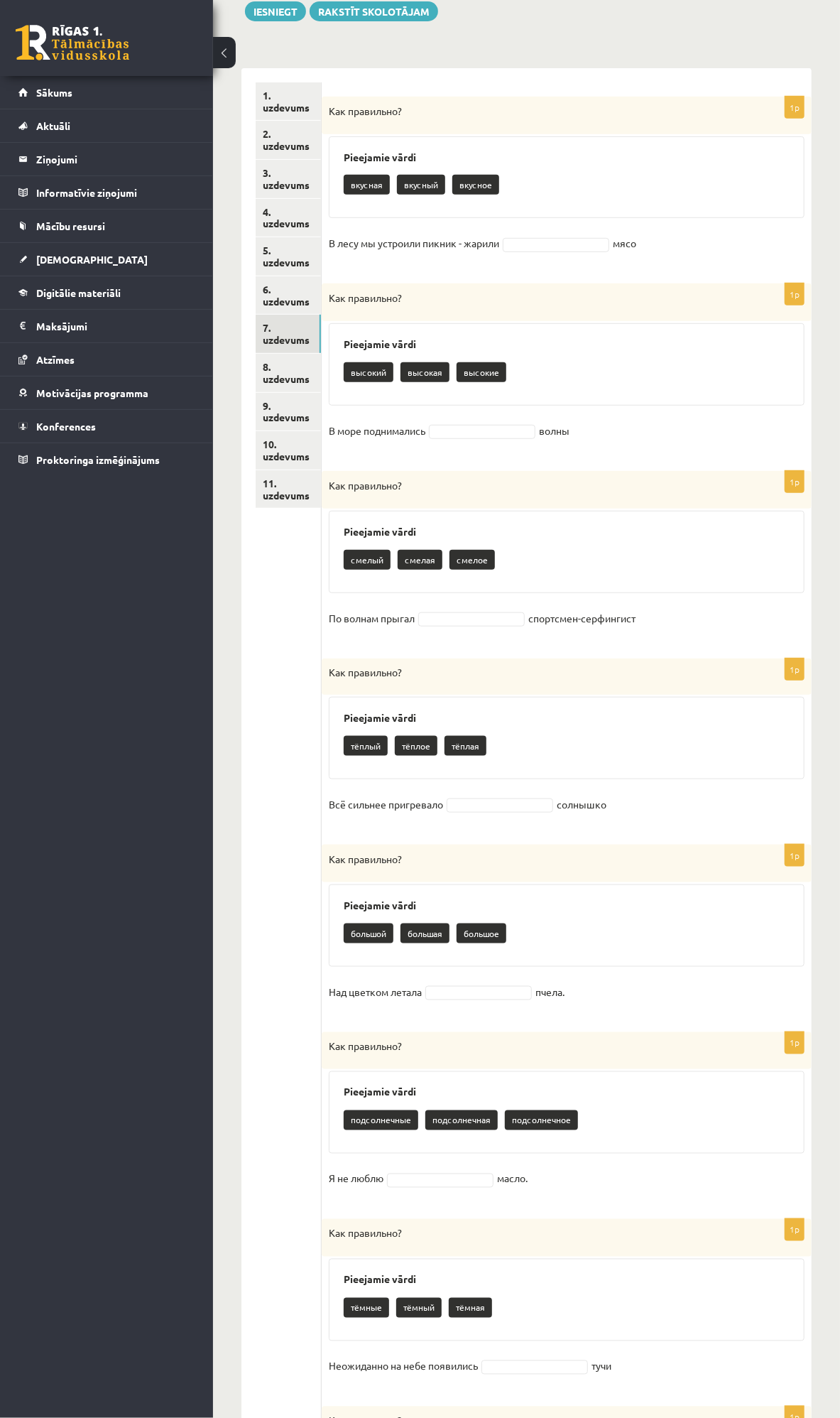
click at [673, 228] on div "1p Как правильно? Pieejamie vārdi вкусная вкусный вкусное В лесу мы устроили пи…" at bounding box center [567, 184] width 490 height 173
click at [659, 299] on p "Как правильно?" at bounding box center [531, 297] width 405 height 15
click at [714, 462] on form "1p Как правильно? Pieejamie vārdi вкусная вкусный В лесу мы устроили пикник - ж…" at bounding box center [567, 1018] width 461 height 1872
click at [571, 500] on div "Как правильно?" at bounding box center [567, 489] width 490 height 38
click at [567, 486] on p "Как правильно?" at bounding box center [531, 485] width 405 height 15
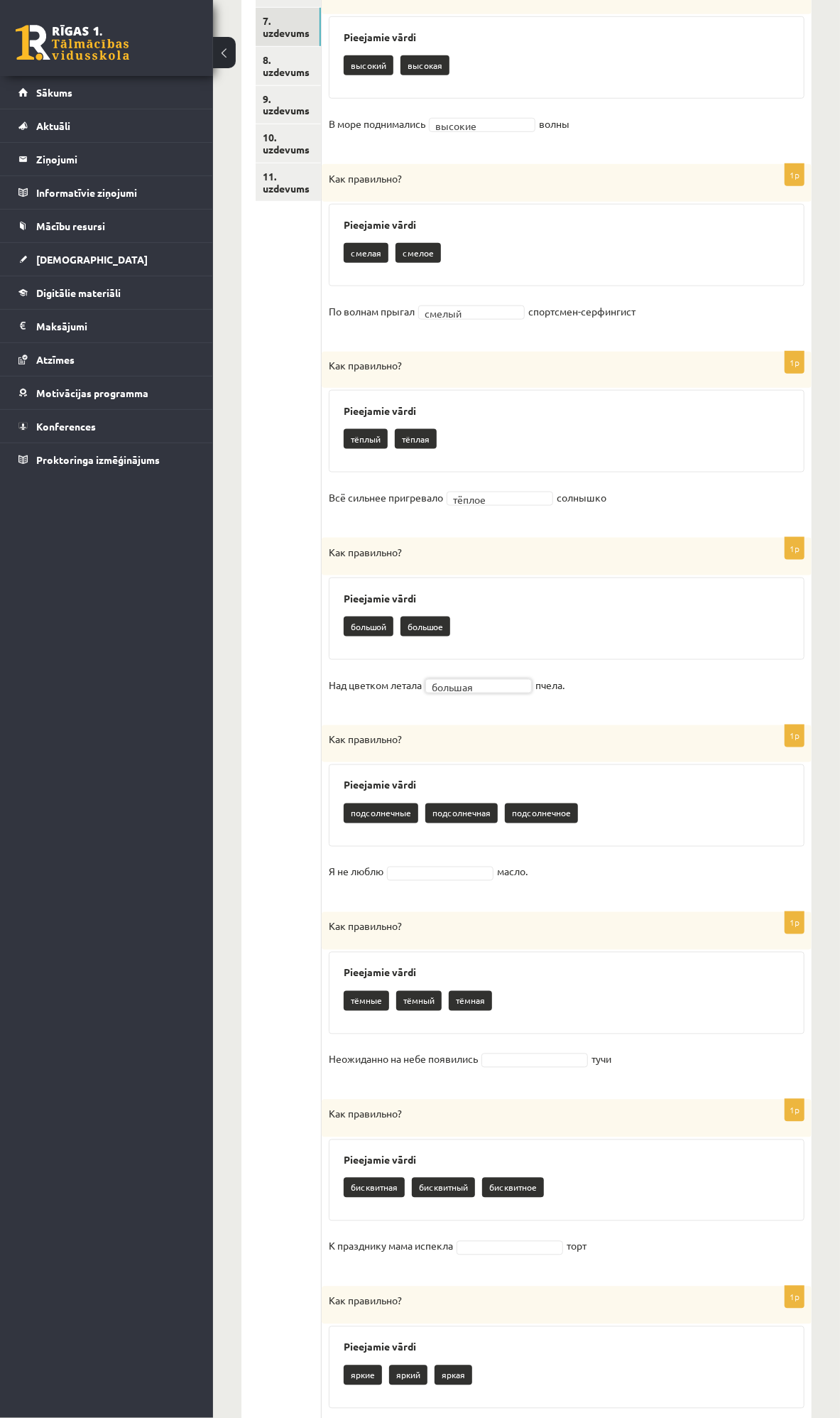
scroll to position [552, 0]
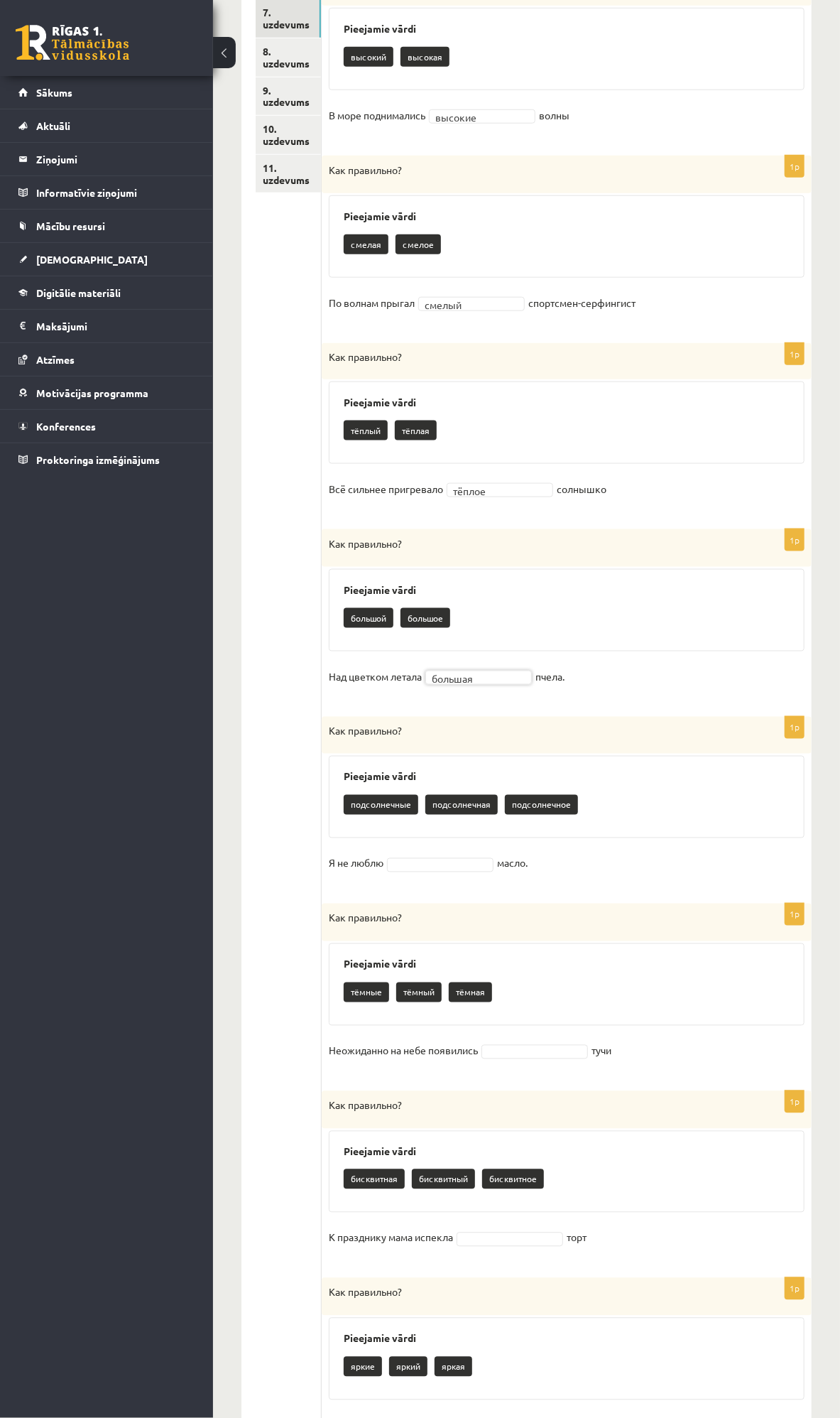
click at [552, 872] on fieldset "Я не люблю масло." at bounding box center [567, 867] width 476 height 30
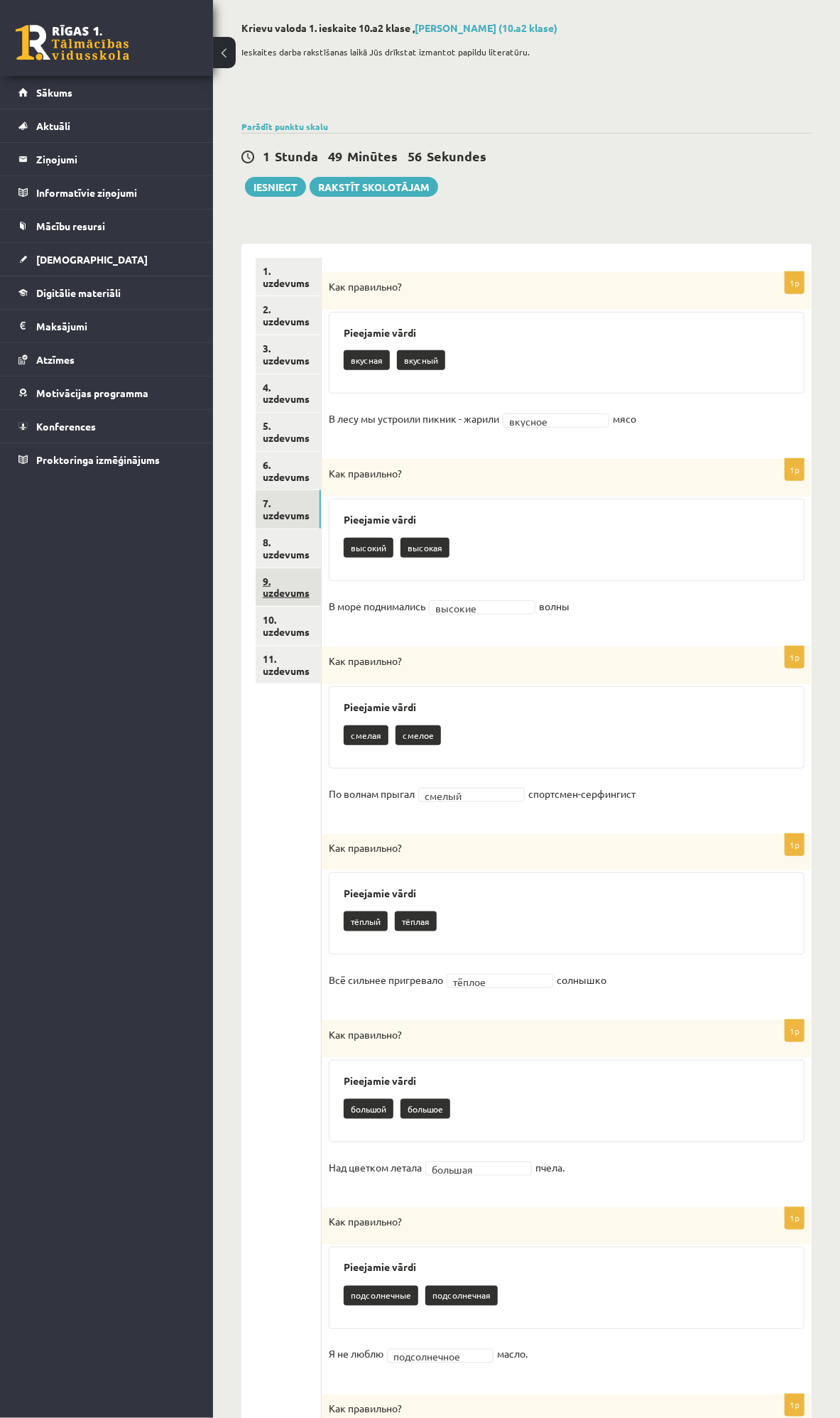
scroll to position [26, 0]
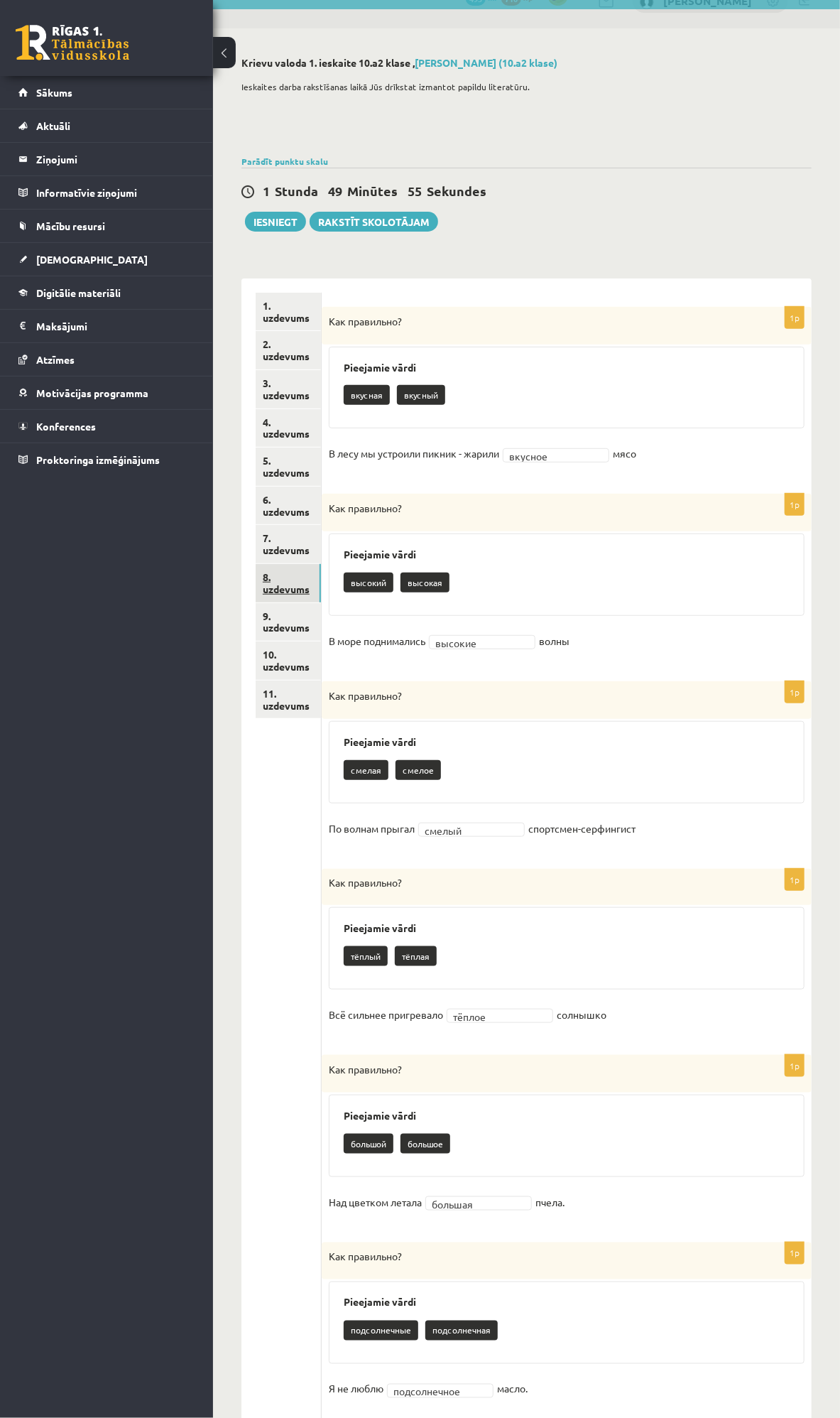
click at [293, 564] on link "8. uzdevums" at bounding box center [288, 583] width 65 height 39
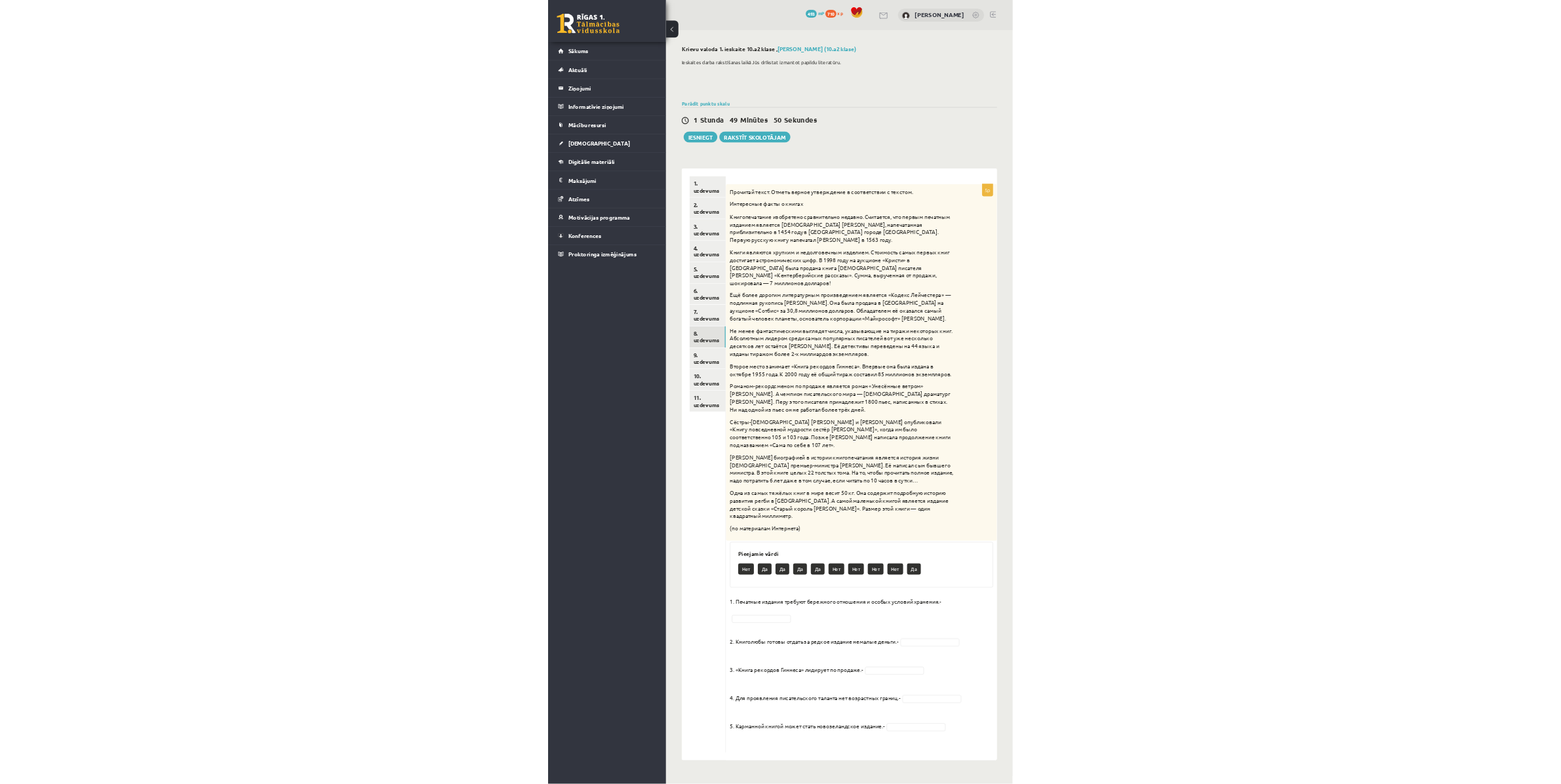
scroll to position [0, 0]
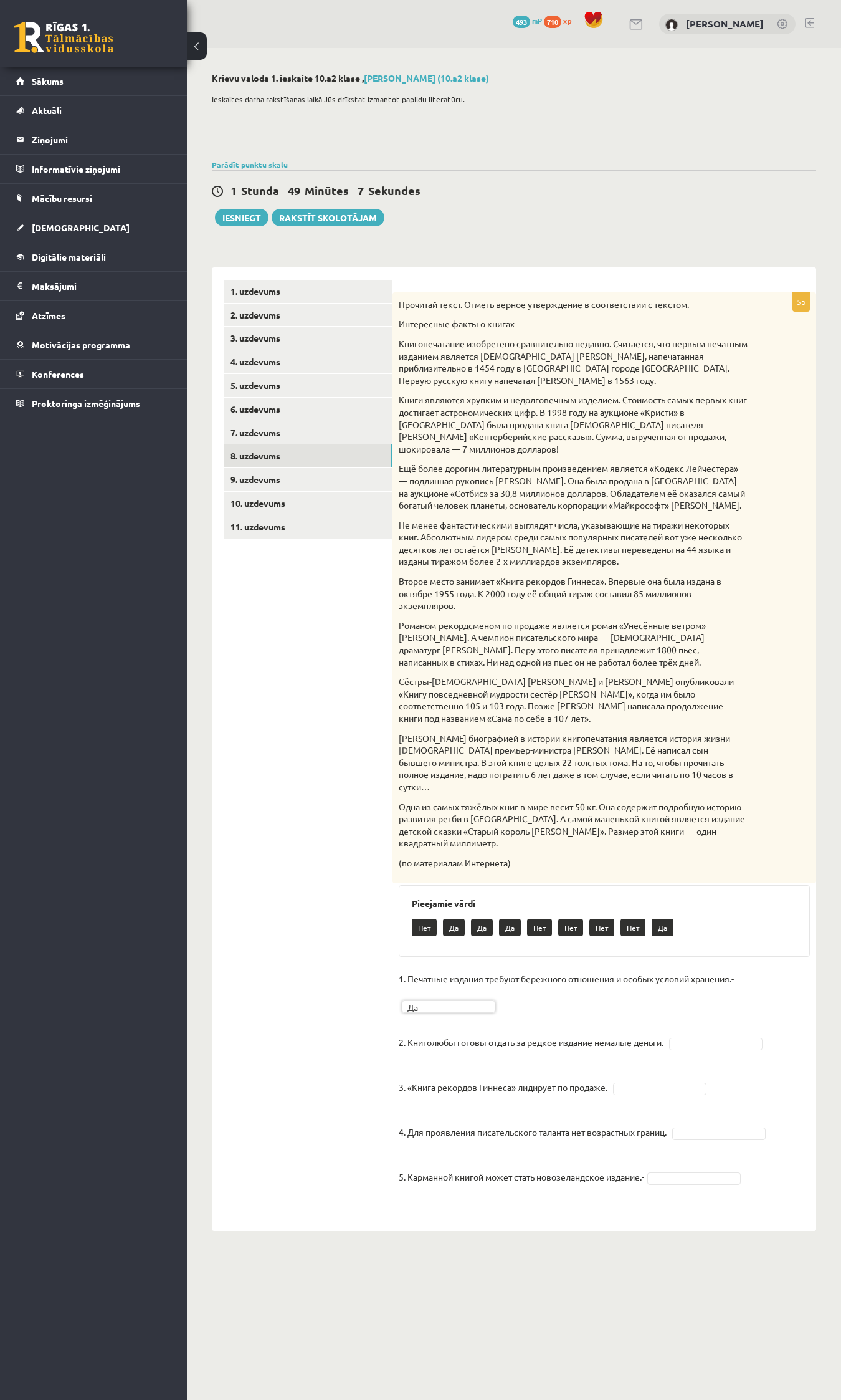
click at [425, 794] on p "3. «Книга рекордов Гиннеса» лидирует по продаже.-" at bounding box center [504, 1077] width 211 height 37
click at [415, 794] on fieldset "1. Печатные издания требуют бережного отношения и особых условий хранения.- Да …" at bounding box center [604, 1091] width 411 height 243
drag, startPoint x: 419, startPoint y: 1033, endPoint x: 412, endPoint y: 1039, distance: 9.2
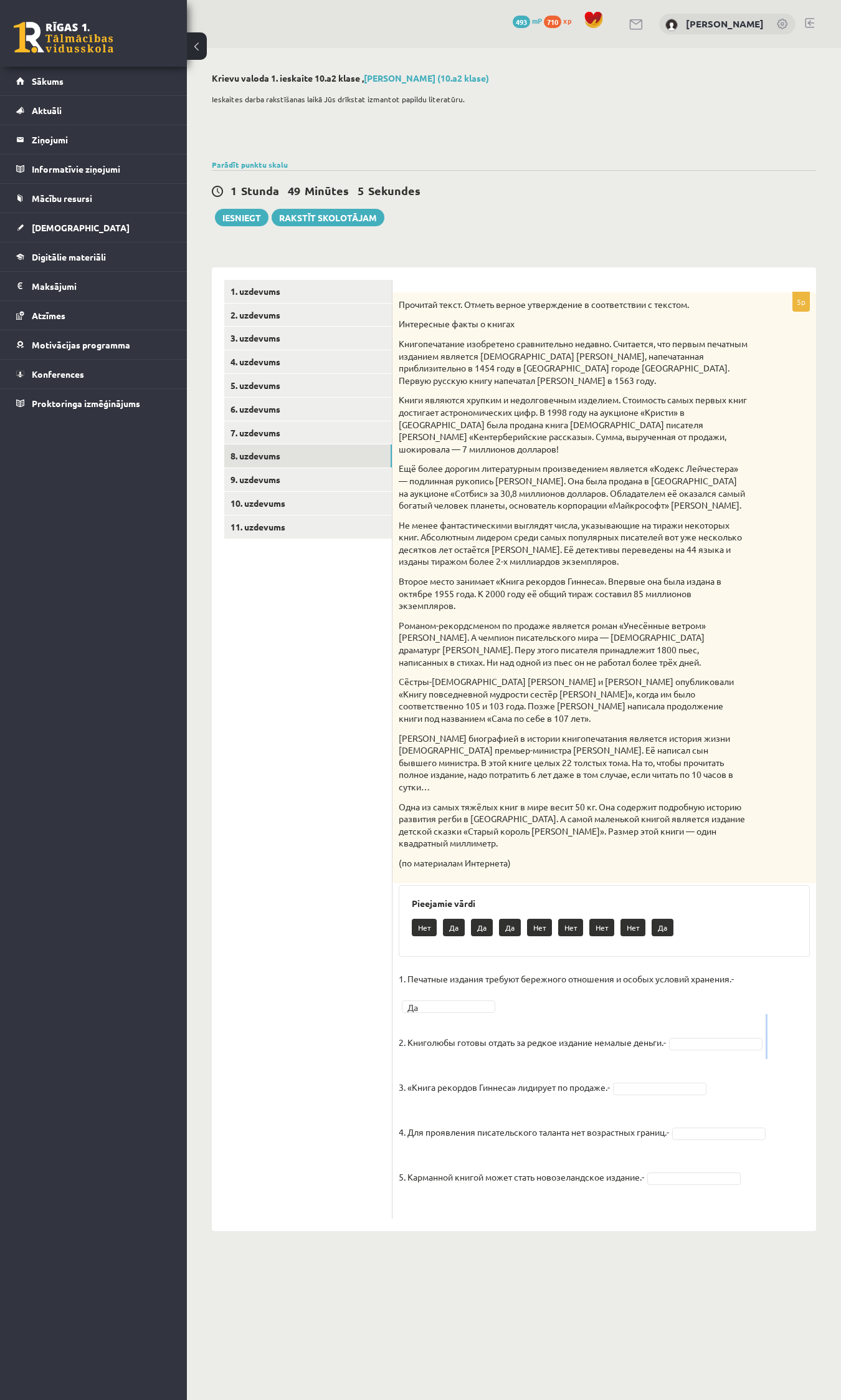
click at [412, 794] on fieldset "1. Печатные издания требуют бережного отношения и особых условий хранения.- Да …" at bounding box center [604, 1091] width 411 height 243
click at [412, 794] on p "3. «Книга рекордов Гиннеса» лидирует по продаже.-" at bounding box center [504, 1077] width 211 height 37
click at [452, 794] on p "3. «Книга рекордов Гиннеса» лидирует по продаже.-" at bounding box center [504, 1077] width 211 height 37
click at [403, 794] on p "3. «Книга рекордов Гиннеса» лидирует по продаже.-" at bounding box center [504, 1077] width 211 height 37
drag, startPoint x: 403, startPoint y: 1042, endPoint x: 411, endPoint y: 1042, distance: 8.0
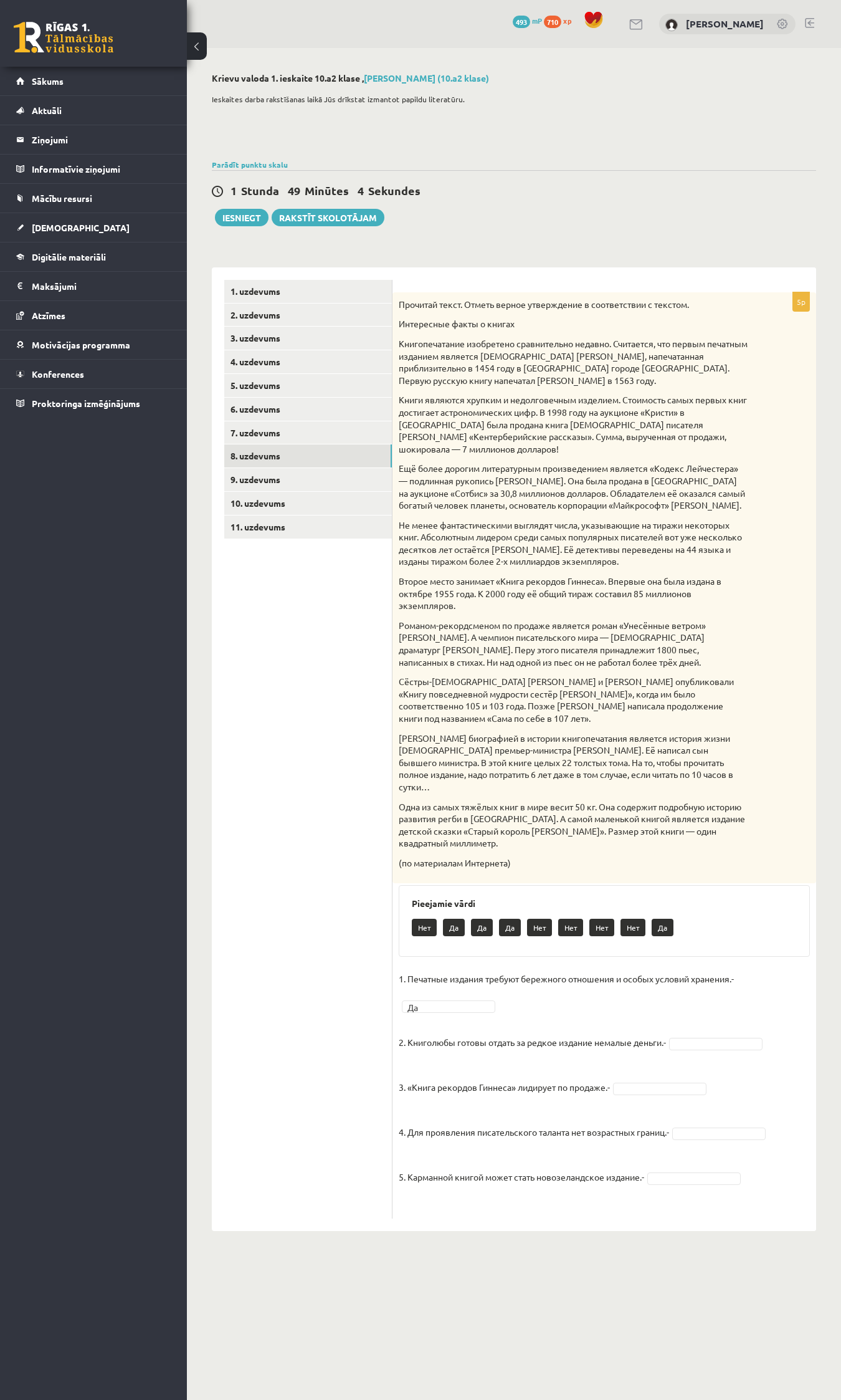
click at [410, 794] on p "3. «Книга рекордов Гиннеса» лидирует по продаже.-" at bounding box center [504, 1077] width 211 height 37
click at [449, 794] on p "3. «Книга рекордов Гиннеса» лидирует по продаже.-" at bounding box center [504, 1077] width 211 height 37
click at [450, 794] on p "3. «Книга рекордов Гиннеса» лидирует по продаже.-" at bounding box center [504, 1077] width 211 height 37
click at [438, 794] on p "3. «Книга рекордов Гиннеса» лидирует по продаже.-" at bounding box center [504, 1077] width 211 height 37
click at [412, 794] on p "4. Для проявления писательского таланта нет возрастных границ.-" at bounding box center [534, 1122] width 270 height 37
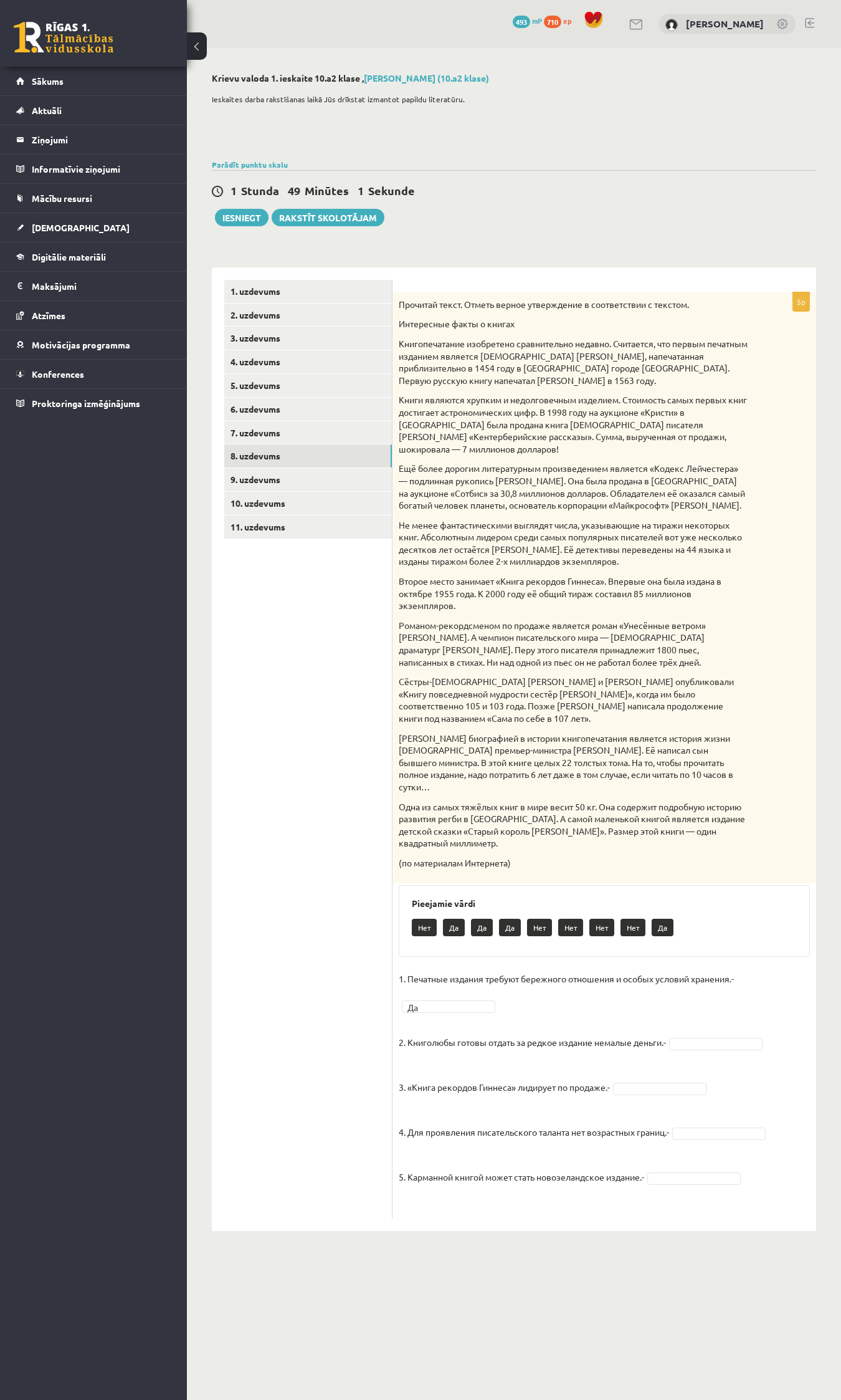
drag, startPoint x: 424, startPoint y: 1081, endPoint x: 411, endPoint y: 1081, distance: 13.0
click at [425, 794] on p "4. Для проявления писательского таланта нет возрастных границ.-" at bounding box center [534, 1122] width 270 height 37
click at [399, 794] on p "4. Для проявления писательского таланта нет возрастных границ.-" at bounding box center [534, 1122] width 270 height 37
click at [414, 794] on fieldset "1. Печатные издания требуют бережного отношения и особых условий хранения.- Да …" at bounding box center [604, 1091] width 411 height 243
click at [418, 794] on div "Pieejamie vārdi Нет Да Да Да Нет Нет Нет Нет Да" at bounding box center [604, 921] width 411 height 72
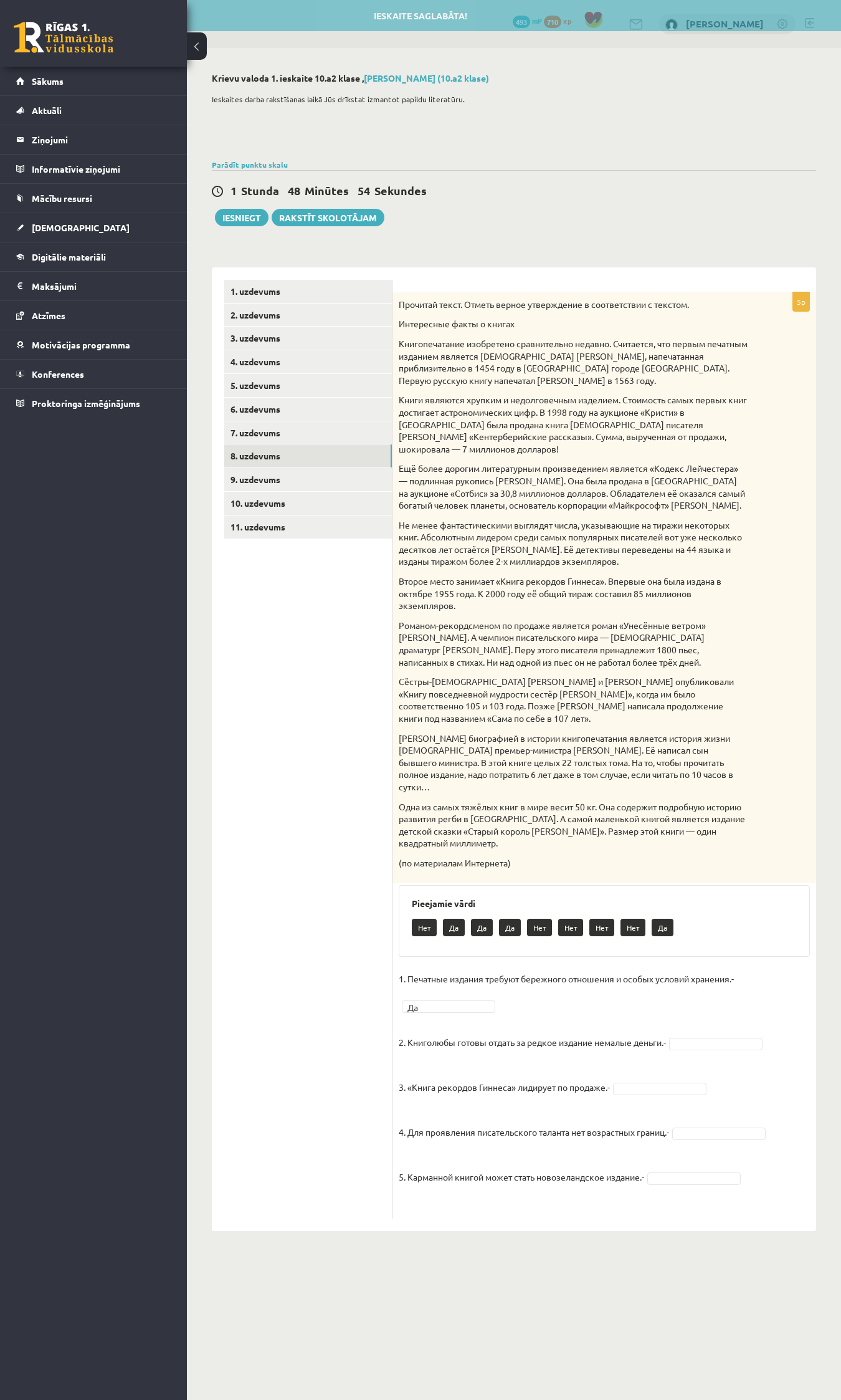
click at [405, 794] on fieldset "1. Печатные издания требуют бережного отношения и особых условий хранения.- Да …" at bounding box center [604, 1091] width 411 height 243
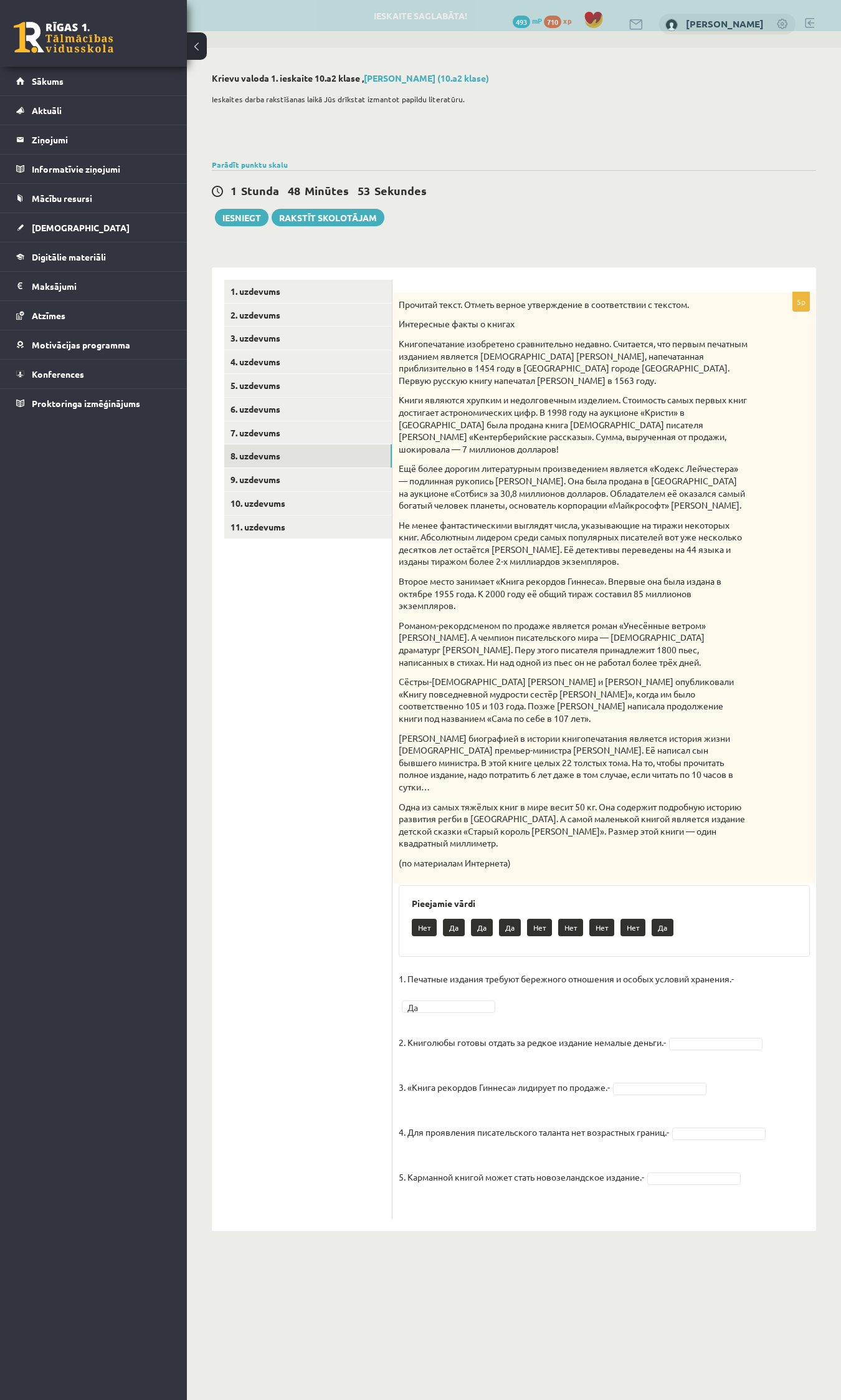
click at [410, 794] on fieldset "1. Печатные издания требуют бережного отношения и особых условий хранения.- Да …" at bounding box center [604, 1091] width 411 height 243
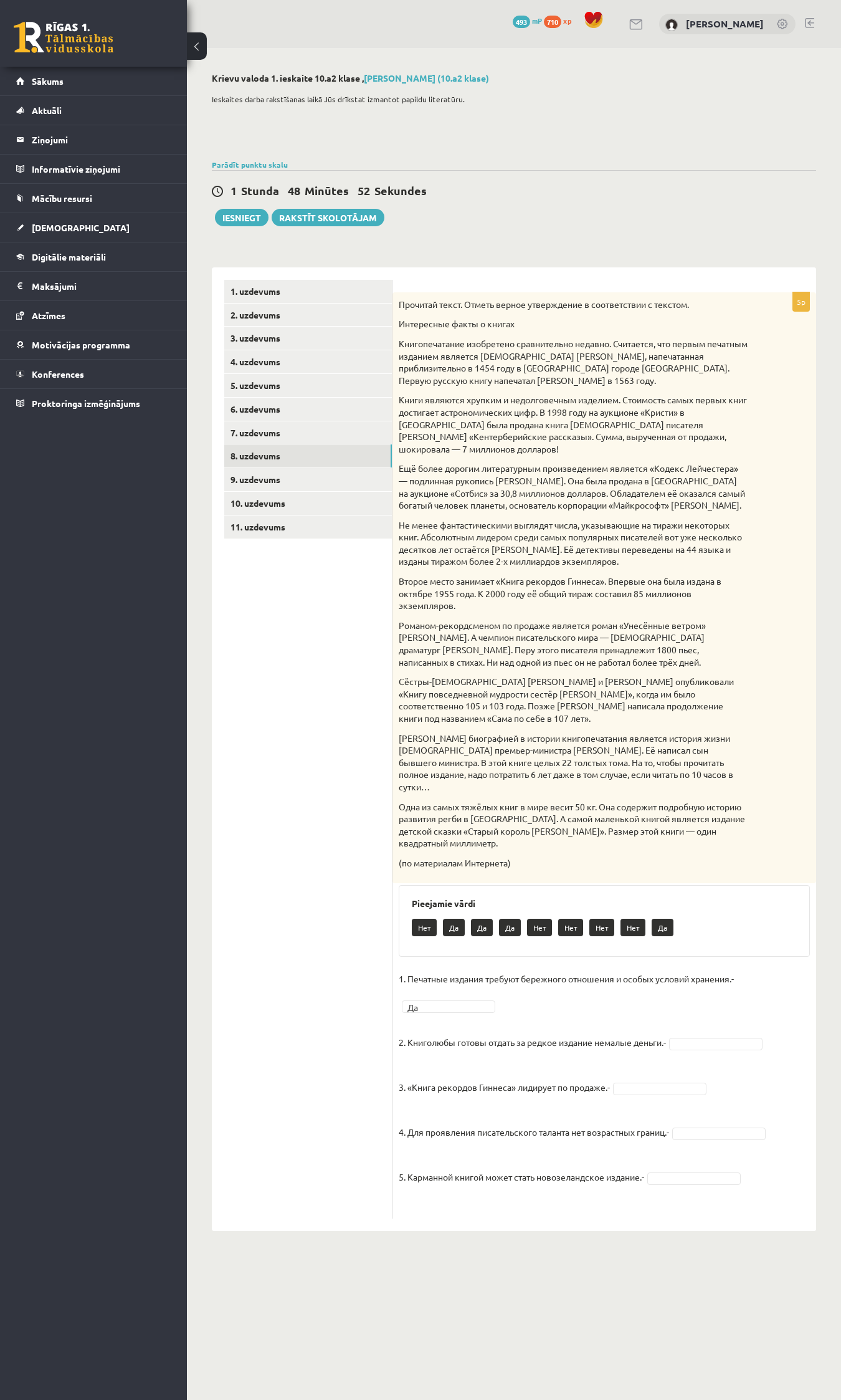
click at [409, 794] on p "5. Карманной книгой может стать новозеландское издание.-" at bounding box center [521, 1167] width 245 height 37
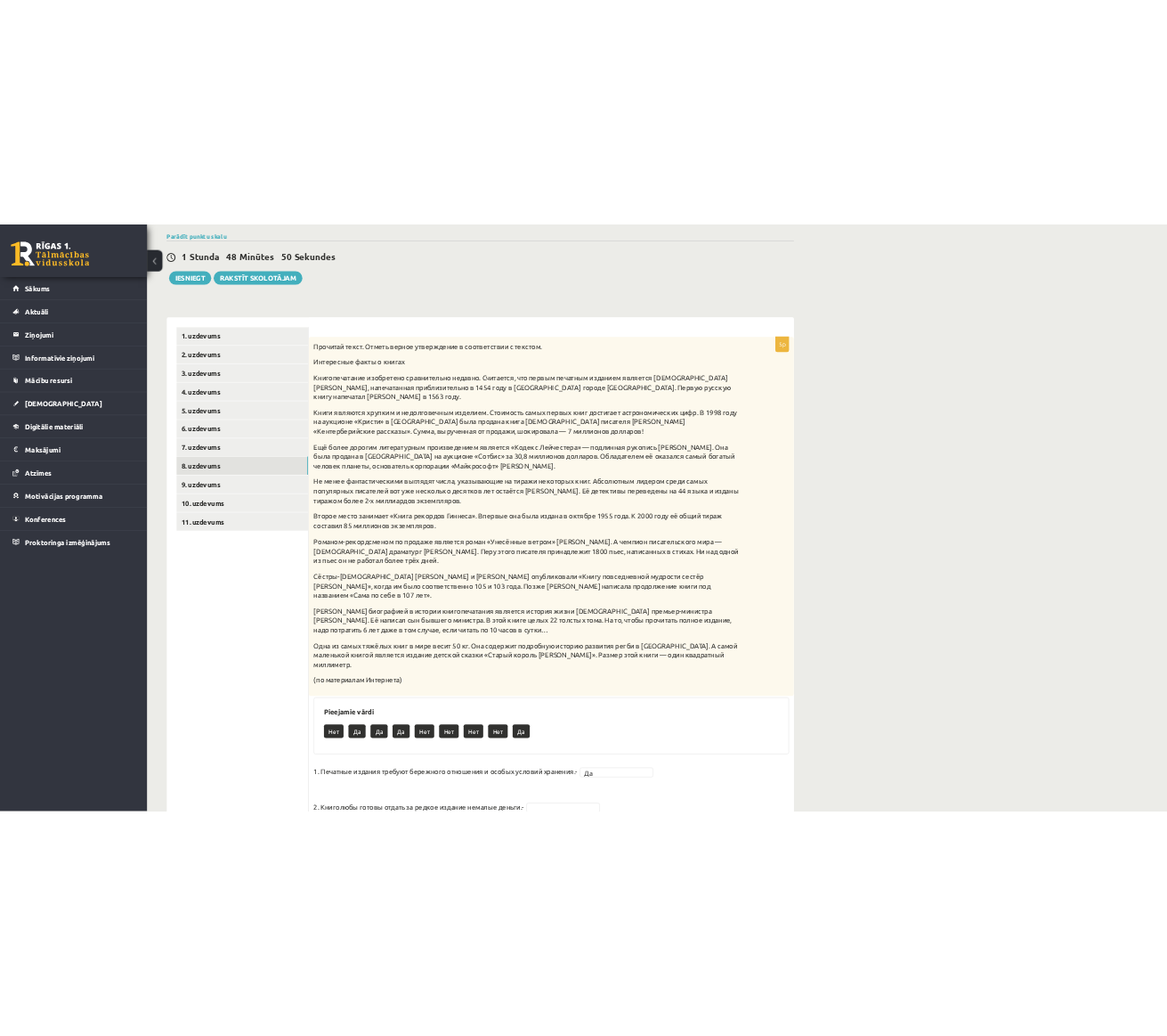
scroll to position [475, 0]
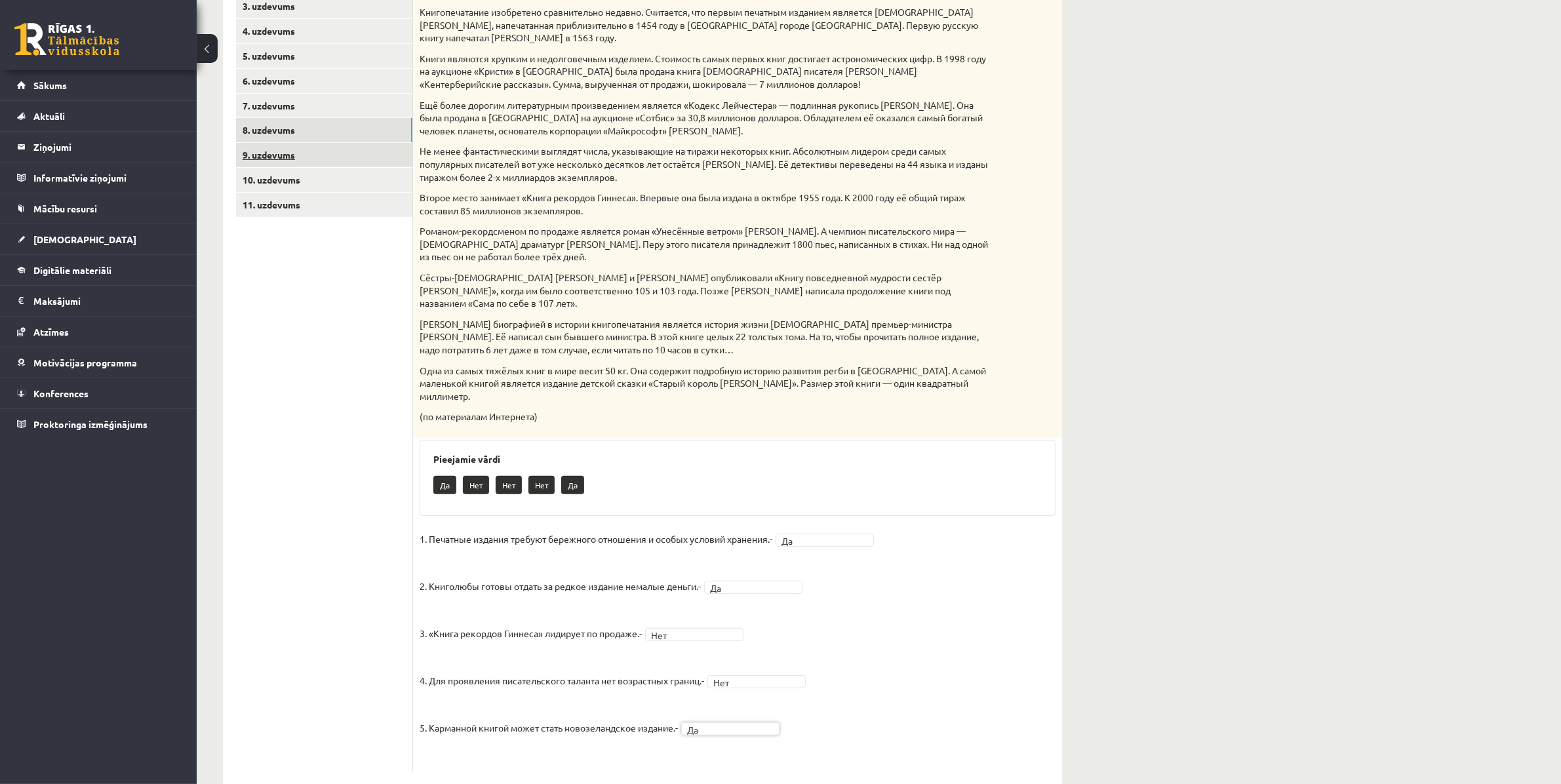
click at [272, 154] on link "9. uzdevums" at bounding box center [324, 155] width 177 height 24
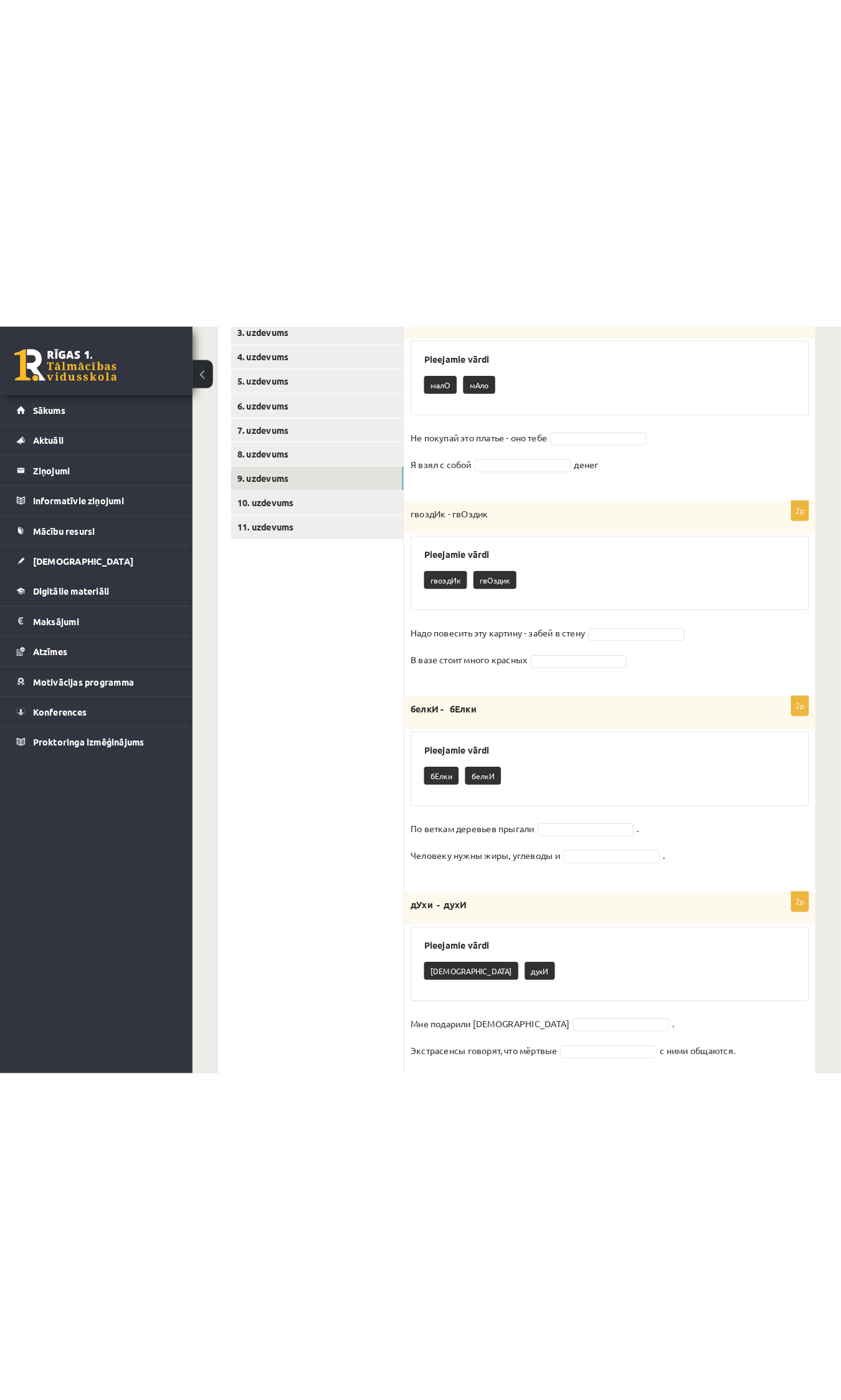
scroll to position [0, 0]
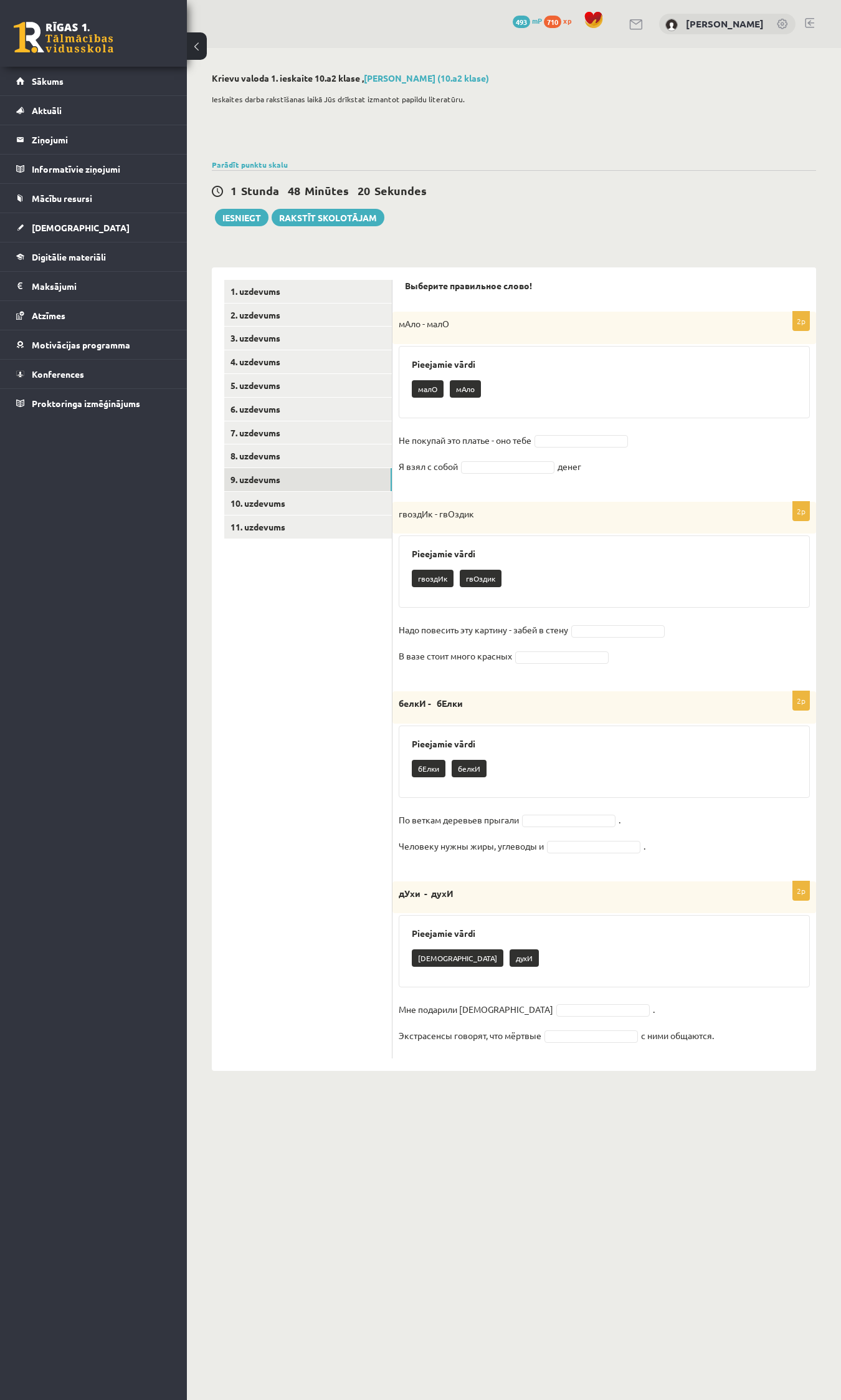
click at [475, 323] on p "мАло - малО" at bounding box center [573, 324] width 349 height 12
click at [489, 364] on h3 "Pieejamie vārdi" at bounding box center [604, 364] width 385 height 11
click at [493, 395] on div "малО мАло" at bounding box center [604, 390] width 385 height 29
drag, startPoint x: 446, startPoint y: 406, endPoint x: 430, endPoint y: 416, distance: 18.9
click at [430, 416] on div "Pieejamie vārdi малО мАло" at bounding box center [604, 382] width 411 height 72
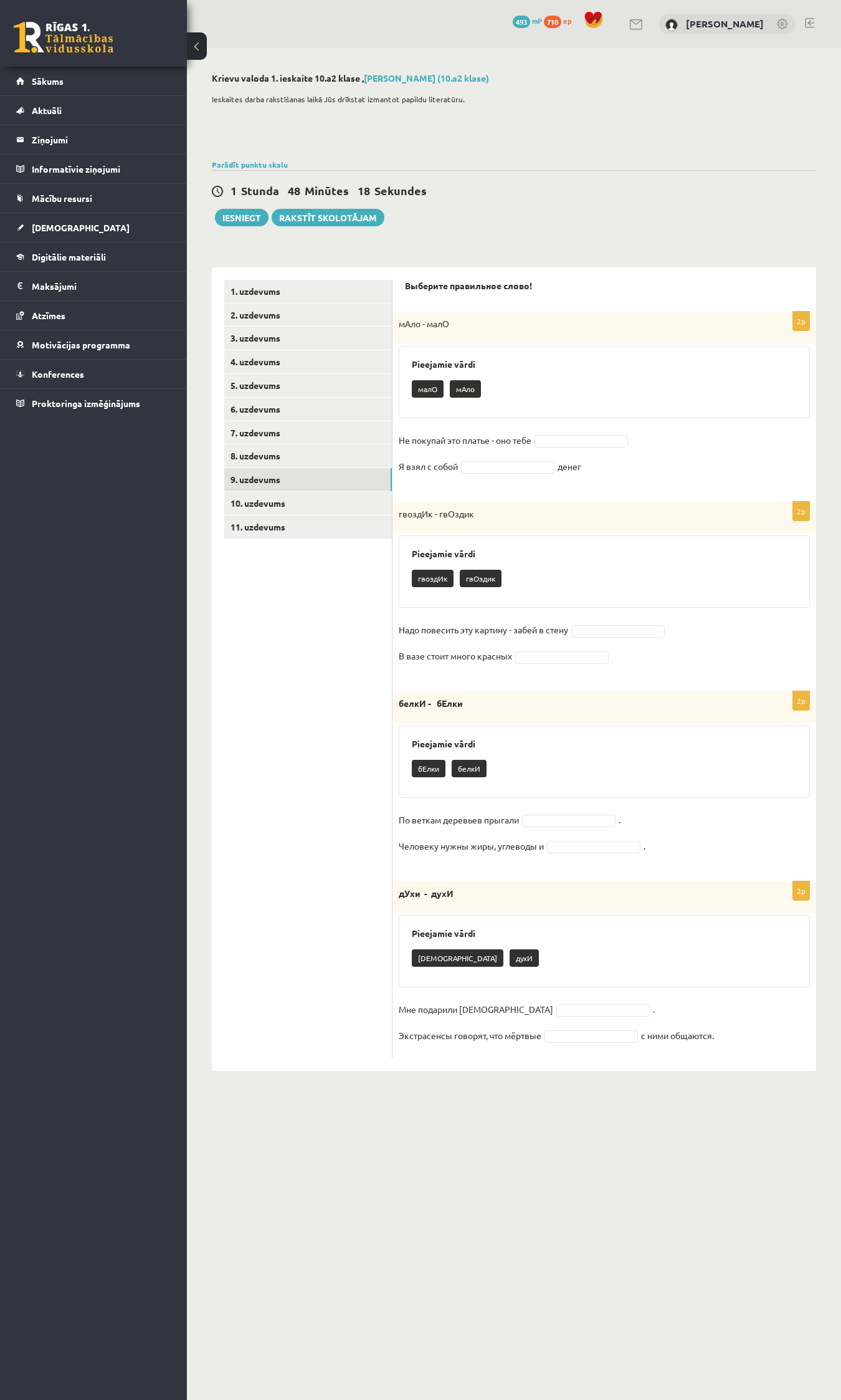
click at [427, 418] on div "2p мАло - малО Pieejamie vārdi малО мАло Не покупай это платье - оно тебе Я взя…" at bounding box center [605, 400] width 424 height 177
click at [627, 322] on p "мАло - малО" at bounding box center [573, 324] width 349 height 12
drag, startPoint x: 727, startPoint y: 319, endPoint x: 755, endPoint y: 325, distance: 28.6
click at [728, 319] on p "мАло - малО" at bounding box center [573, 324] width 349 height 12
click at [615, 406] on div "Pieejamie vārdi малО мАло" at bounding box center [604, 382] width 411 height 72
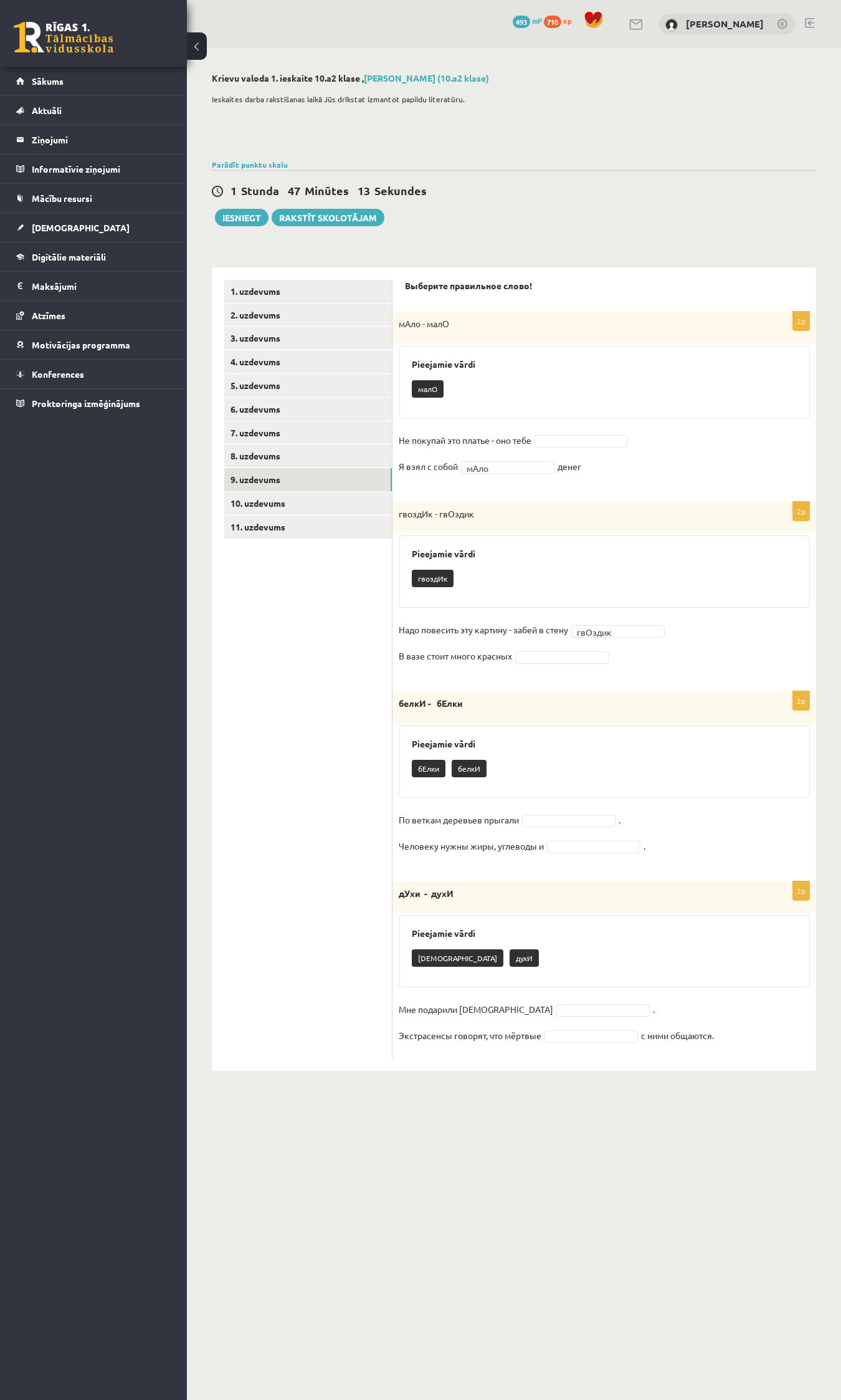
click at [424, 394] on p "малО" at bounding box center [427, 389] width 32 height 18
click at [444, 396] on div "малО" at bounding box center [604, 390] width 385 height 29
drag, startPoint x: 458, startPoint y: 572, endPoint x: 455, endPoint y: 580, distance: 8.5
click at [455, 578] on div "гвоздИк" at bounding box center [604, 580] width 385 height 29
click at [440, 577] on p "гвоздИк" at bounding box center [432, 578] width 41 height 18
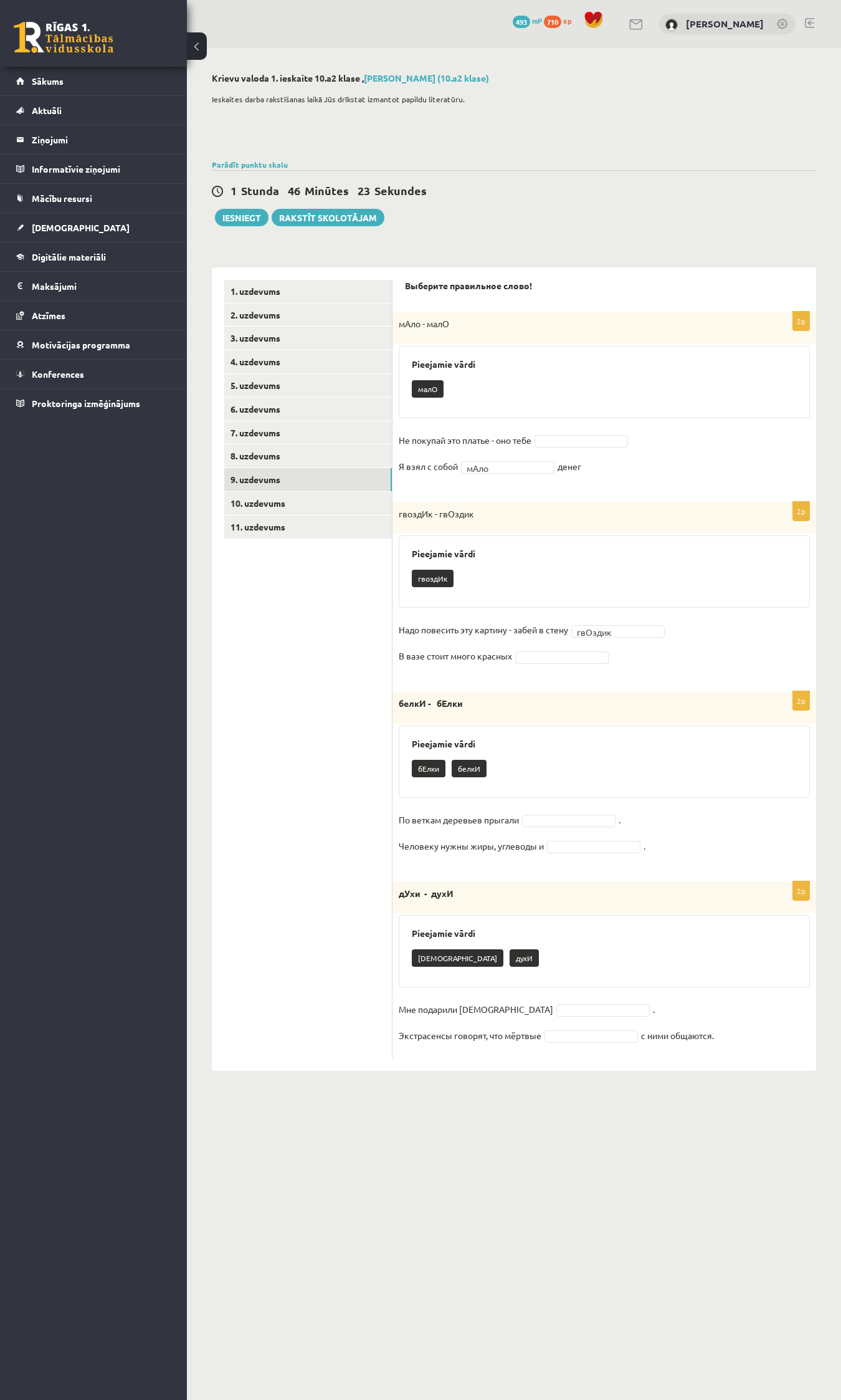
click at [465, 516] on p "гвоздИк - гвОздик" at bounding box center [573, 514] width 349 height 12
click at [447, 512] on p "гвоздИк - гвОздик" at bounding box center [573, 514] width 349 height 12
drag, startPoint x: 440, startPoint y: 575, endPoint x: 450, endPoint y: 594, distance: 21.5
click at [438, 576] on p "гвоздИк" at bounding box center [432, 578] width 41 height 18
click at [487, 794] on div "дУхи духИ" at bounding box center [604, 960] width 385 height 29
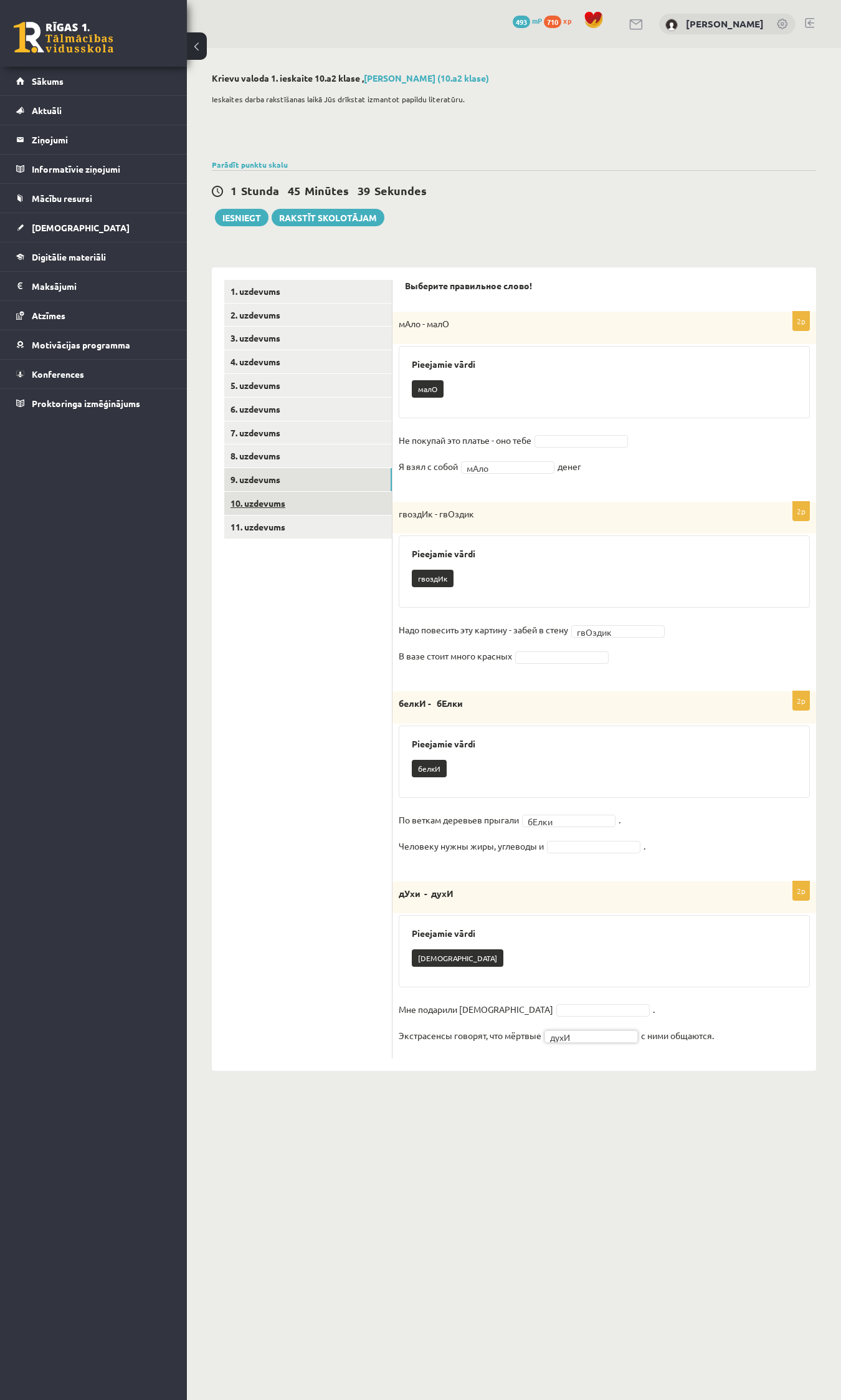
click at [259, 501] on link "10. uzdevums" at bounding box center [308, 504] width 168 height 23
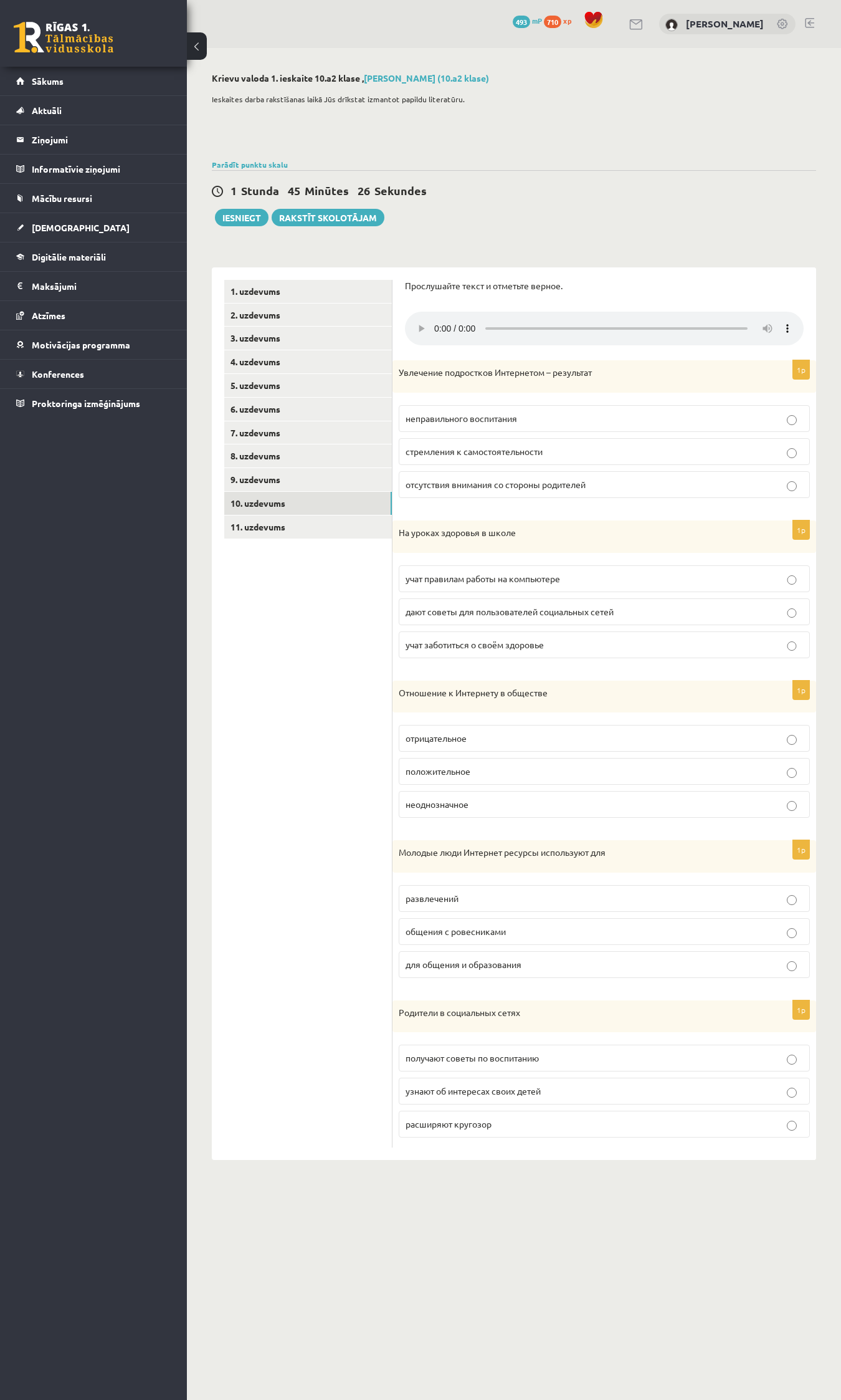
click at [454, 441] on label "стремления к самостоятельности" at bounding box center [604, 451] width 411 height 27
click at [467, 572] on label "учат правилам работы на компьютере" at bounding box center [604, 578] width 411 height 27
click at [446, 793] on fieldset "отрицательное положительное неоднозначное" at bounding box center [604, 770] width 411 height 103
click at [446, 794] on fieldset "отрицательное положительное неоднозначное" at bounding box center [604, 770] width 411 height 103
click at [450, 794] on span "неоднозначное" at bounding box center [437, 804] width 63 height 12
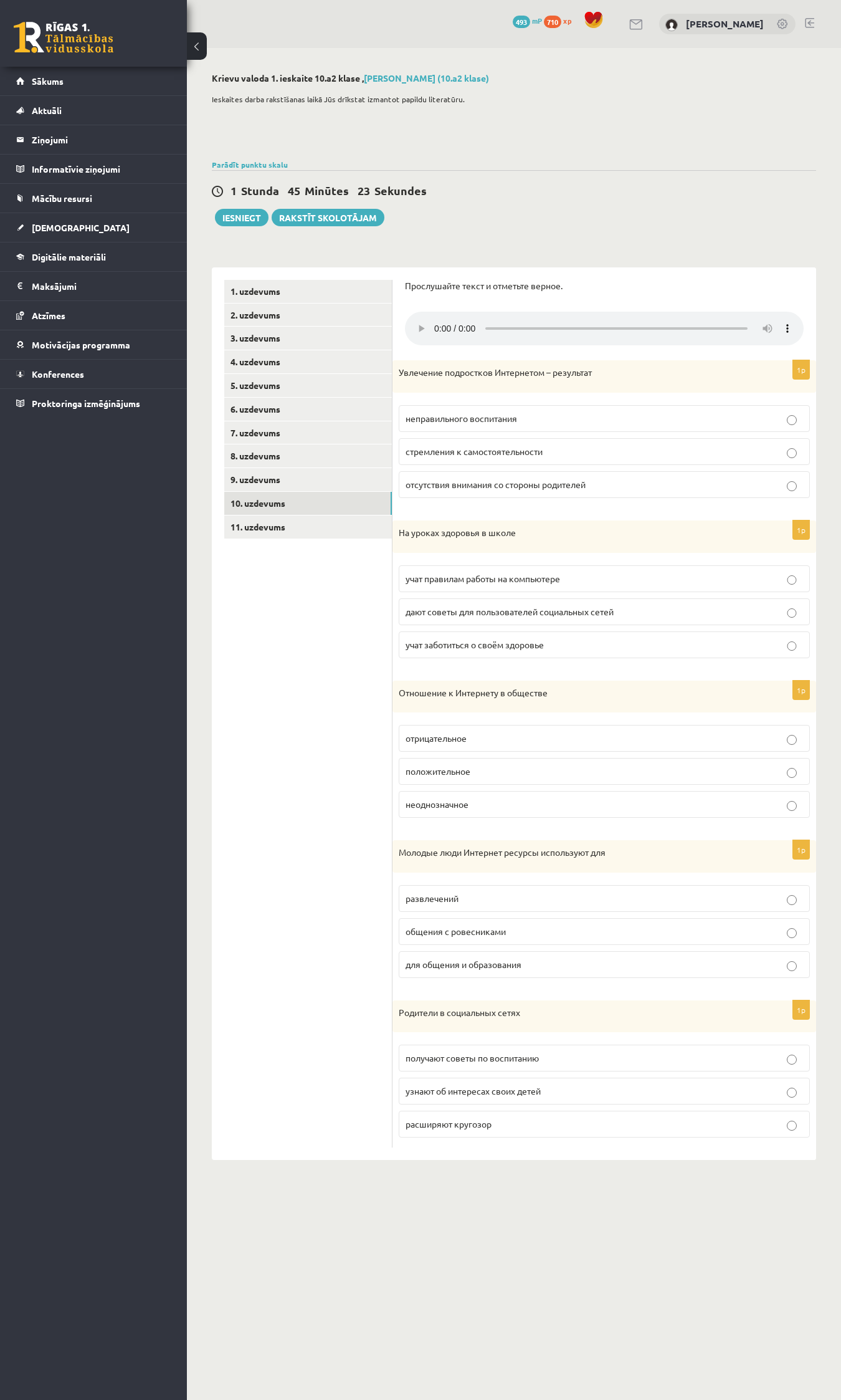
click at [447, 794] on span "общения с ровесниками" at bounding box center [456, 931] width 101 height 12
click at [446, 794] on label "получают советы по воспитанию" at bounding box center [604, 1057] width 411 height 27
click at [248, 527] on link "11. uzdevums" at bounding box center [308, 527] width 168 height 23
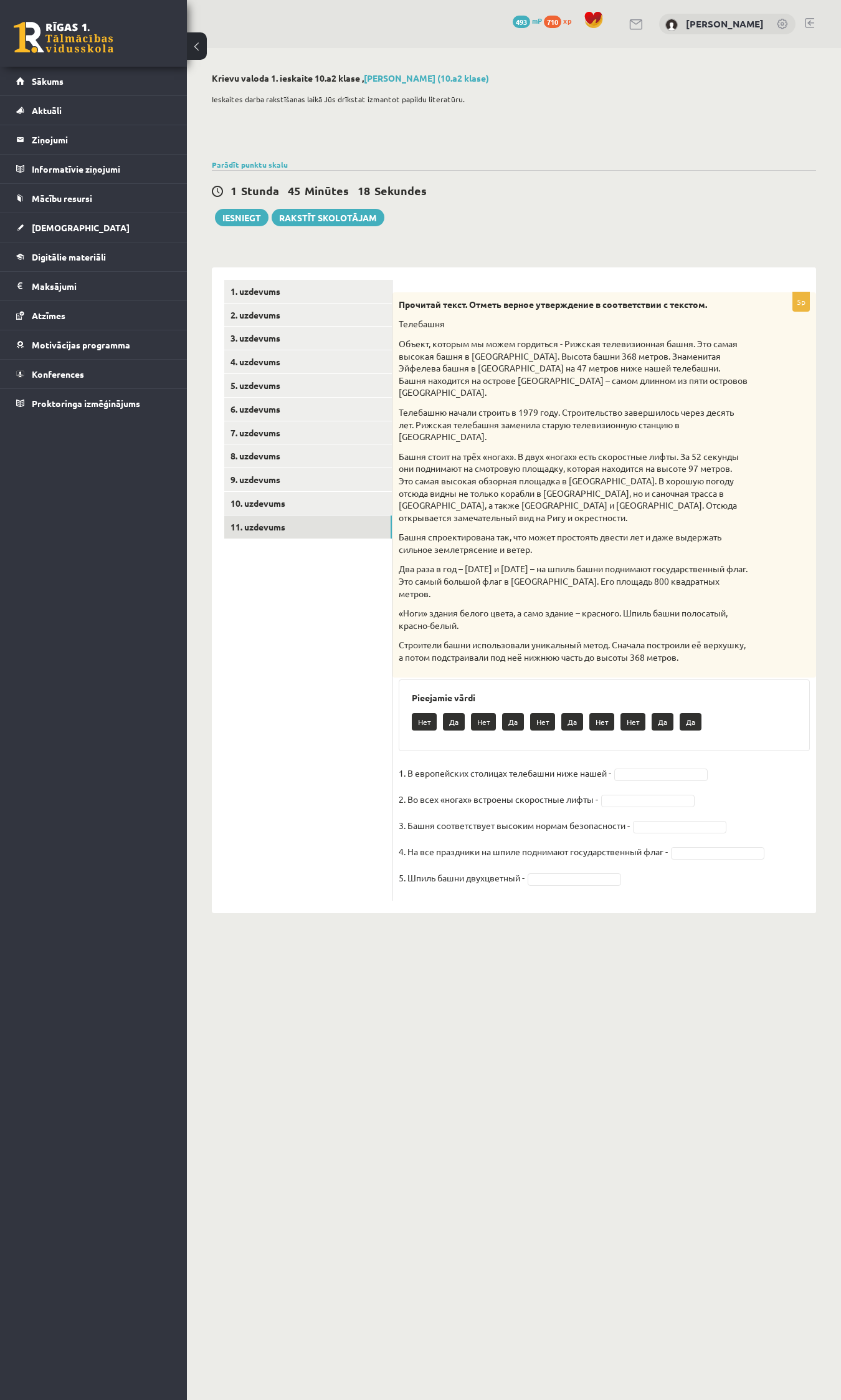
drag, startPoint x: 502, startPoint y: 712, endPoint x: 501, endPoint y: 704, distance: 8.1
drag, startPoint x: 501, startPoint y: 704, endPoint x: 355, endPoint y: 700, distance: 146.1
click at [355, 700] on ul "1. uzdevums 2. uzdevums 3. uzdevums 4. uzdevums 5. uzdevums 6. uzdevums 7. uzde…" at bounding box center [308, 591] width 168 height 621
click at [647, 764] on fieldset "1. В европейских столицах телебашни ниже нашей - Да ** 2. Во всех «ногах» встро…" at bounding box center [604, 829] width 411 height 131
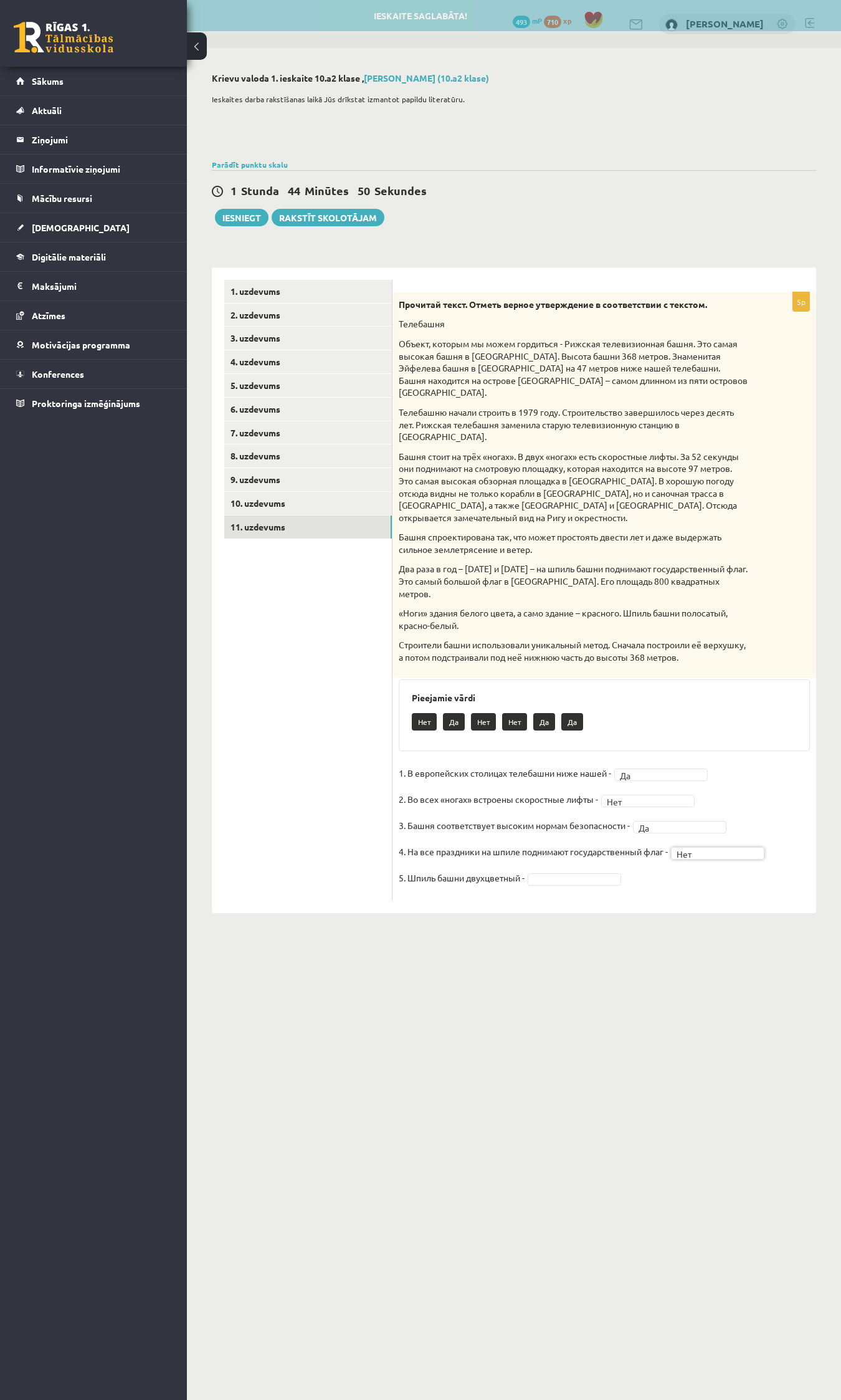
click at [692, 794] on fieldset "1. В европейских столицах телебашни ниже нашей - Да ** 2. Во всех «ногах» встро…" at bounding box center [604, 829] width 411 height 131
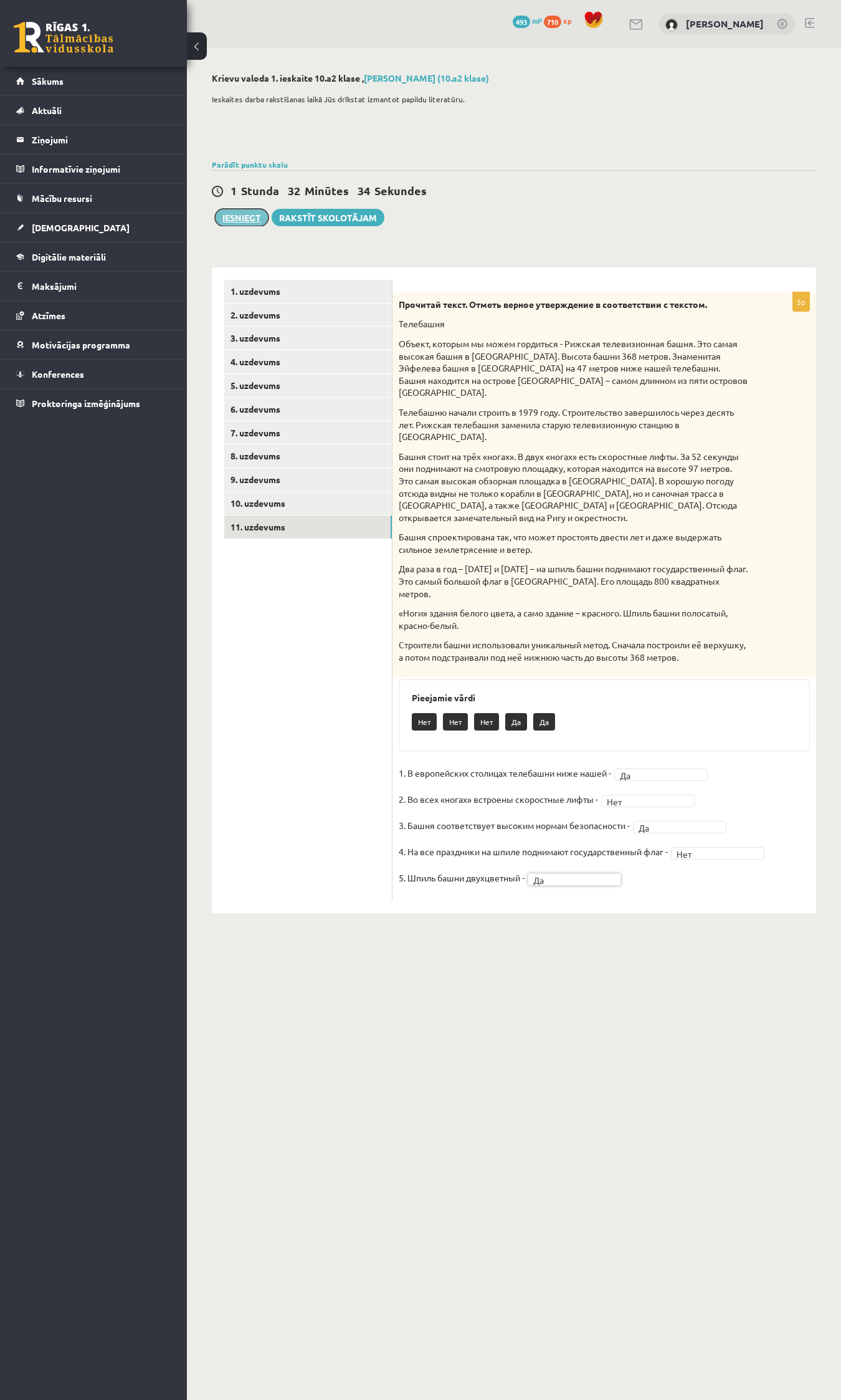
click at [237, 210] on button "Iesniegt" at bounding box center [241, 217] width 54 height 18
click at [253, 478] on link "9. uzdevums" at bounding box center [308, 480] width 168 height 23
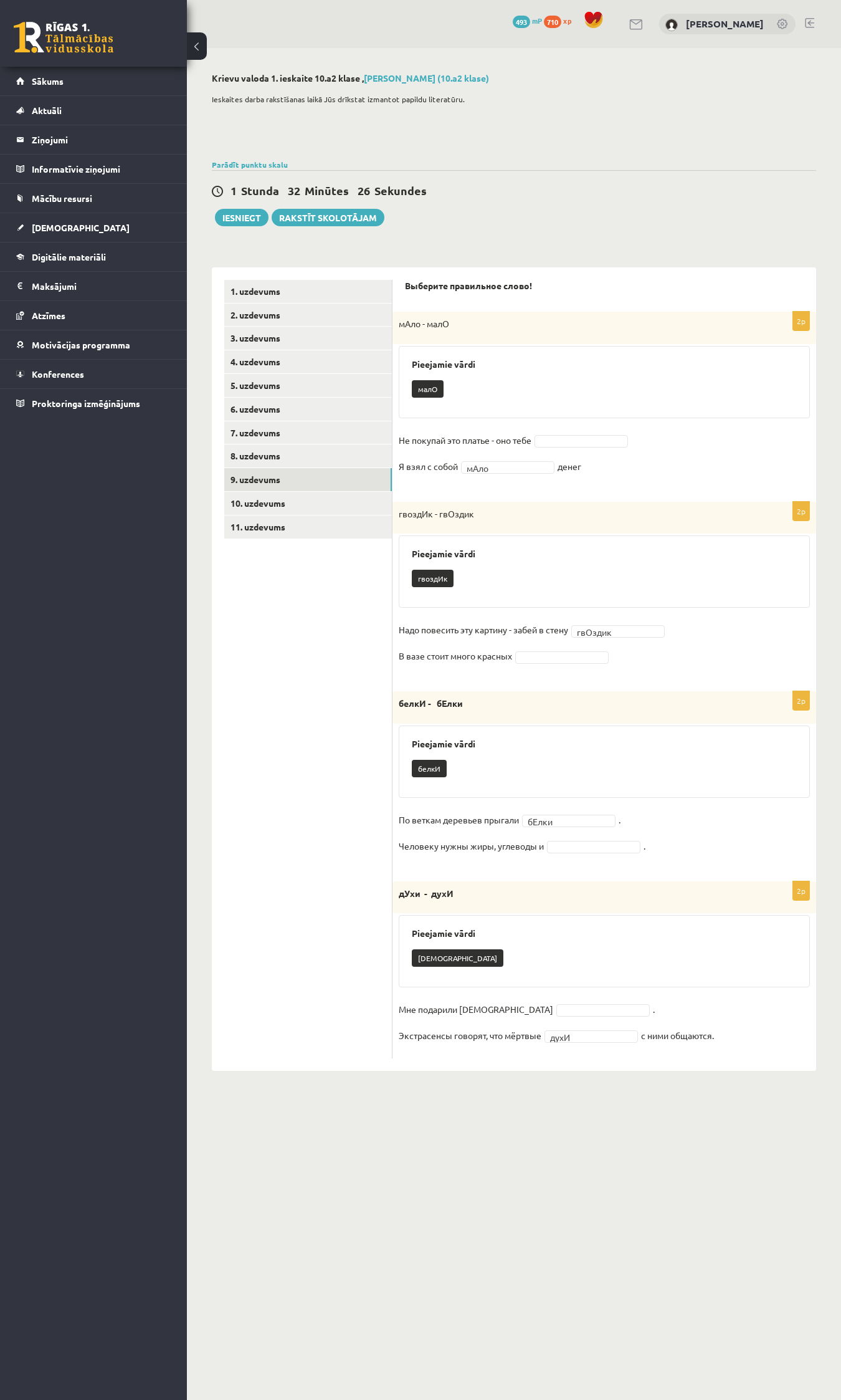
click at [480, 703] on p "белкИ - бЕлки" at bounding box center [573, 703] width 349 height 12
click at [469, 752] on div "Pieejamie vārdi белкИ" at bounding box center [604, 762] width 411 height 72
click at [414, 772] on p "белкИ" at bounding box center [429, 769] width 35 height 18
click at [251, 217] on button "Iesniegt" at bounding box center [241, 217] width 54 height 18
click at [226, 211] on button "Iesniegt" at bounding box center [241, 217] width 54 height 18
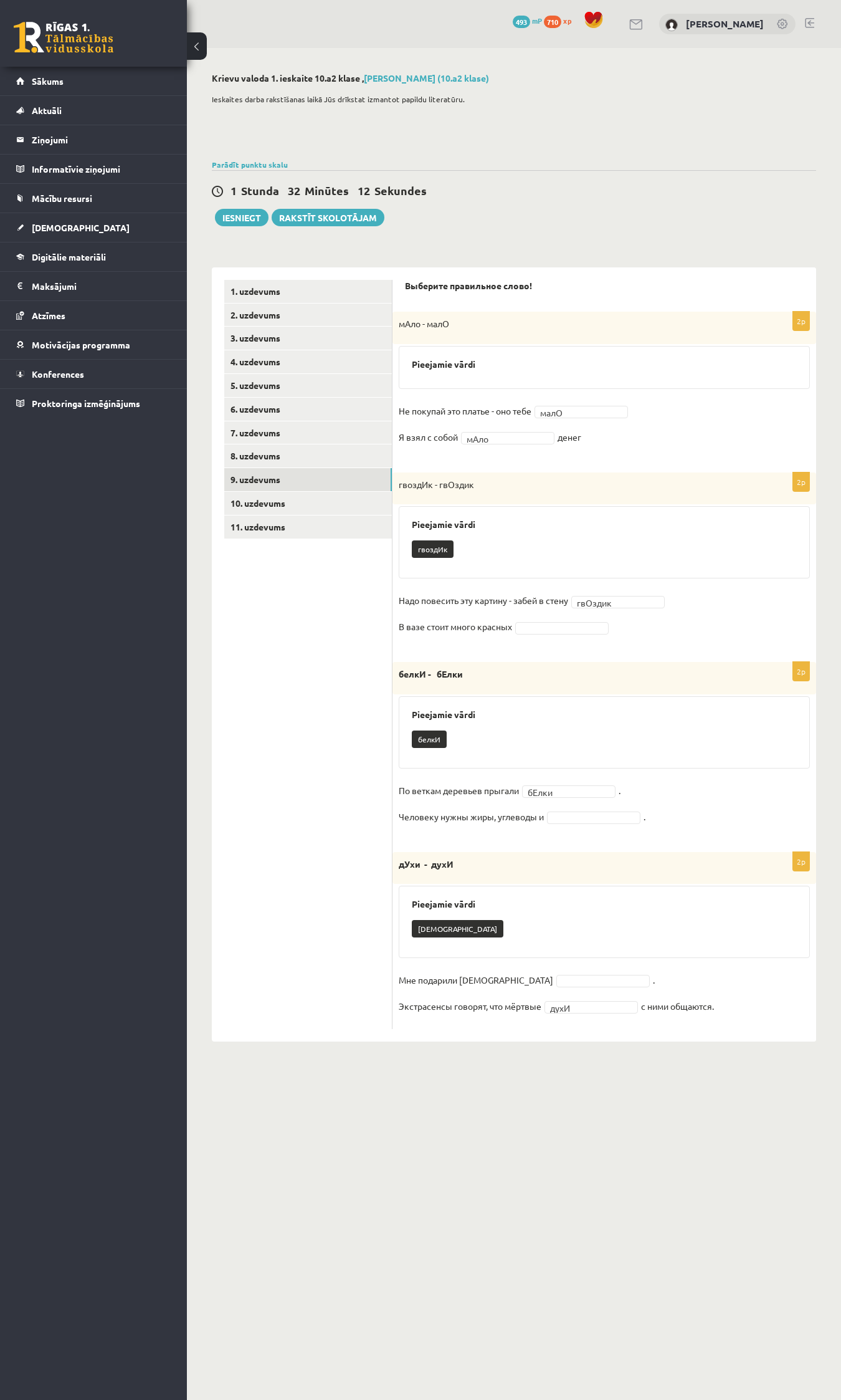
click at [521, 523] on h3 "Pieejamie vārdi" at bounding box center [604, 525] width 385 height 11
click at [495, 485] on p "гвоздИк - гвОздик" at bounding box center [573, 485] width 349 height 12
click at [250, 222] on button "Iesniegt" at bounding box center [241, 217] width 54 height 18
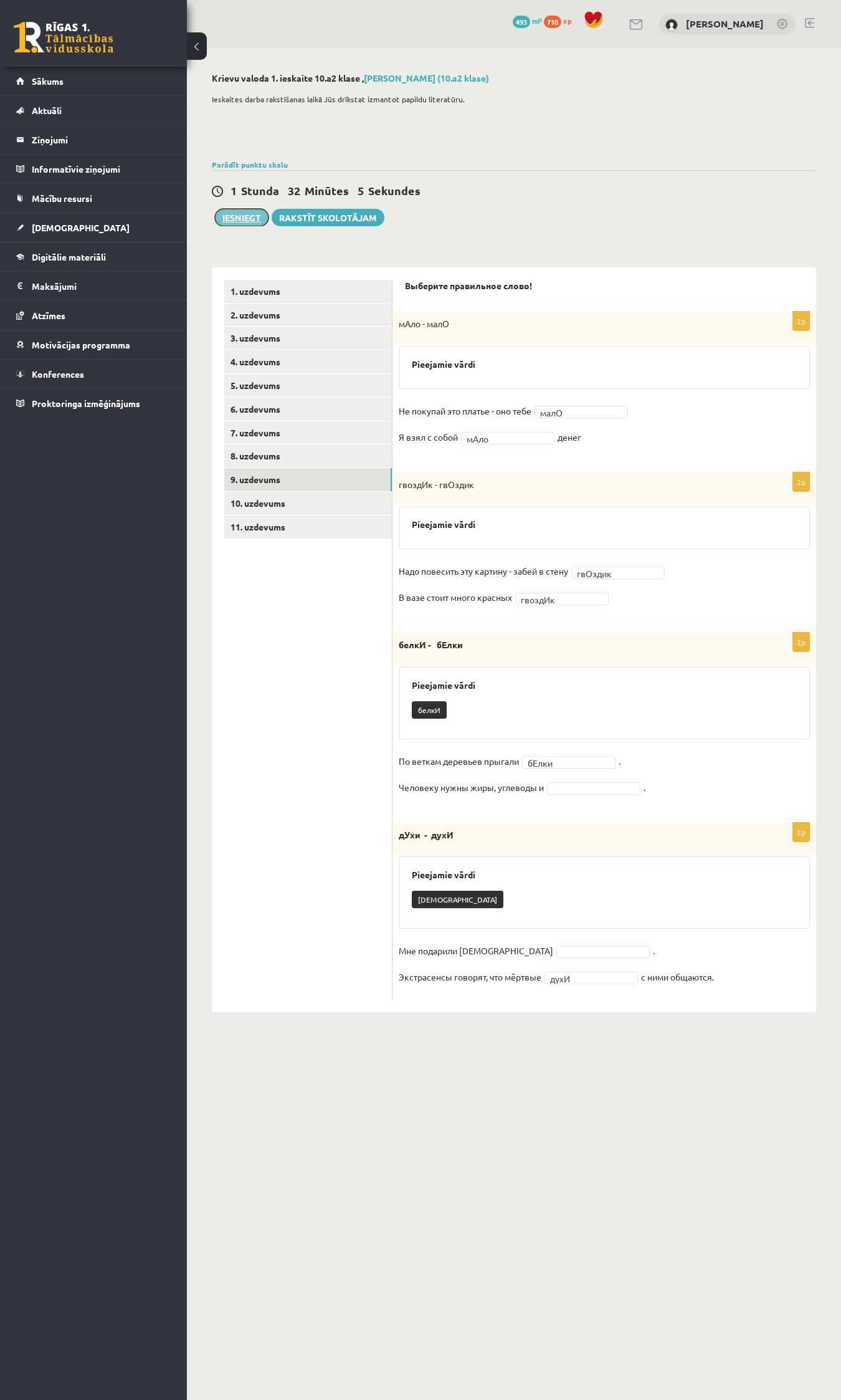
click at [245, 220] on button "Iesniegt" at bounding box center [241, 217] width 54 height 18
click at [575, 794] on fieldset "По веткам деревьев прыгали бЕлки ***** . Человеку нужны жиры, углеводы и ." at bounding box center [604, 777] width 411 height 52
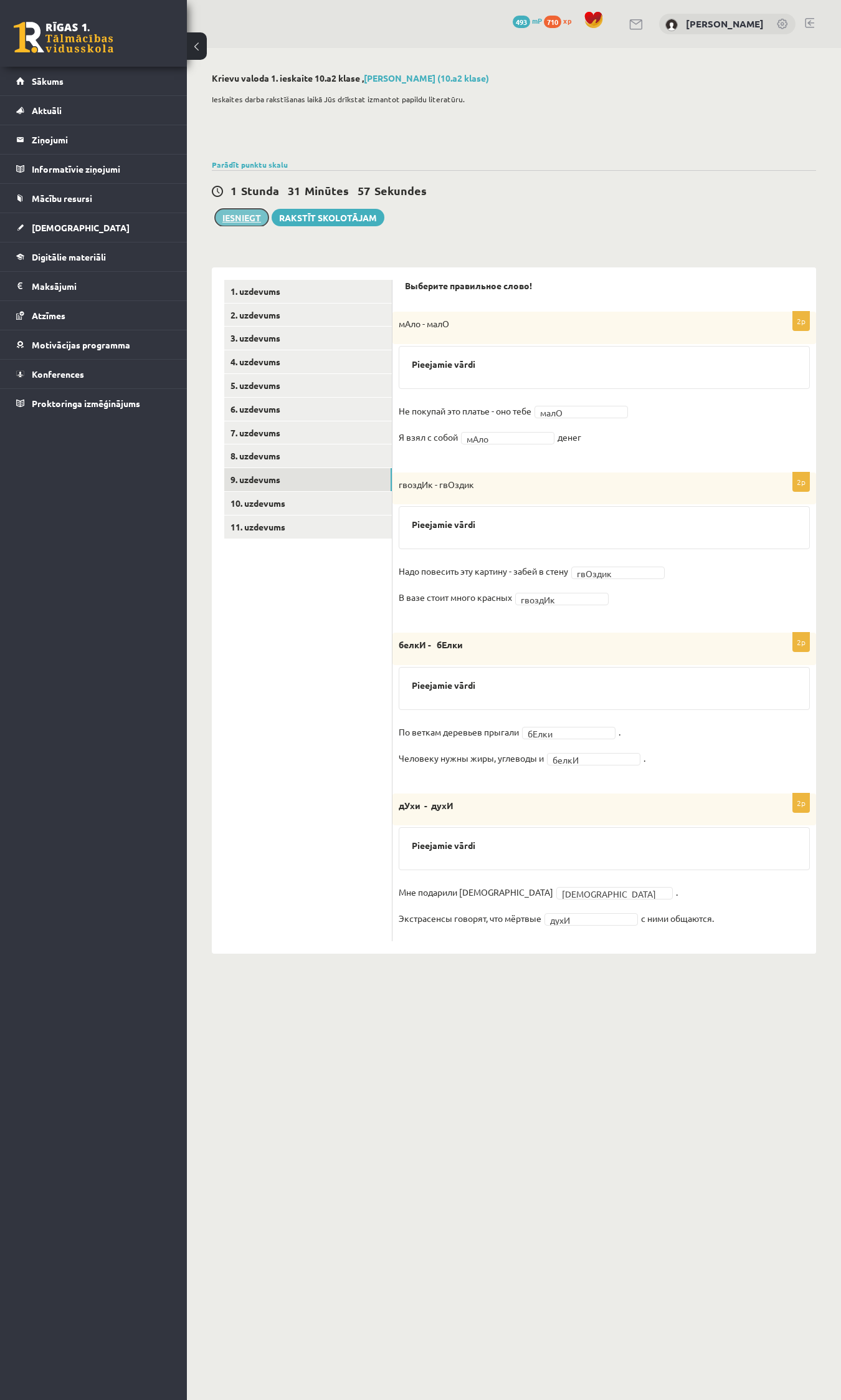
click at [219, 215] on button "Iesniegt" at bounding box center [241, 217] width 54 height 18
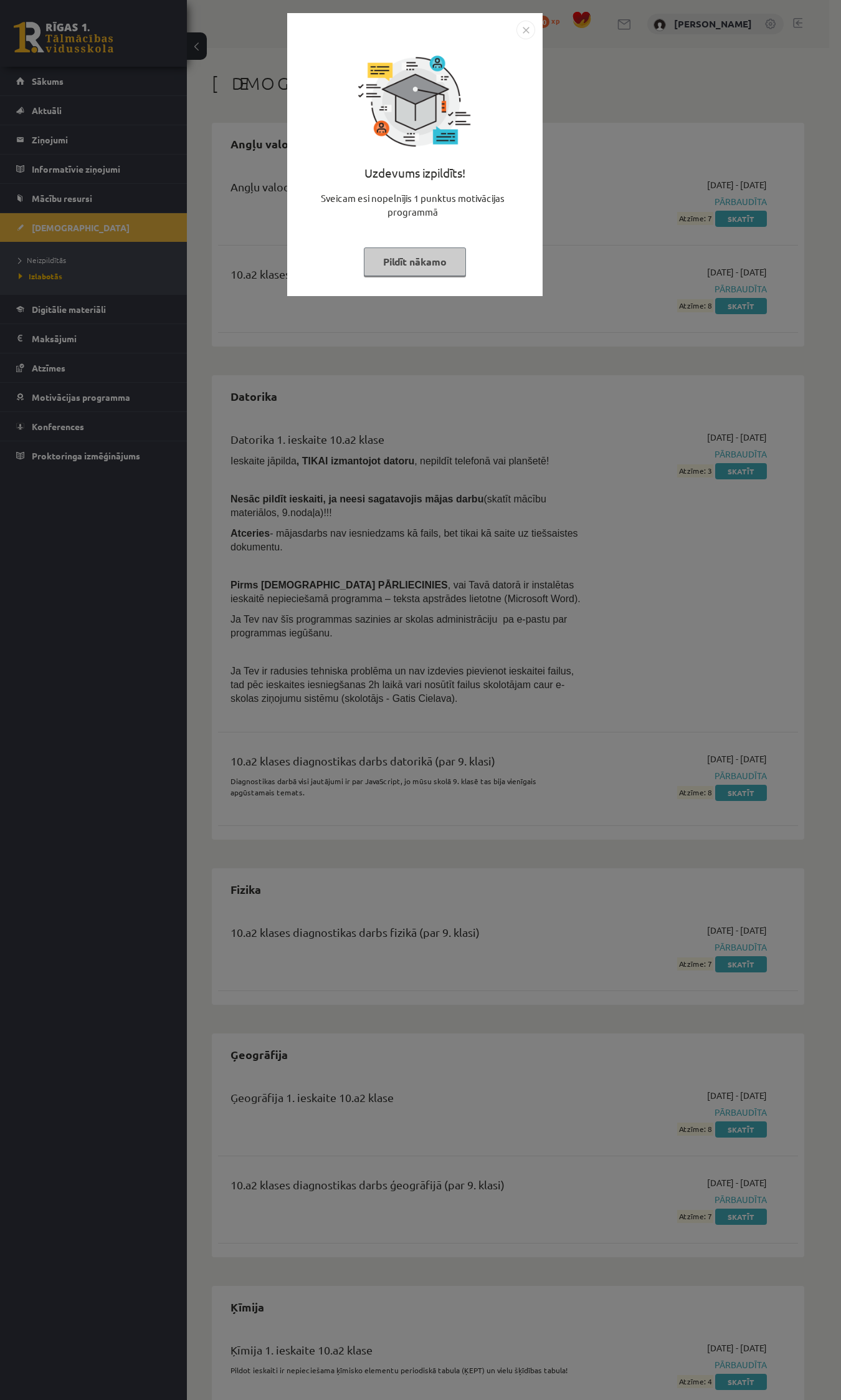
click at [423, 267] on button "Pildīt nākamo" at bounding box center [415, 262] width 102 height 29
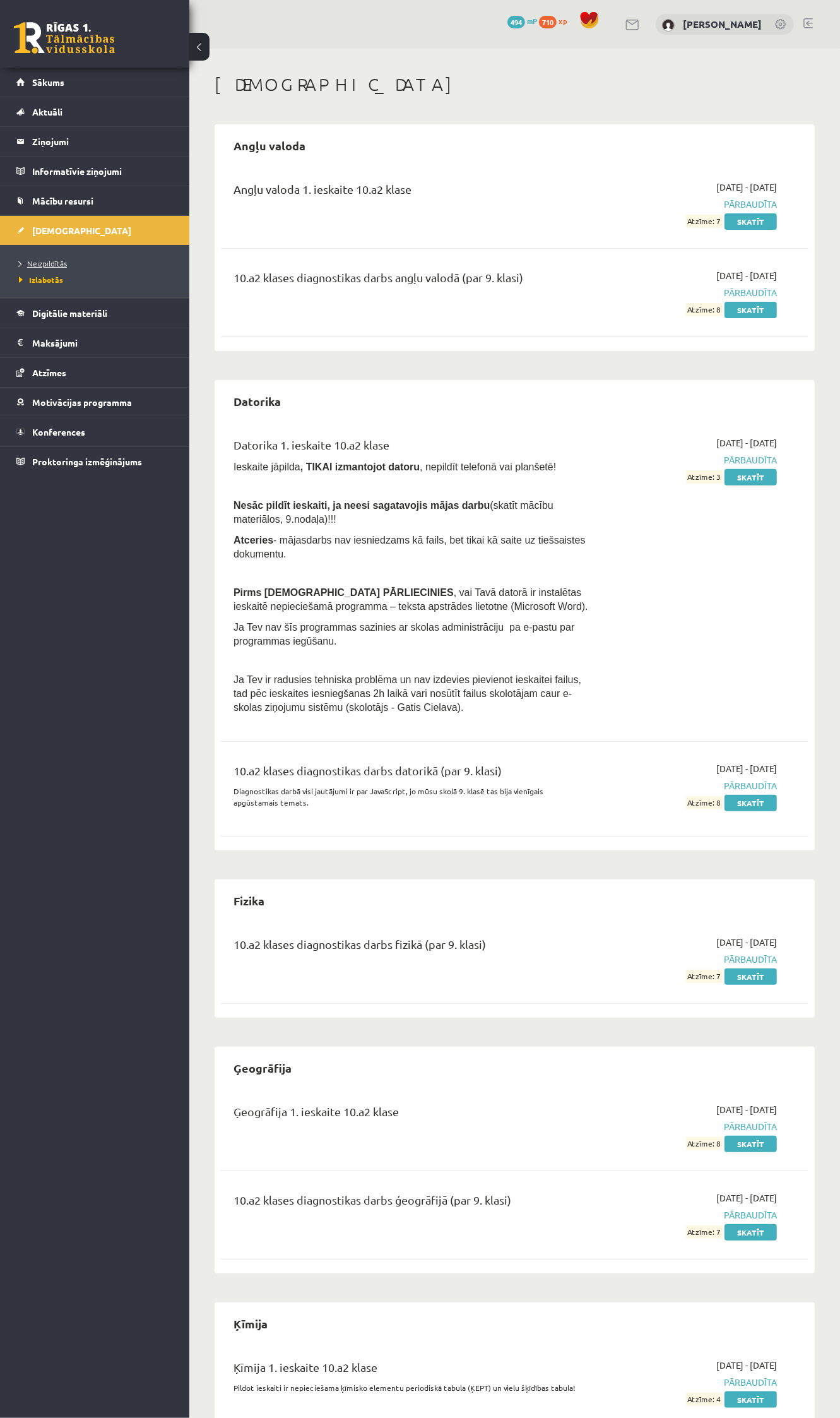
click at [32, 260] on span "Neizpildītās" at bounding box center [43, 263] width 48 height 10
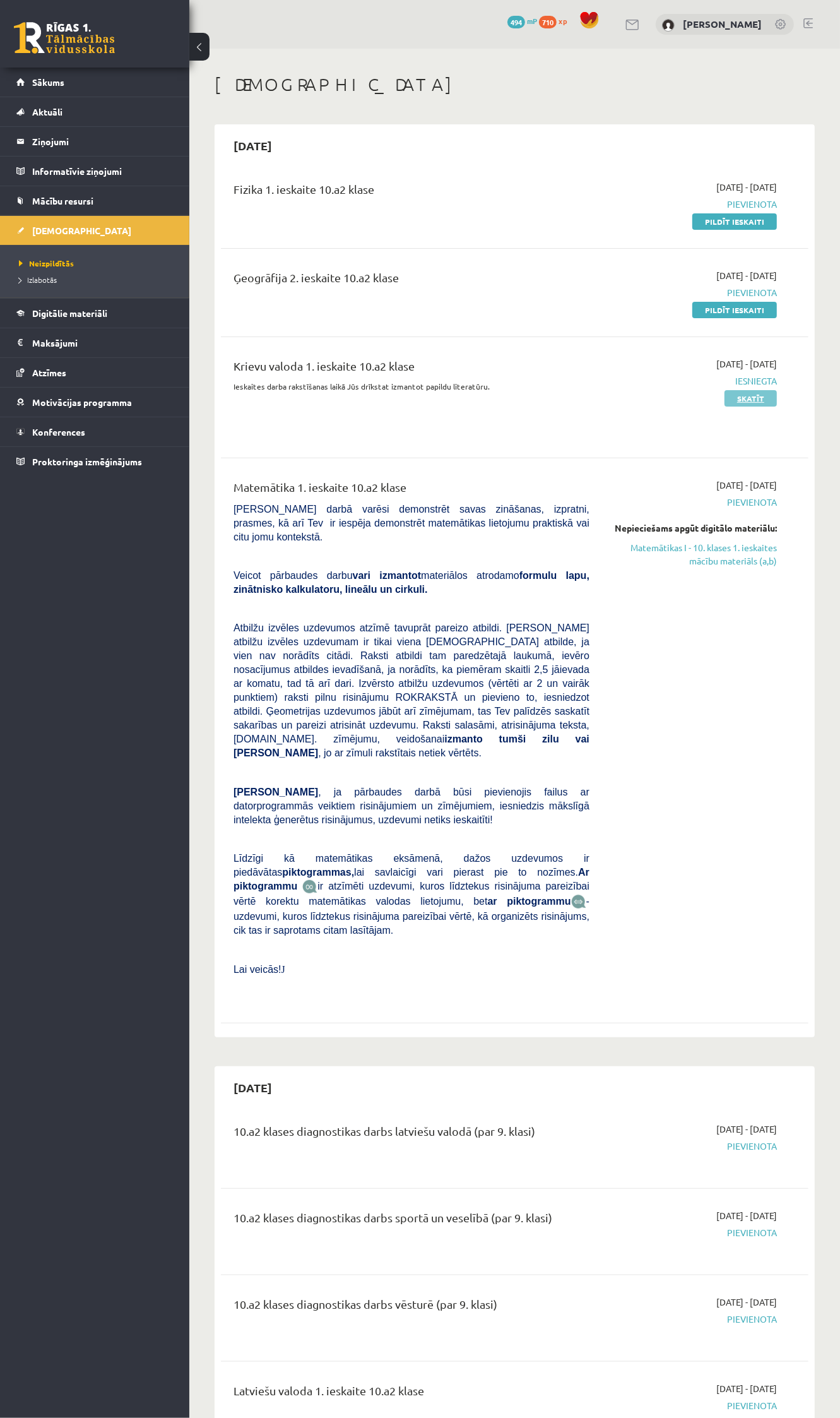
click at [733, 393] on link "Skatīt" at bounding box center [751, 399] width 52 height 17
